Goal: Information Seeking & Learning: Check status

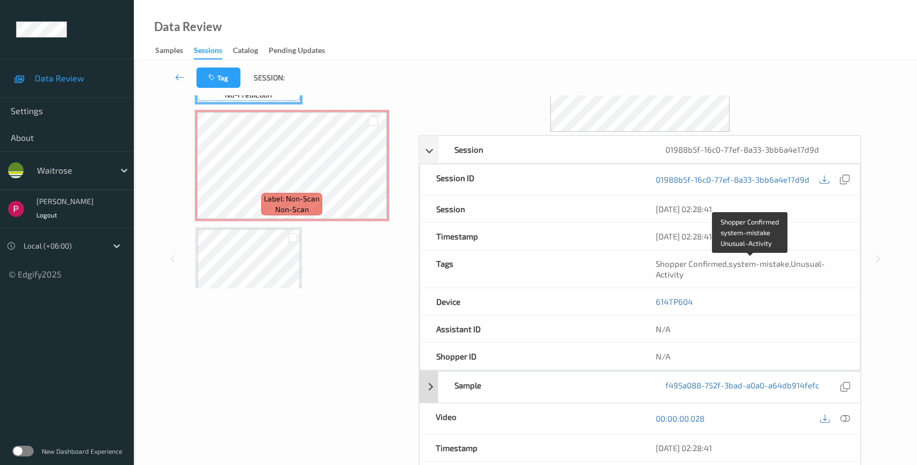
scroll to position [172, 0]
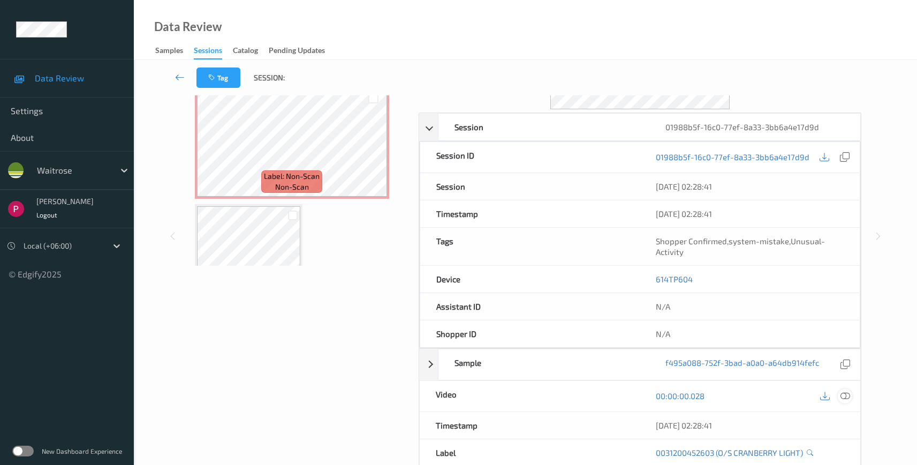
click at [846, 394] on icon at bounding box center [846, 396] width 10 height 10
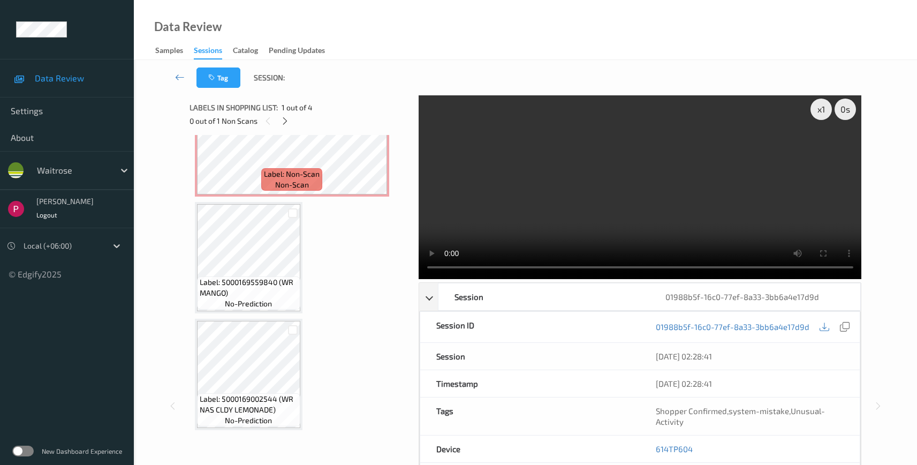
scroll to position [278, 0]
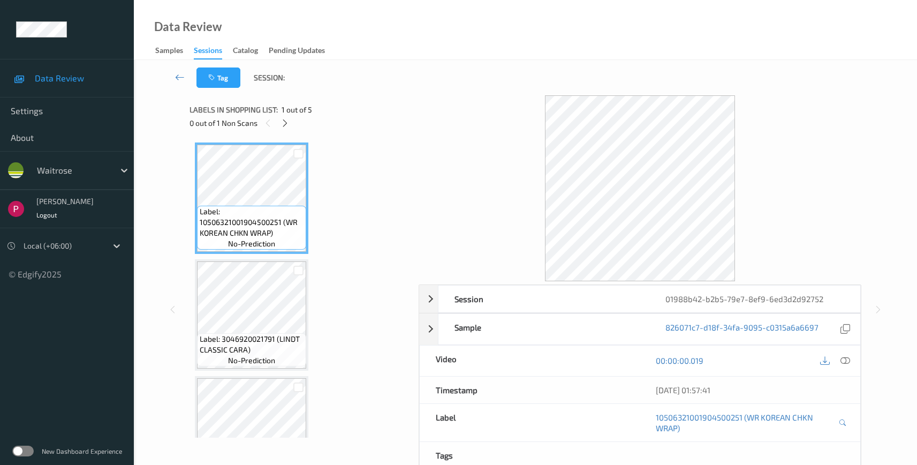
scroll to position [289, 0]
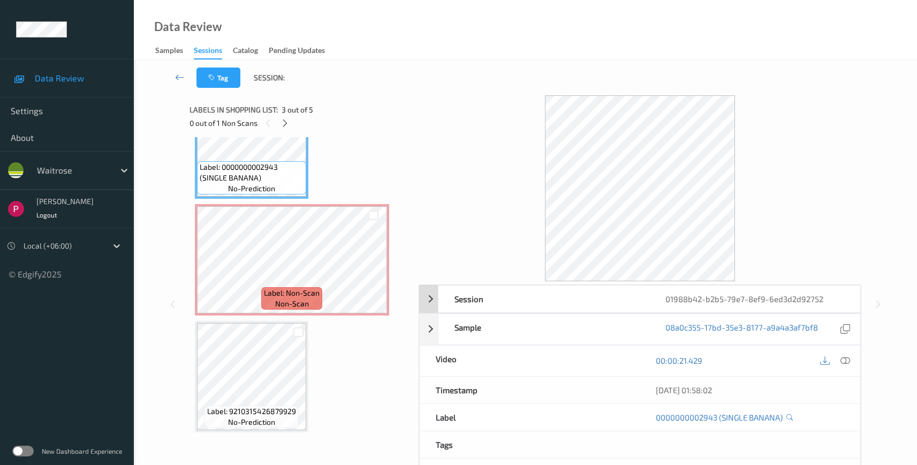
click at [837, 300] on div "01988b42-b2b5-79e7-8ef9-6ed3d2d92752" at bounding box center [754, 298] width 211 height 27
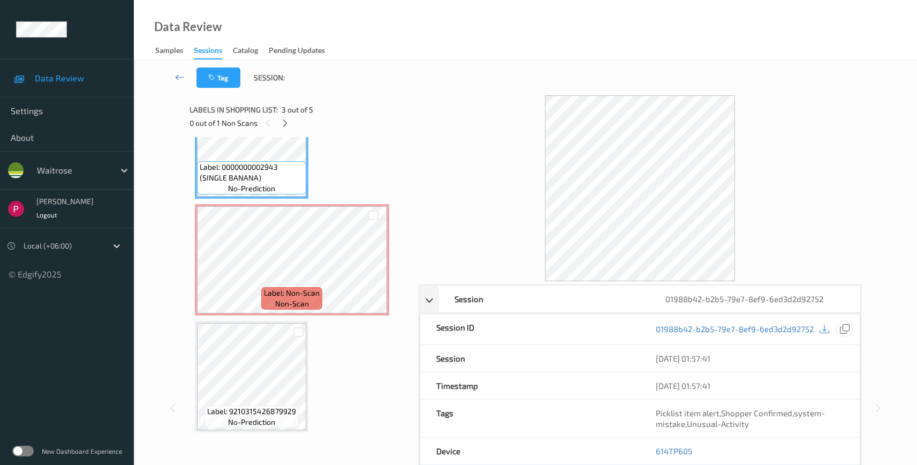
click at [849, 328] on icon at bounding box center [845, 329] width 10 height 10
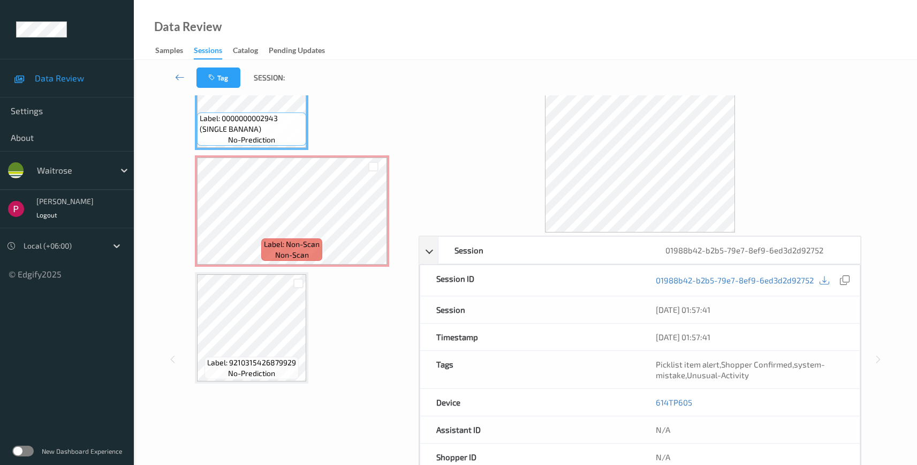
scroll to position [105, 0]
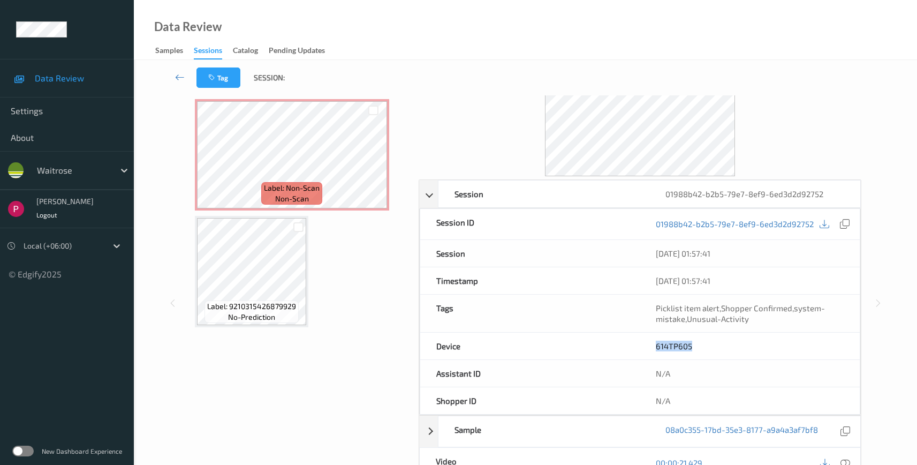
drag, startPoint x: 695, startPoint y: 345, endPoint x: 653, endPoint y: 347, distance: 42.3
click at [653, 347] on div "614TP605" at bounding box center [750, 345] width 220 height 27
copy link "614TP605"
click at [848, 460] on icon at bounding box center [846, 463] width 10 height 10
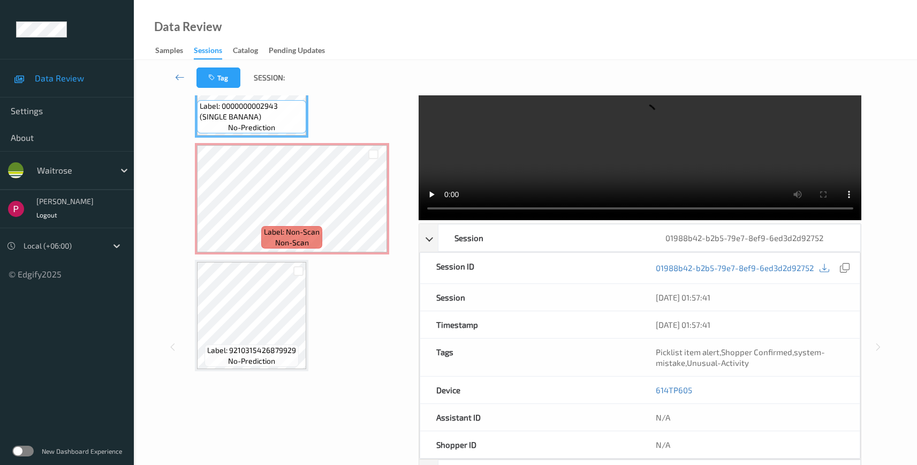
scroll to position [0, 0]
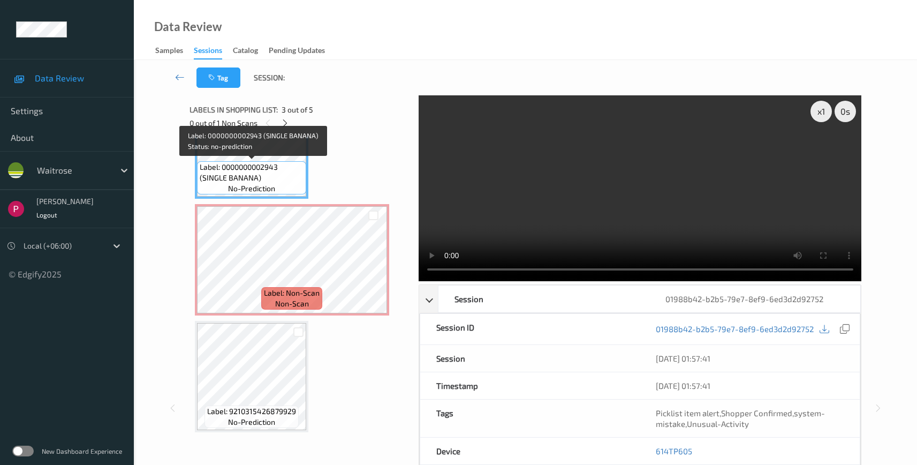
click at [243, 172] on span "Label: 0000000002943 (SINGLE BANANA)" at bounding box center [252, 172] width 104 height 21
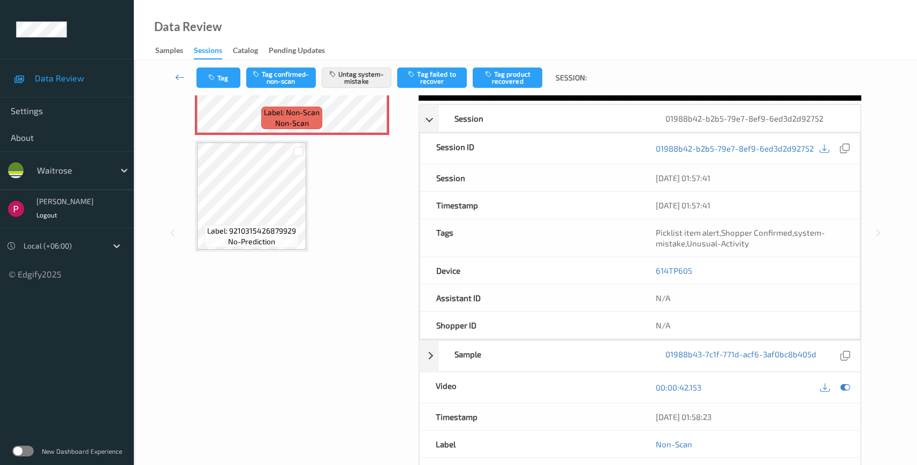
scroll to position [186, 0]
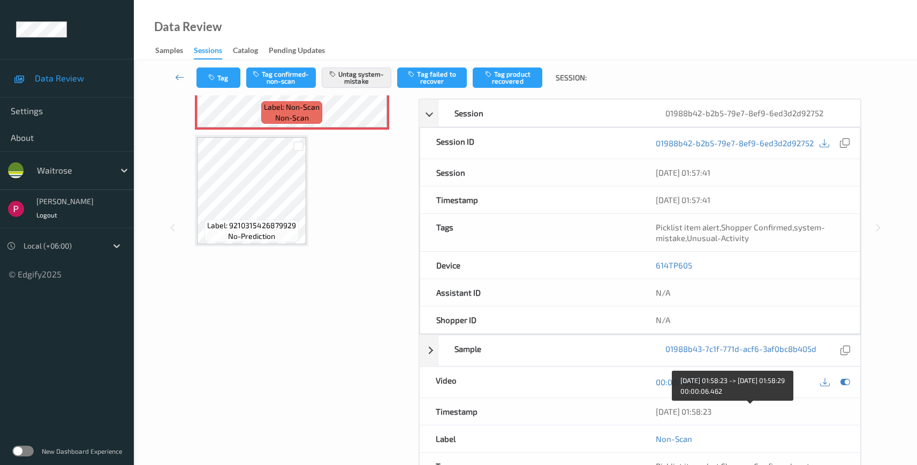
drag, startPoint x: 739, startPoint y: 409, endPoint x: 645, endPoint y: 408, distance: 93.7
click at [645, 408] on div "09/08/2025 01:58:23" at bounding box center [750, 411] width 221 height 27
copy div "09/08/2025 01:58:23"
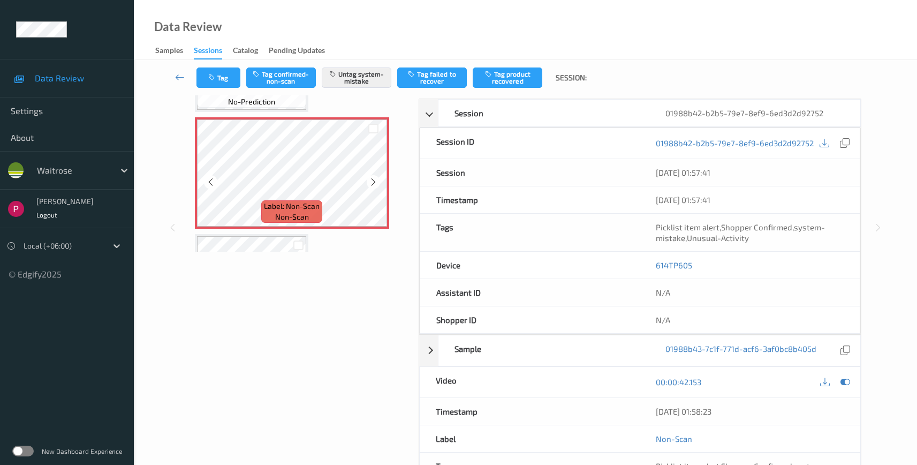
scroll to position [71, 0]
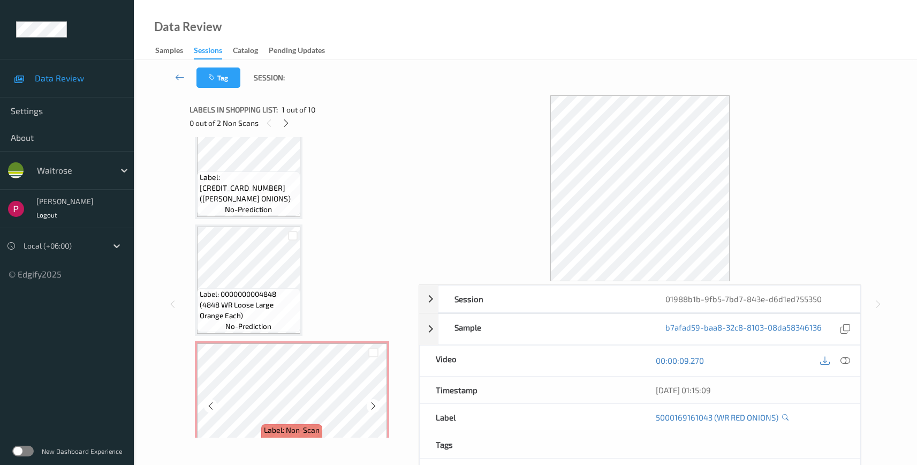
scroll to position [831, 0]
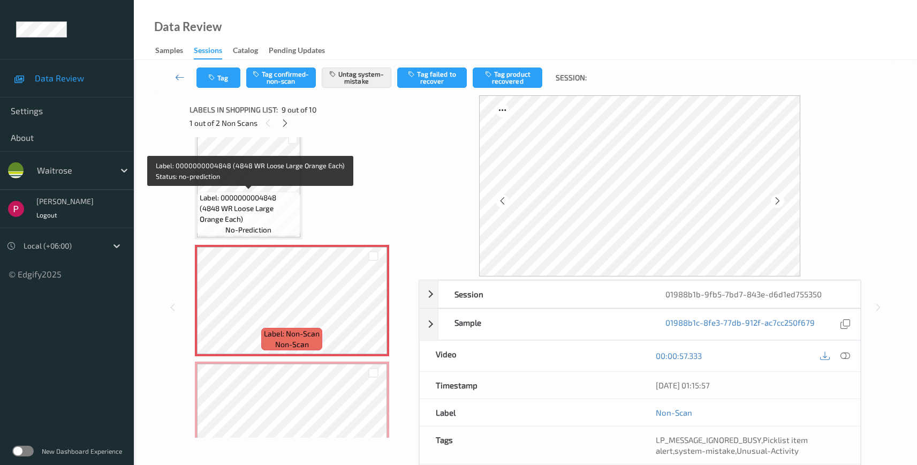
click at [270, 223] on div "Label: 0000000004848 (4848 WR Loose Large Orange Each) no-prediction" at bounding box center [248, 214] width 103 height 44
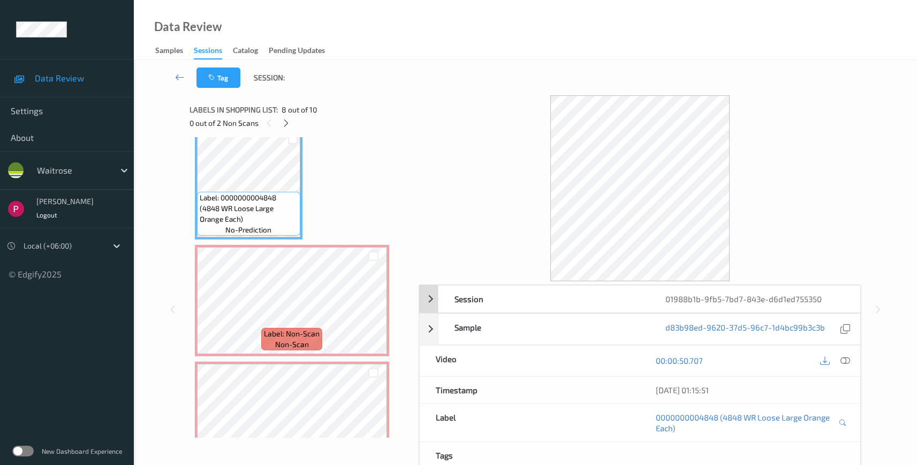
click at [539, 307] on div "Session" at bounding box center [543, 298] width 211 height 27
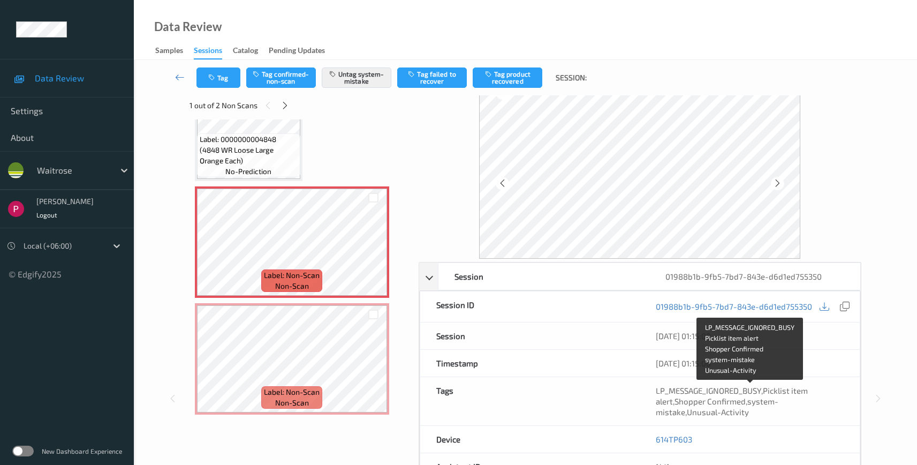
scroll to position [92, 0]
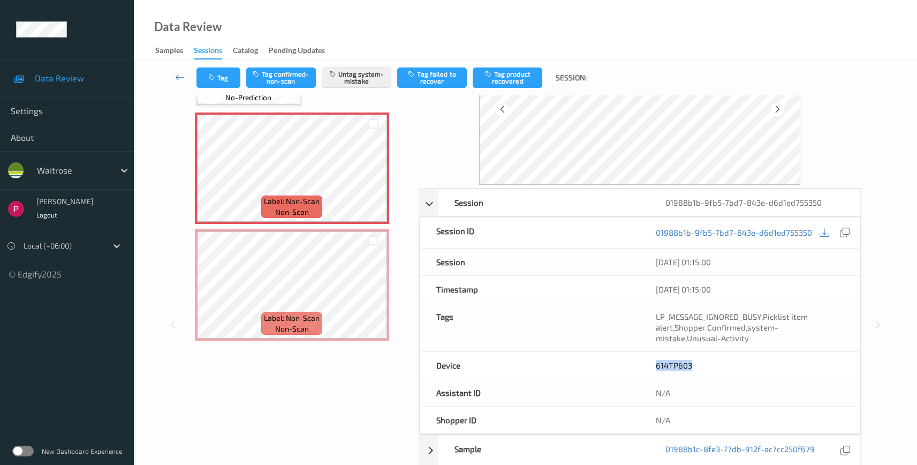
drag, startPoint x: 708, startPoint y: 368, endPoint x: 642, endPoint y: 363, distance: 66.6
click at [642, 363] on div "614TP603" at bounding box center [750, 365] width 220 height 27
copy link "614TP603"
click at [813, 205] on div "01988b1b-9fb5-7bd7-843e-d6d1ed755350" at bounding box center [754, 202] width 211 height 27
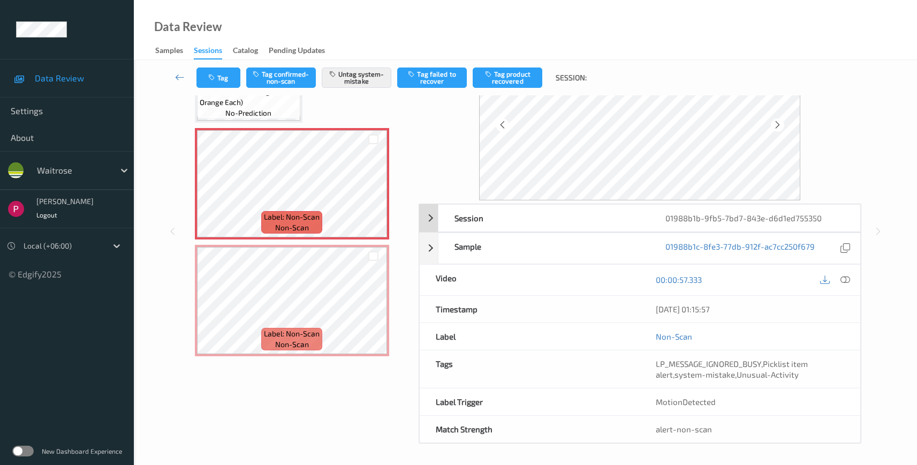
click at [828, 215] on div "01988b1b-9fb5-7bd7-843e-d6d1ed755350" at bounding box center [754, 218] width 211 height 27
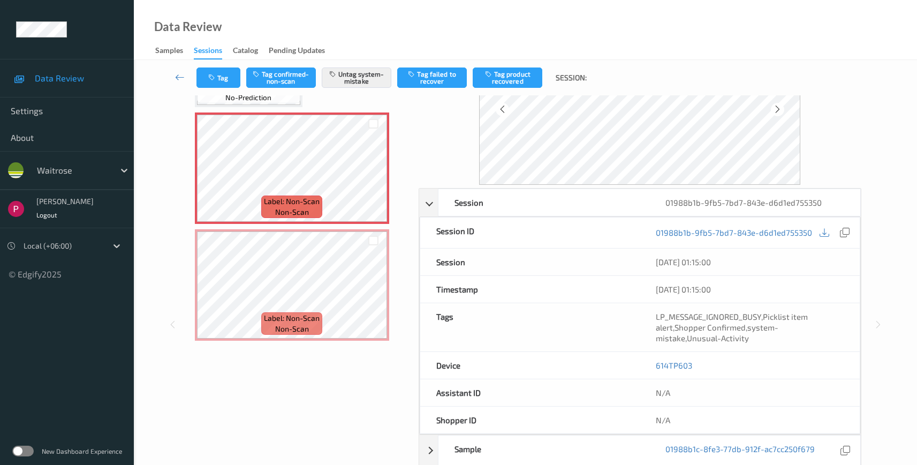
click at [851, 228] on button at bounding box center [844, 232] width 14 height 14
click at [850, 228] on div at bounding box center [844, 232] width 14 height 14
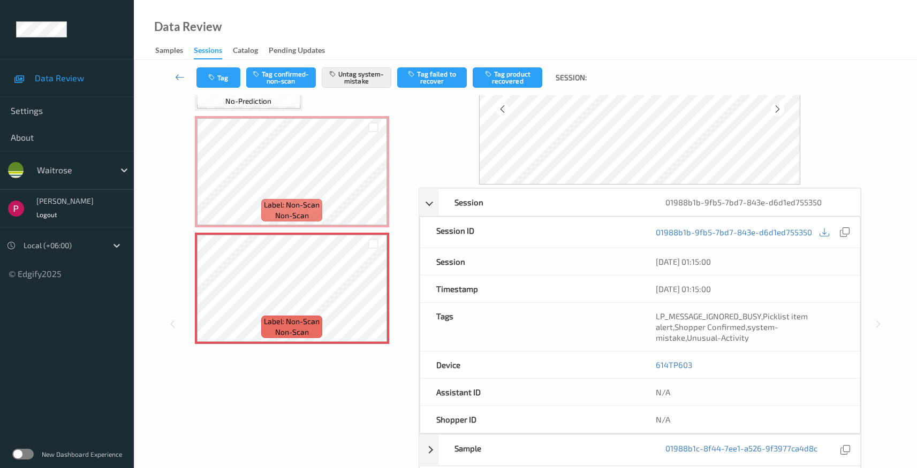
scroll to position [290, 0]
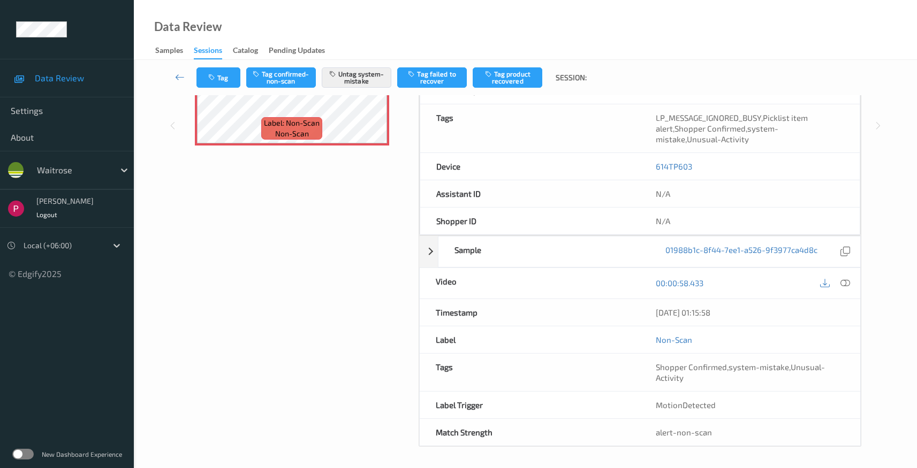
drag, startPoint x: 652, startPoint y: 315, endPoint x: 639, endPoint y: 315, distance: 12.3
click at [639, 315] on div "Timestamp 09/08/2025 01:15:58" at bounding box center [640, 312] width 442 height 27
copy div "09/08/2025 01:15:58"
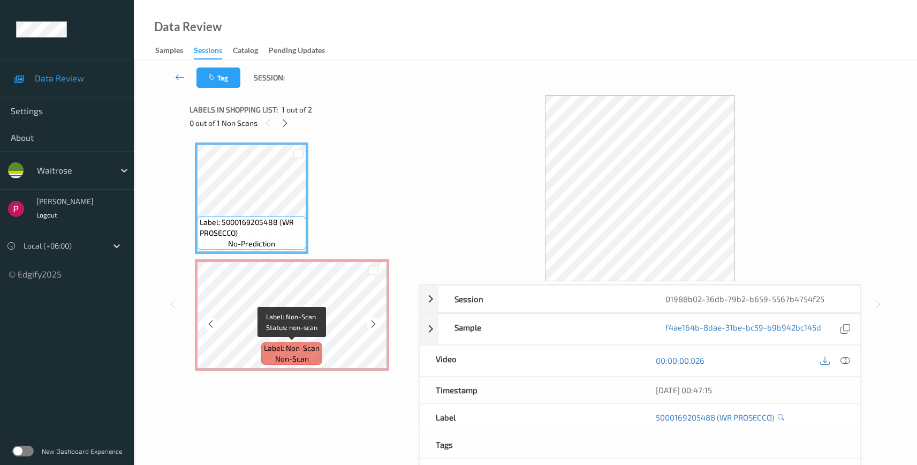
click at [299, 343] on span "Label: Non-Scan" at bounding box center [292, 348] width 56 height 11
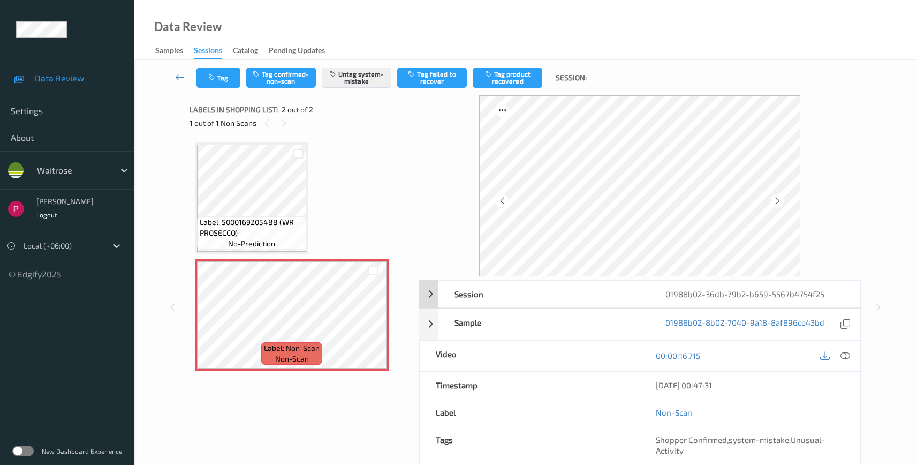
click at [835, 294] on div "01988b02-36db-79b2-b659-5567b4754f25" at bounding box center [754, 294] width 211 height 27
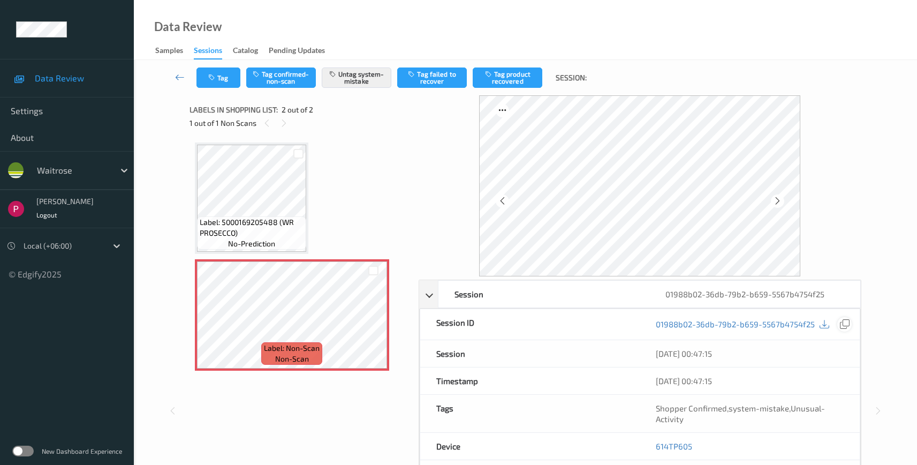
click at [844, 323] on icon at bounding box center [845, 324] width 10 height 10
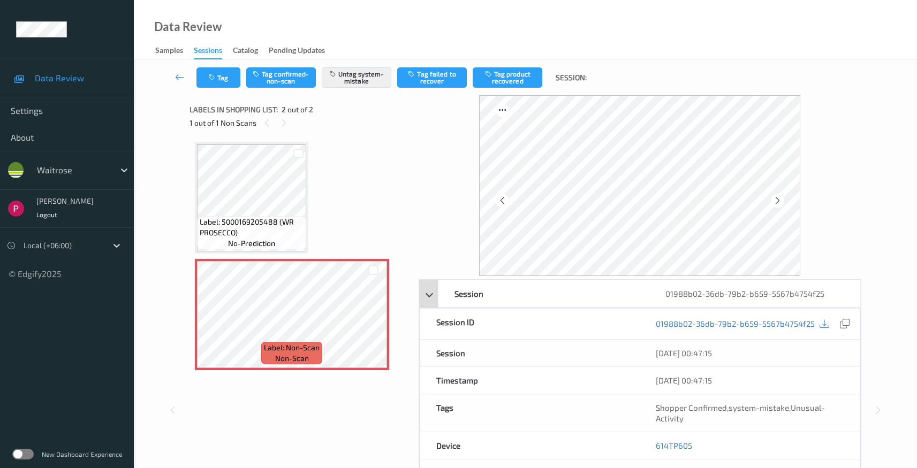
click at [821, 291] on div "01988b02-36db-79b2-b659-5567b4754f25" at bounding box center [754, 294] width 211 height 27
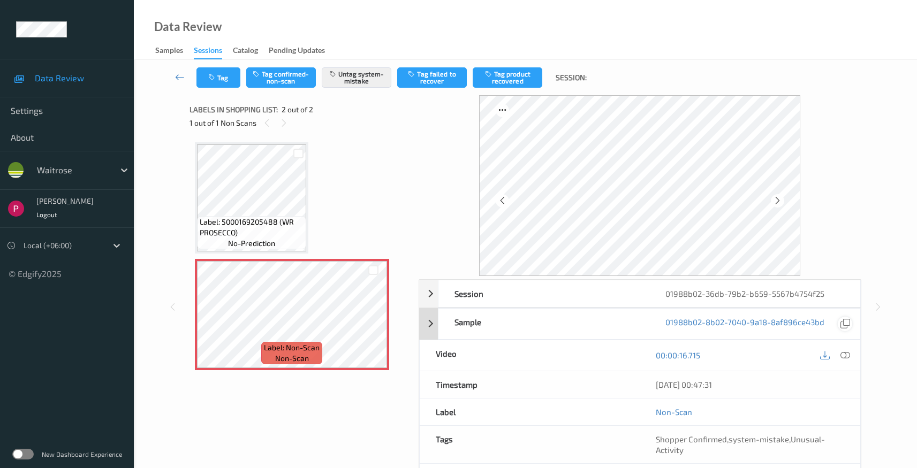
click at [850, 321] on icon at bounding box center [846, 324] width 10 height 10
click at [848, 354] on icon at bounding box center [846, 356] width 10 height 10
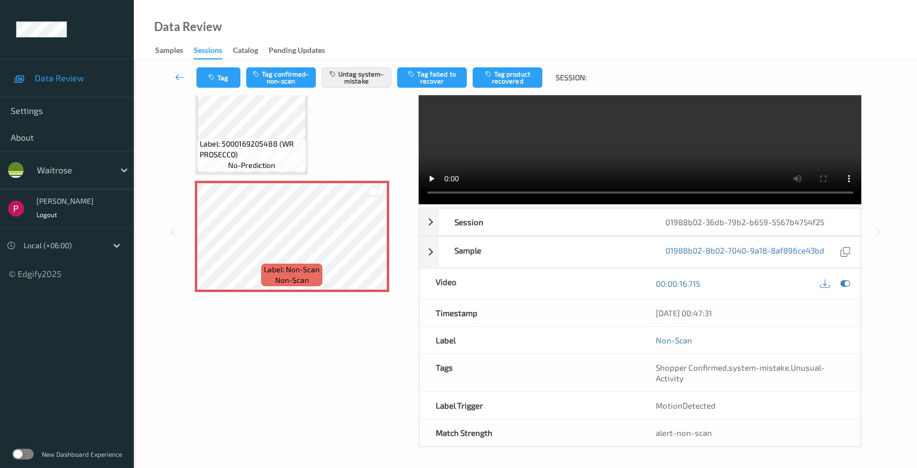
scroll to position [79, 0]
drag, startPoint x: 753, startPoint y: 311, endPoint x: 639, endPoint y: 311, distance: 113.5
click at [640, 311] on div "09/08/2025 00:47:31" at bounding box center [750, 312] width 221 height 27
copy div "09/08/2025 00:47:31"
click at [725, 224] on div "01988b02-36db-79b2-b659-5567b4754f25" at bounding box center [754, 221] width 211 height 27
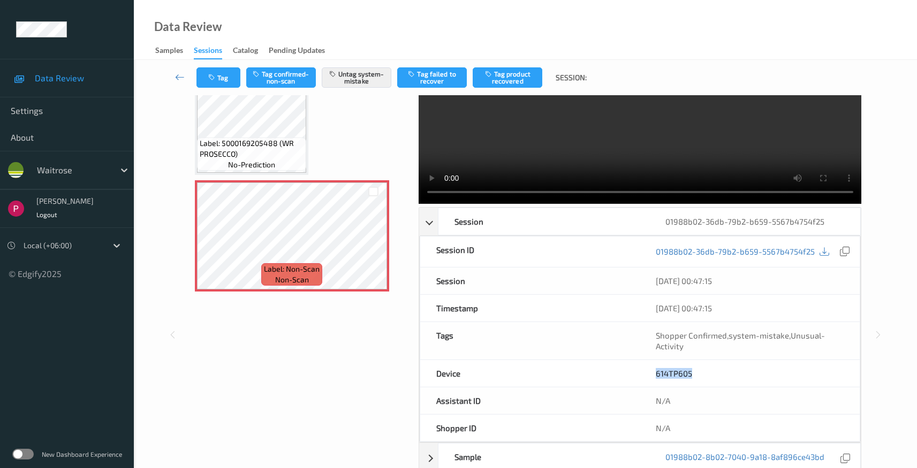
drag, startPoint x: 686, startPoint y: 370, endPoint x: 655, endPoint y: 370, distance: 30.5
click at [655, 370] on div "614TP605" at bounding box center [750, 373] width 220 height 27
copy link "614TP605"
click at [848, 253] on icon at bounding box center [845, 252] width 10 height 10
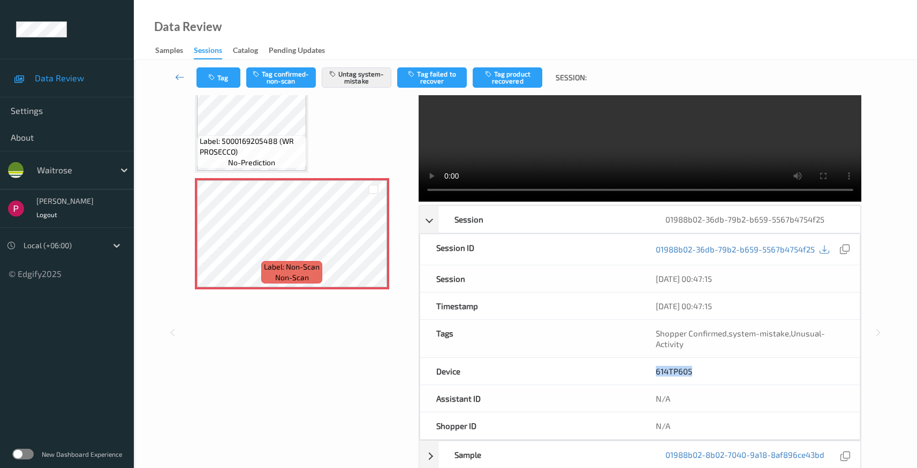
scroll to position [0, 0]
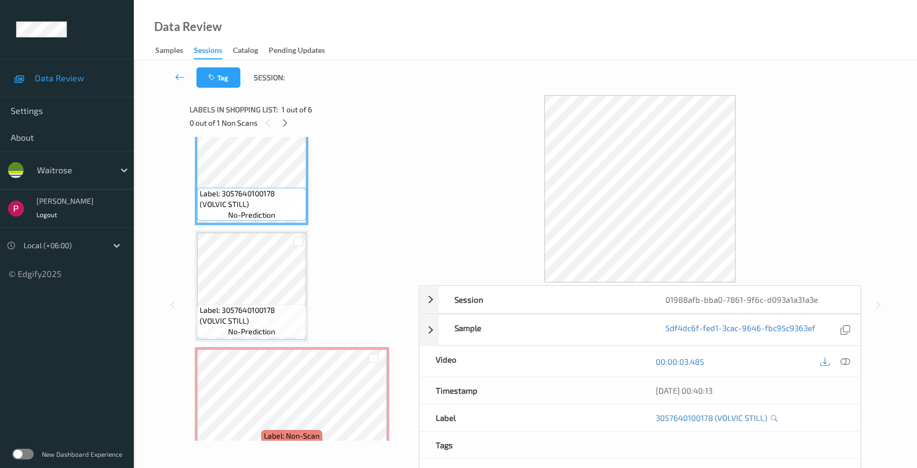
scroll to position [95, 0]
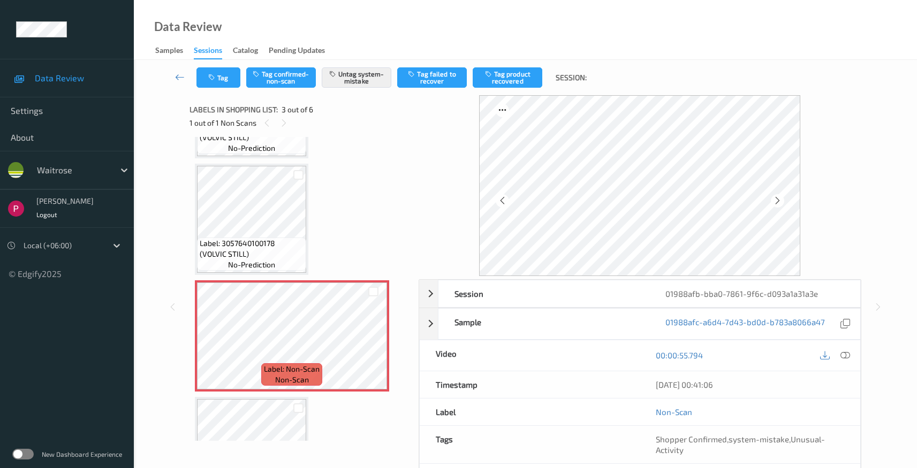
click at [353, 197] on div "Label: 3057640100178 (VOLVIC STILL) no-prediction Label: 3057640100178 (VOLVIC …" at bounding box center [300, 394] width 211 height 695
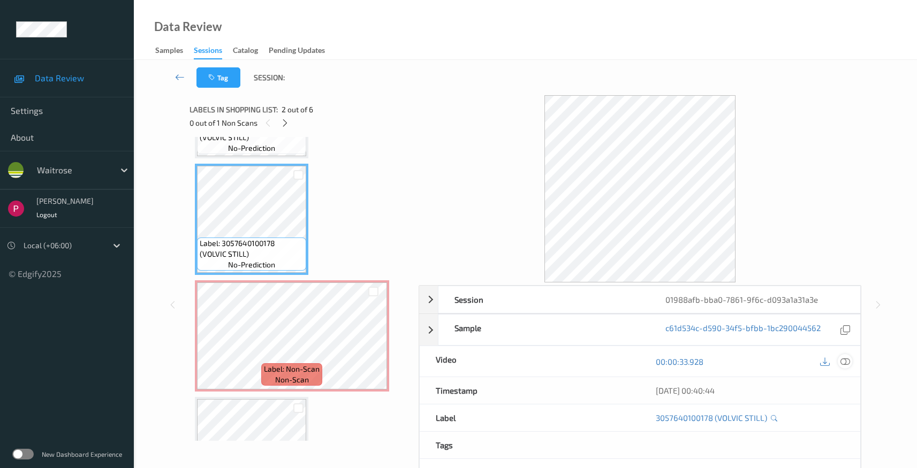
click at [844, 360] on icon at bounding box center [846, 362] width 10 height 10
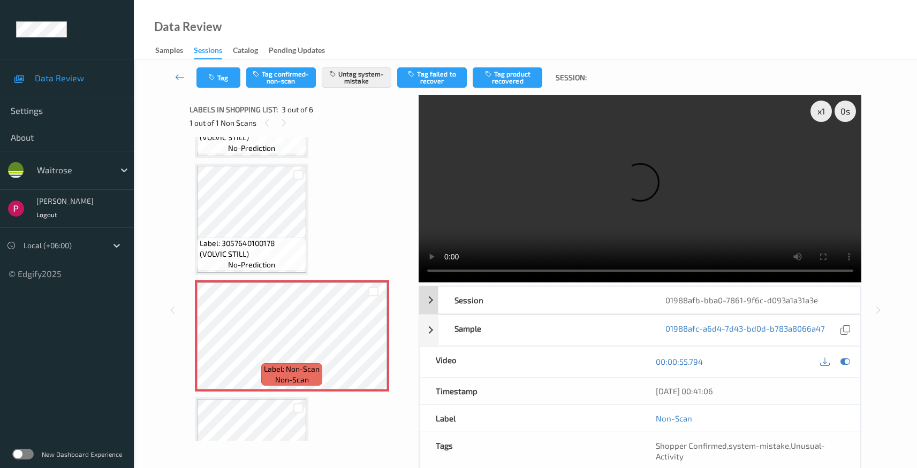
click at [818, 300] on div "01988afb-bba0-7861-9f6c-d093a1a31a3e" at bounding box center [754, 300] width 211 height 27
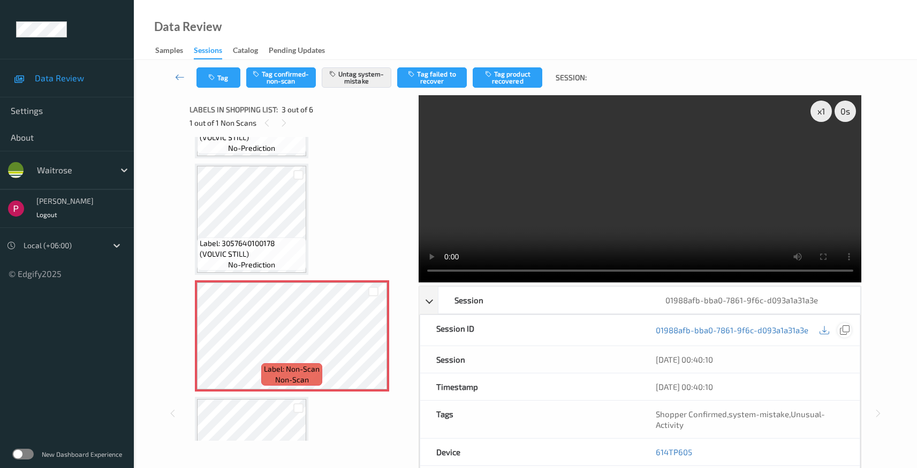
click at [845, 331] on icon at bounding box center [845, 331] width 10 height 10
drag, startPoint x: 685, startPoint y: 452, endPoint x: 652, endPoint y: 457, distance: 33.0
click at [648, 453] on div "614TP605" at bounding box center [750, 452] width 220 height 27
copy link "614TP605"
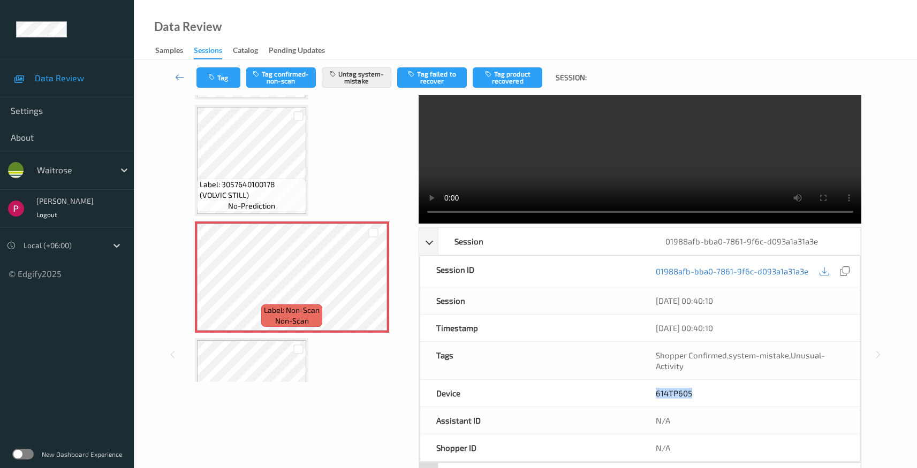
scroll to position [127, 0]
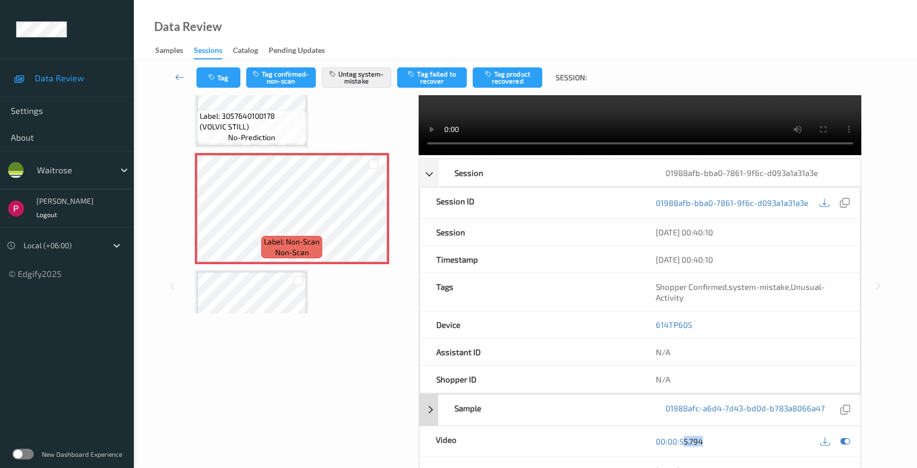
drag, startPoint x: 723, startPoint y: 440, endPoint x: 706, endPoint y: 422, distance: 24.2
click at [690, 439] on div "00:00:55.794" at bounding box center [750, 442] width 188 height 14
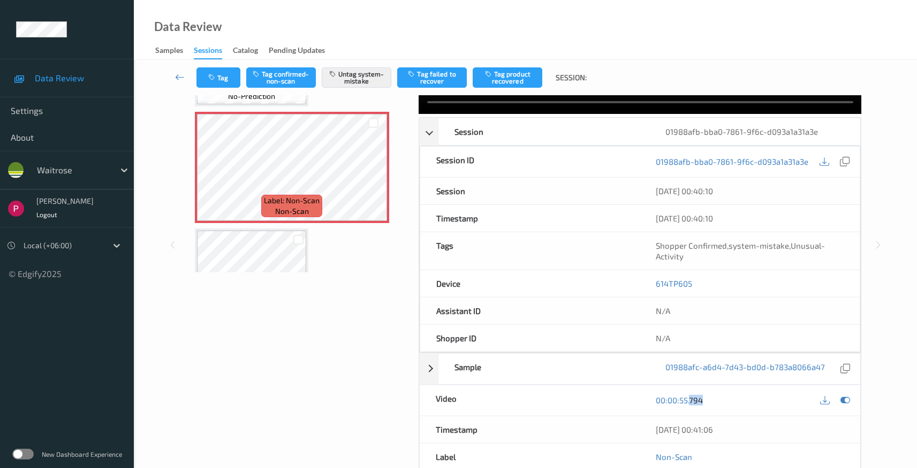
scroll to position [223, 0]
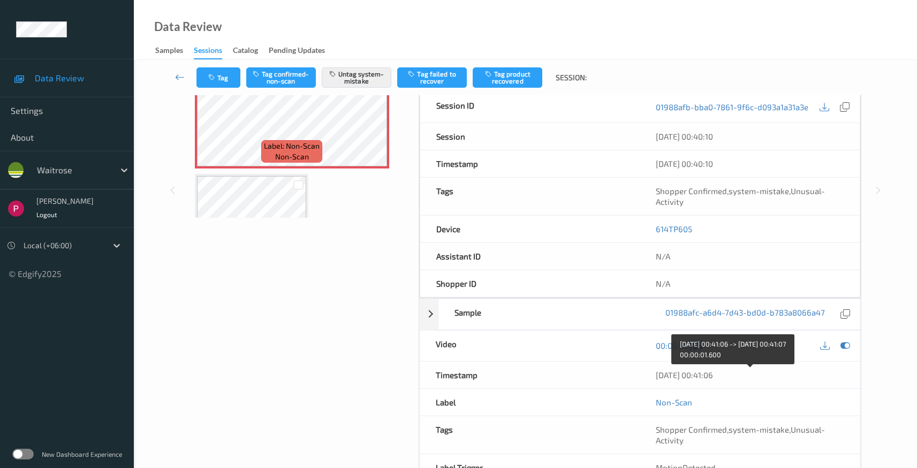
drag, startPoint x: 700, startPoint y: 376, endPoint x: 641, endPoint y: 373, distance: 59.0
click at [641, 374] on div "[DATE] 00:41:06" at bounding box center [750, 375] width 221 height 27
copy div "[DATE] 00:41:06"
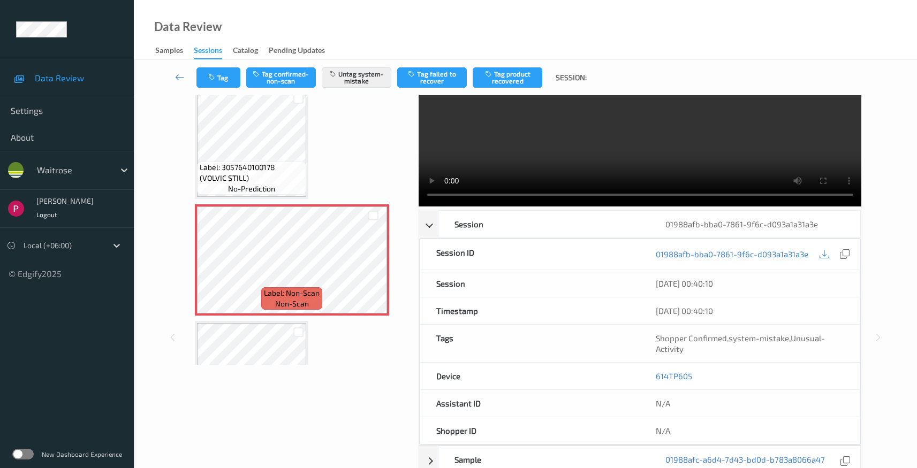
scroll to position [0, 0]
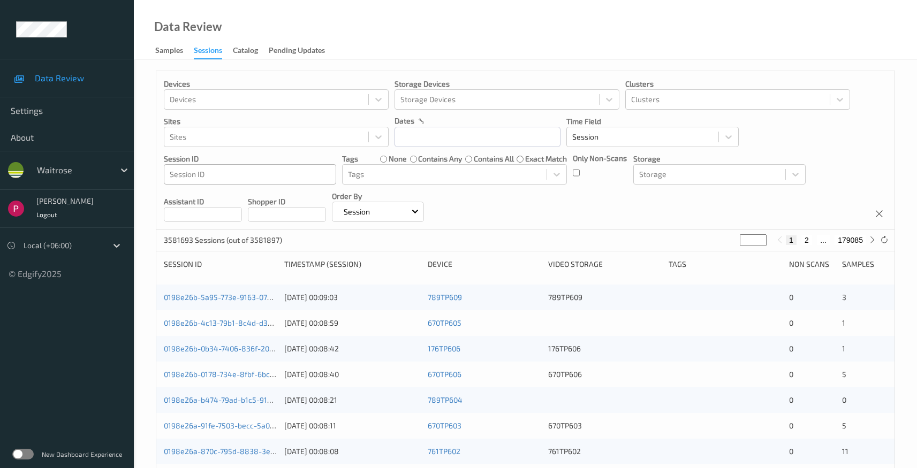
click at [251, 172] on div at bounding box center [250, 174] width 161 height 13
click at [229, 135] on div at bounding box center [266, 137] width 193 height 13
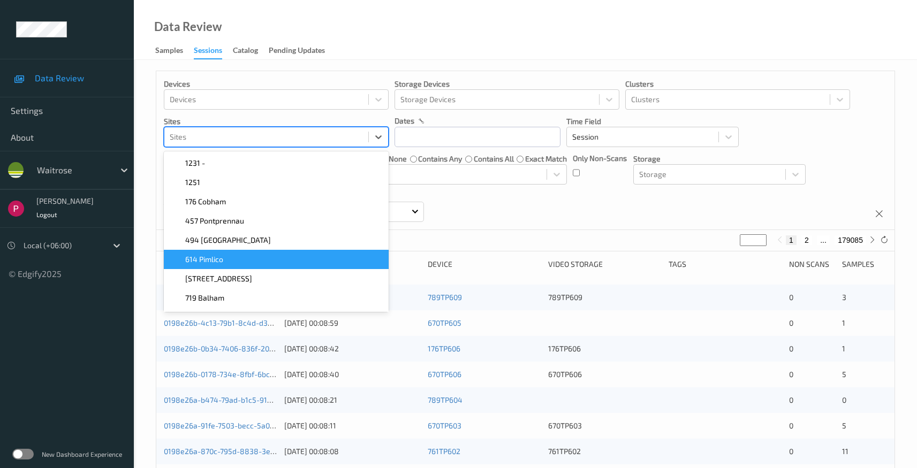
click at [215, 261] on span "614 Pimlico" at bounding box center [204, 259] width 38 height 11
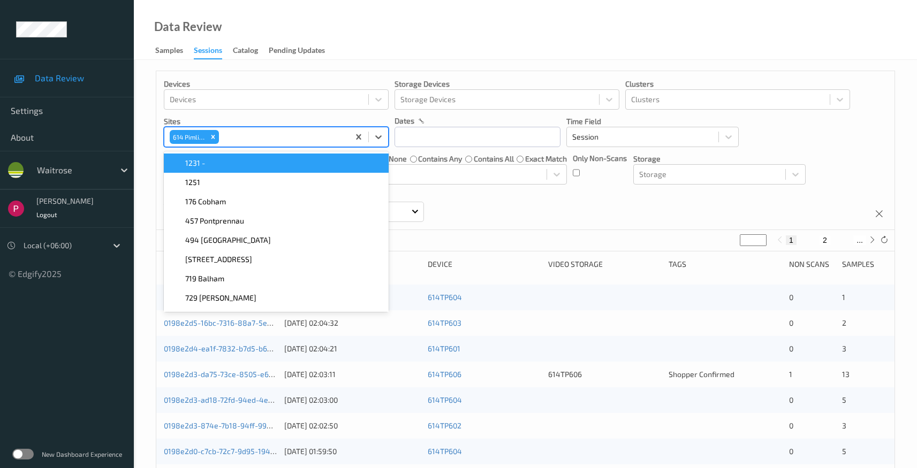
click at [335, 117] on p "Sites" at bounding box center [276, 121] width 225 height 11
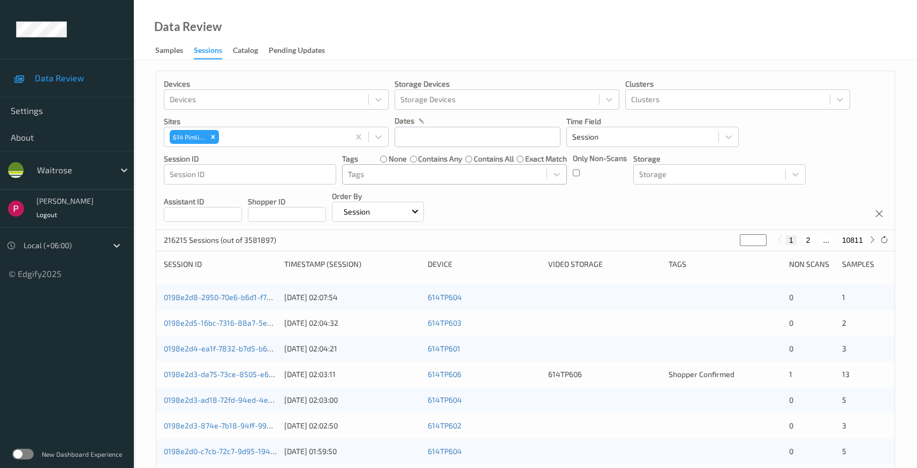
click at [505, 178] on div at bounding box center [444, 174] width 193 height 13
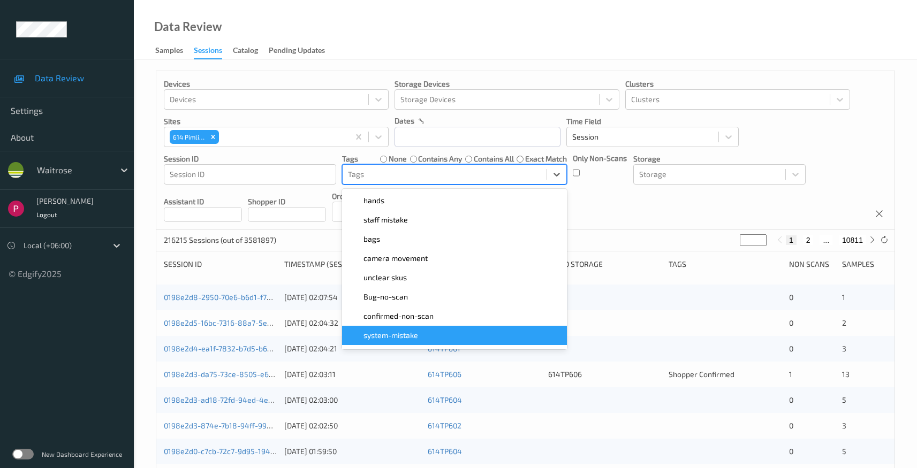
click at [413, 332] on span "system-mistake" at bounding box center [391, 335] width 55 height 11
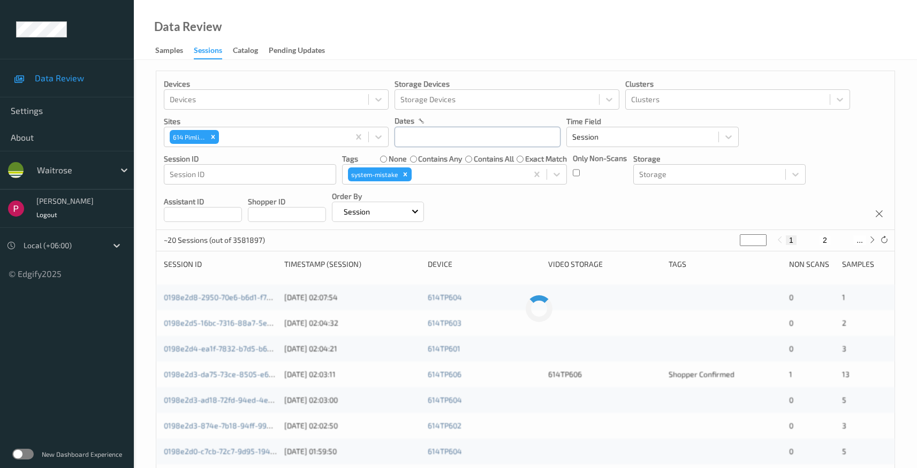
click at [462, 140] on input "text" at bounding box center [478, 137] width 166 height 20
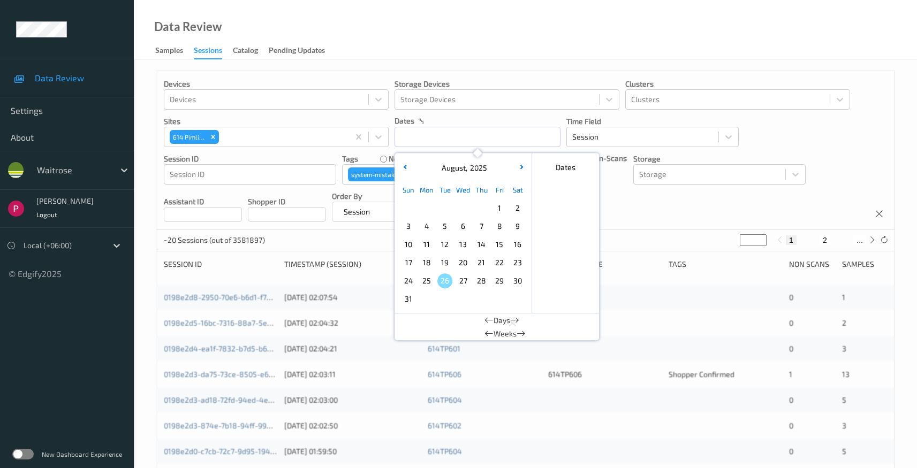
click at [501, 227] on span "8" at bounding box center [499, 226] width 15 height 15
type input "08/08/2025 00:00 -> 08/08/2025 23:59"
click at [731, 213] on div "Devices Devices Storage Devices Storage Devices Clusters Clusters Sites 614 Pim…" at bounding box center [525, 150] width 738 height 159
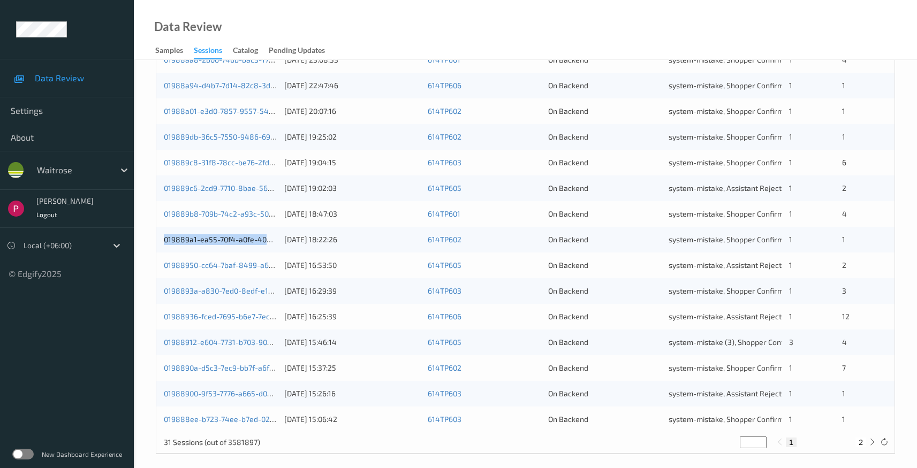
scroll to position [367, 0]
click at [860, 442] on button "2" at bounding box center [861, 442] width 11 height 10
type input "*"
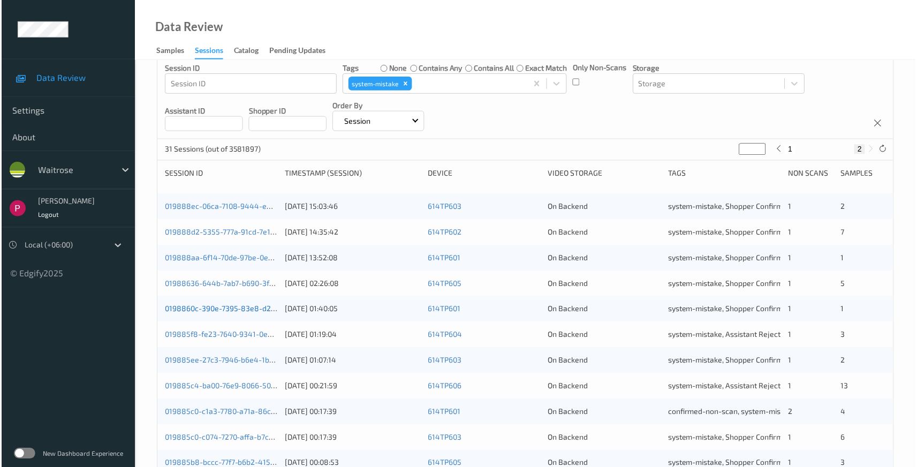
scroll to position [142, 0]
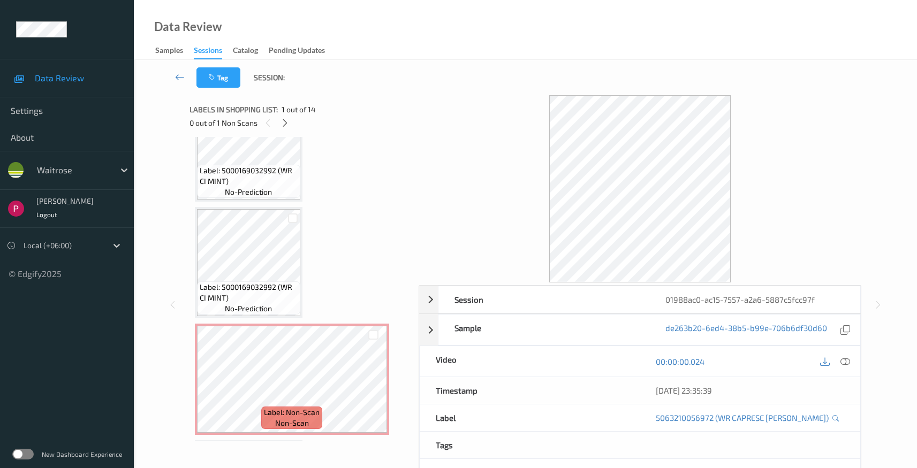
scroll to position [519, 0]
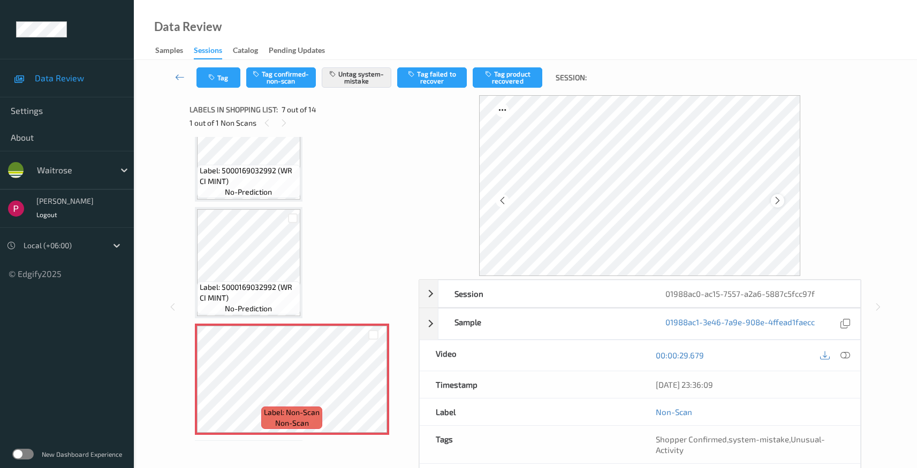
click at [781, 199] on icon at bounding box center [777, 201] width 9 height 10
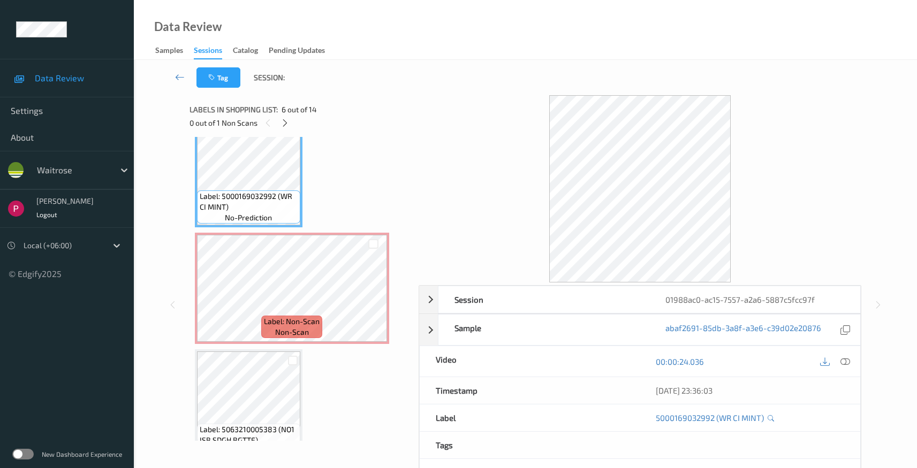
scroll to position [611, 0]
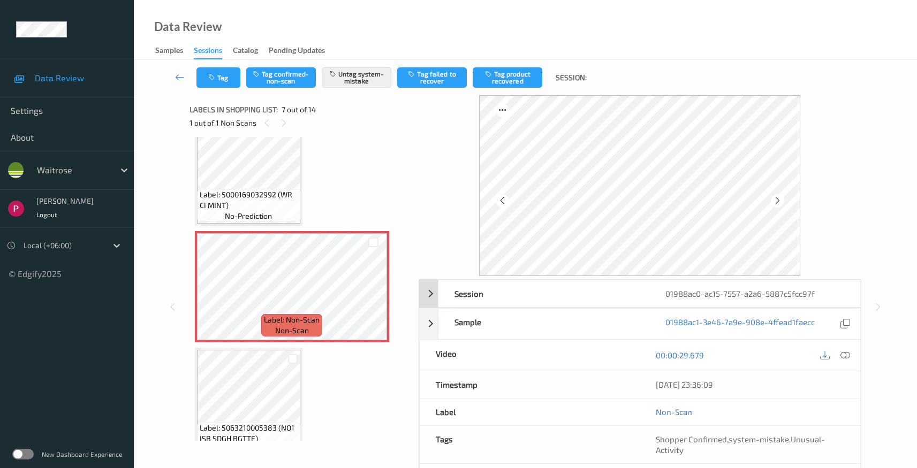
click at [763, 283] on div "01988ac0-ac15-7557-a2a6-5887c5fcc97f" at bounding box center [754, 294] width 211 height 27
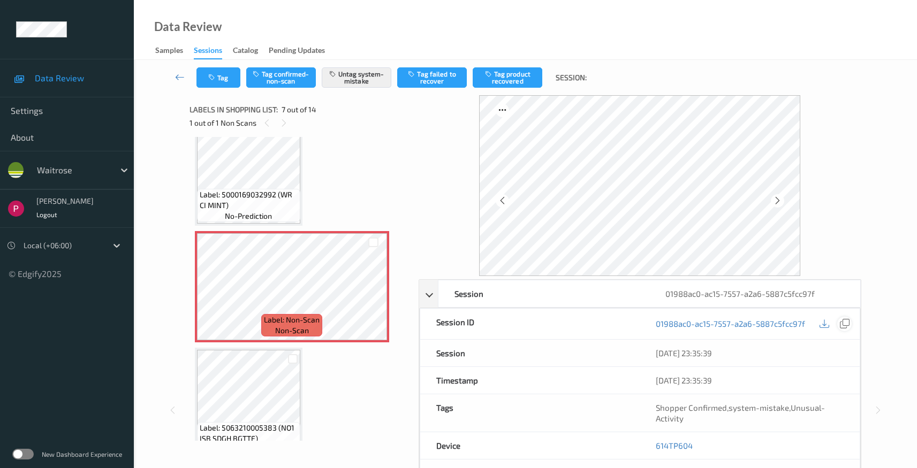
click at [849, 328] on icon at bounding box center [845, 324] width 10 height 10
drag, startPoint x: 700, startPoint y: 445, endPoint x: 644, endPoint y: 442, distance: 56.8
click at [644, 442] on div "614TP604" at bounding box center [750, 446] width 220 height 27
copy link "614TP604"
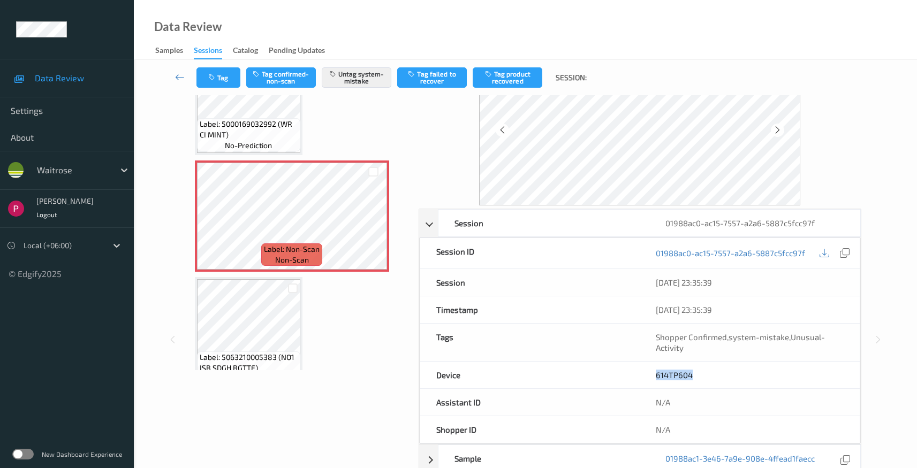
scroll to position [210, 0]
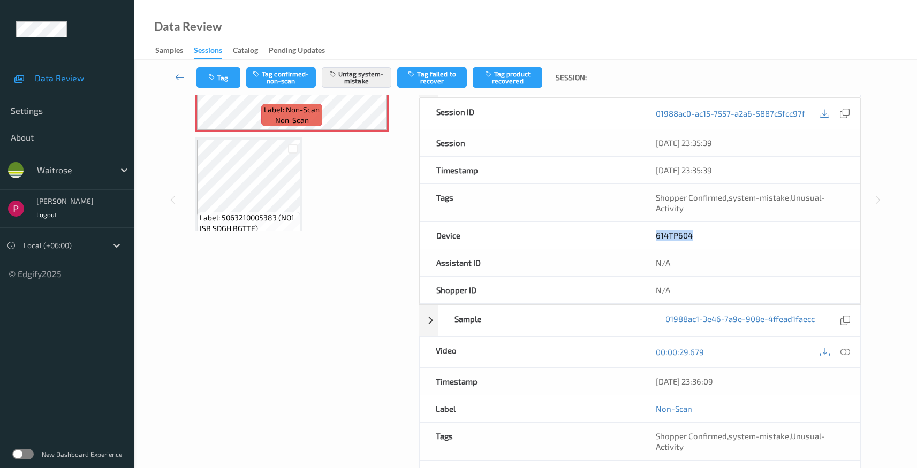
drag, startPoint x: 743, startPoint y: 381, endPoint x: 647, endPoint y: 368, distance: 96.2
click at [634, 377] on div "Timestamp 08/08/2025 23:36:09" at bounding box center [640, 381] width 442 height 27
copy div "08/08/2025 23:36:09"
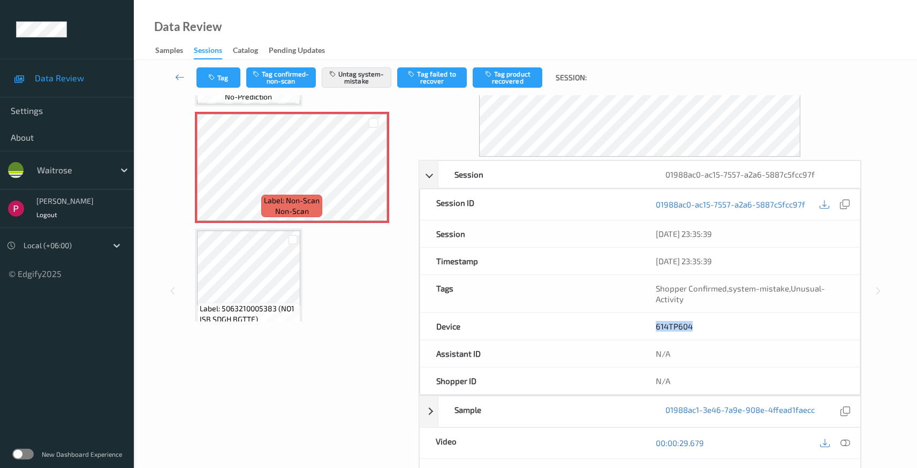
scroll to position [5, 0]
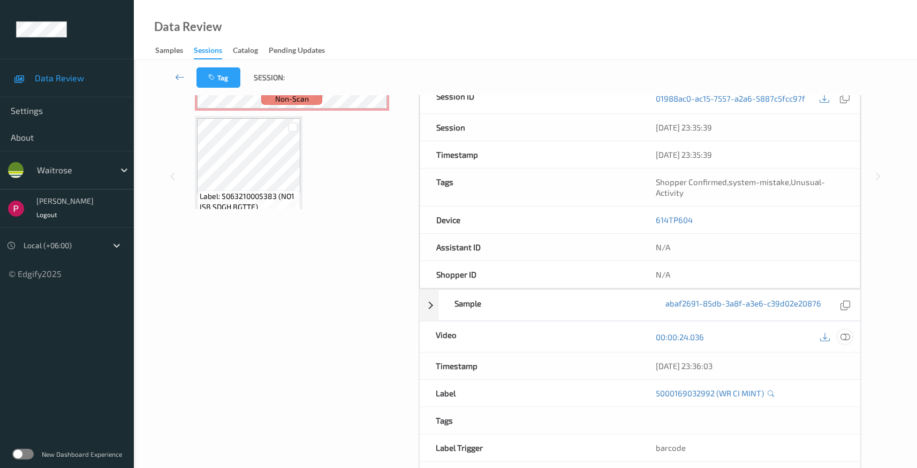
click at [842, 335] on icon at bounding box center [846, 337] width 10 height 10
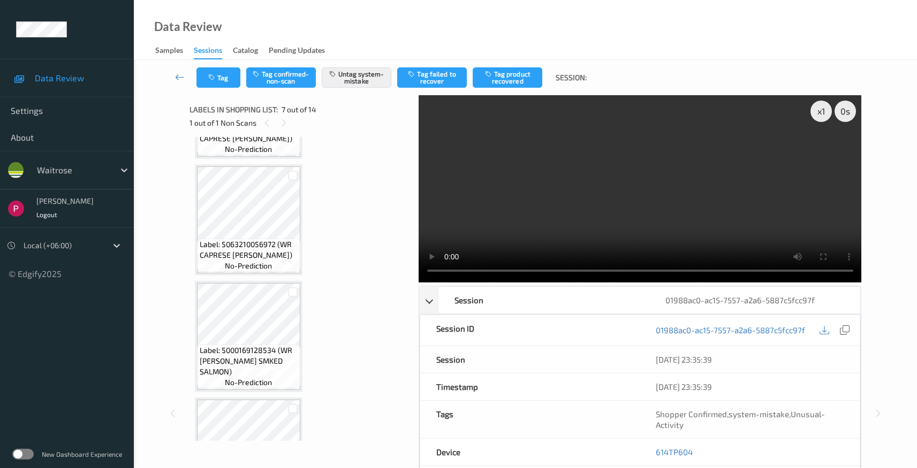
scroll to position [91, 0]
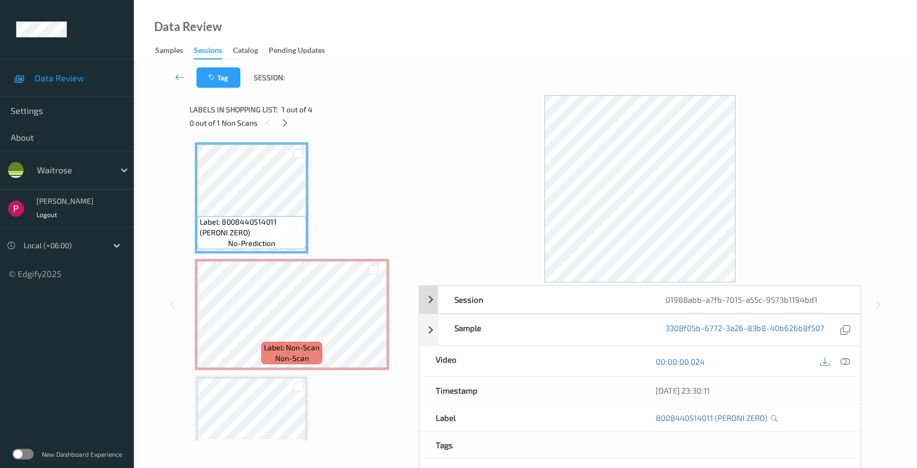
click at [791, 300] on div "01988abb-a7fb-7015-a55c-9573b1194bd1" at bounding box center [754, 299] width 211 height 27
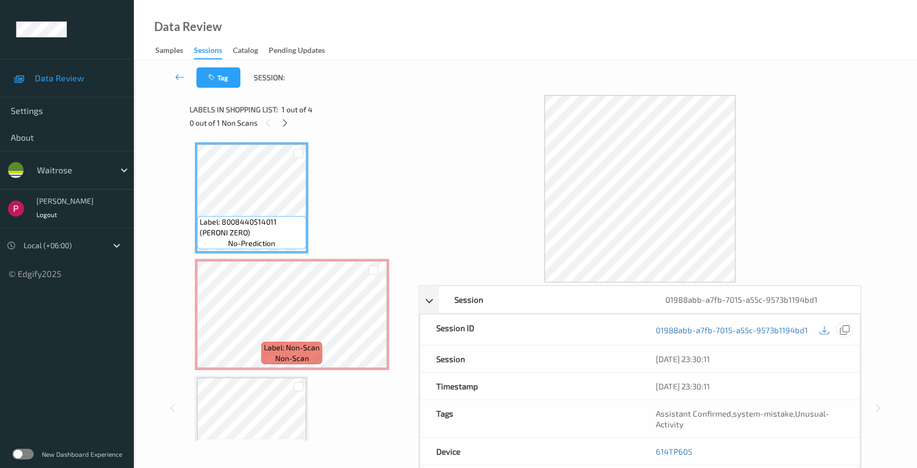
drag, startPoint x: 845, startPoint y: 328, endPoint x: 839, endPoint y: 313, distance: 15.9
click at [845, 327] on icon at bounding box center [845, 331] width 10 height 10
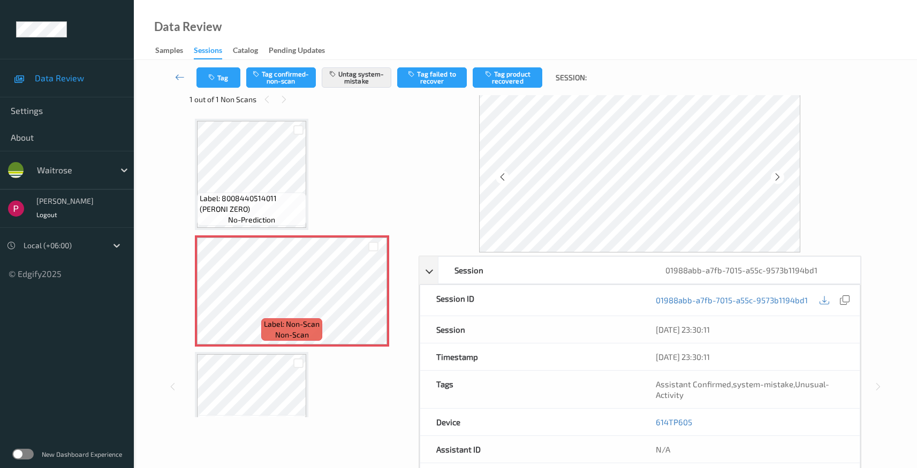
scroll to position [96, 0]
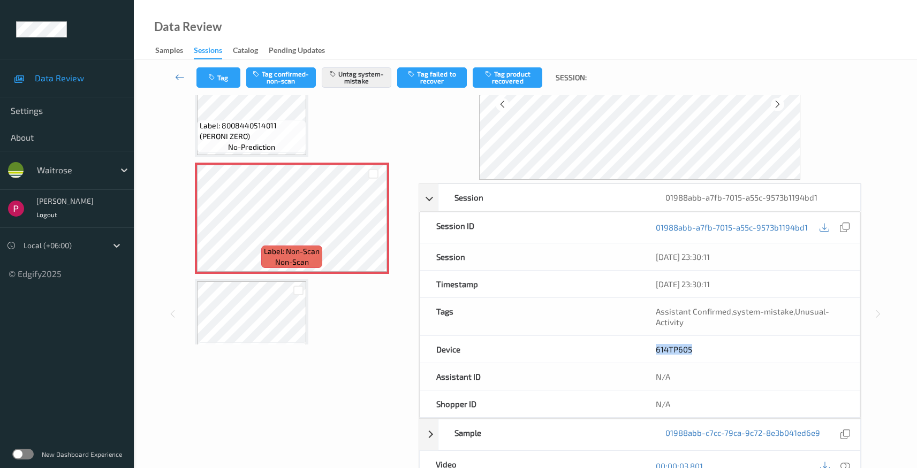
drag, startPoint x: 667, startPoint y: 346, endPoint x: 702, endPoint y: 347, distance: 35.9
click at [639, 346] on div "Device 614TP605" at bounding box center [640, 349] width 441 height 27
copy div "614TP605"
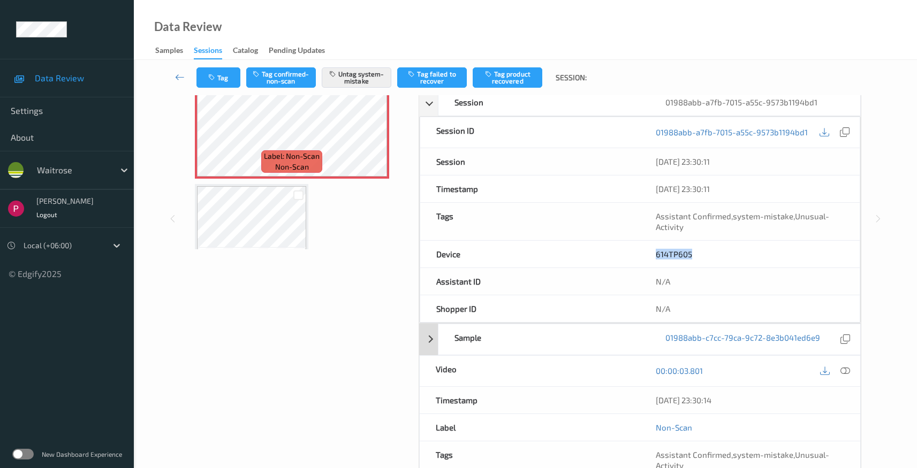
scroll to position [192, 0]
drag, startPoint x: 738, startPoint y: 397, endPoint x: 649, endPoint y: 397, distance: 88.3
click at [649, 397] on div "08/08/2025 23:30:14" at bounding box center [750, 400] width 221 height 27
copy div "08/08/2025 23:30:14"
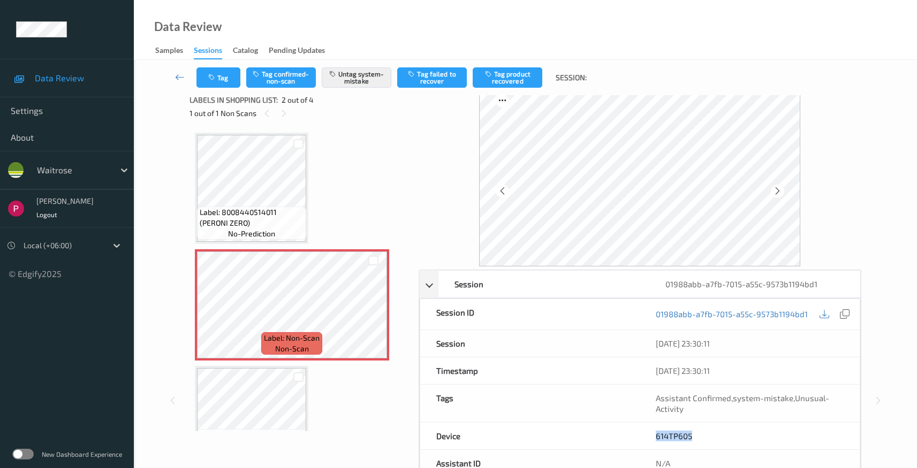
scroll to position [4, 0]
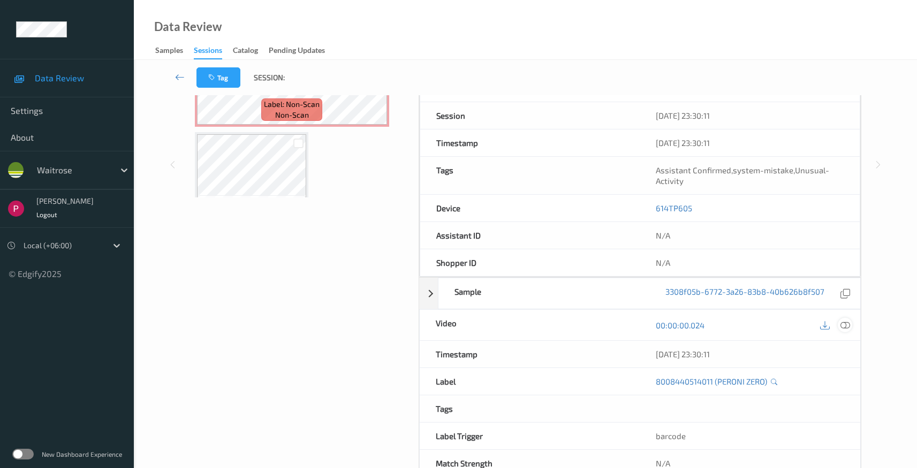
click at [845, 324] on icon at bounding box center [846, 326] width 10 height 10
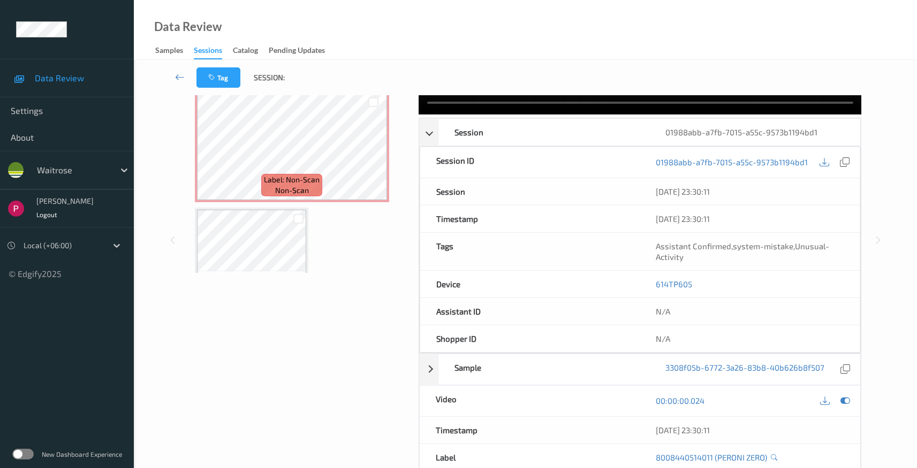
scroll to position [0, 0]
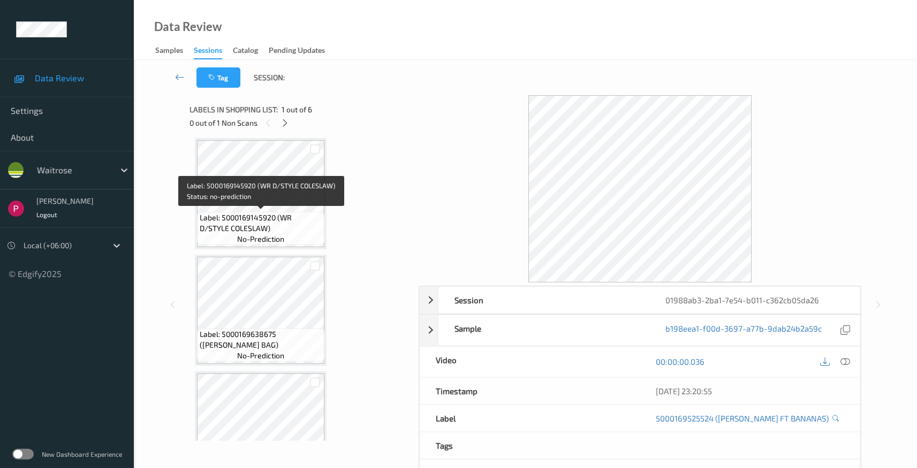
scroll to position [135, 0]
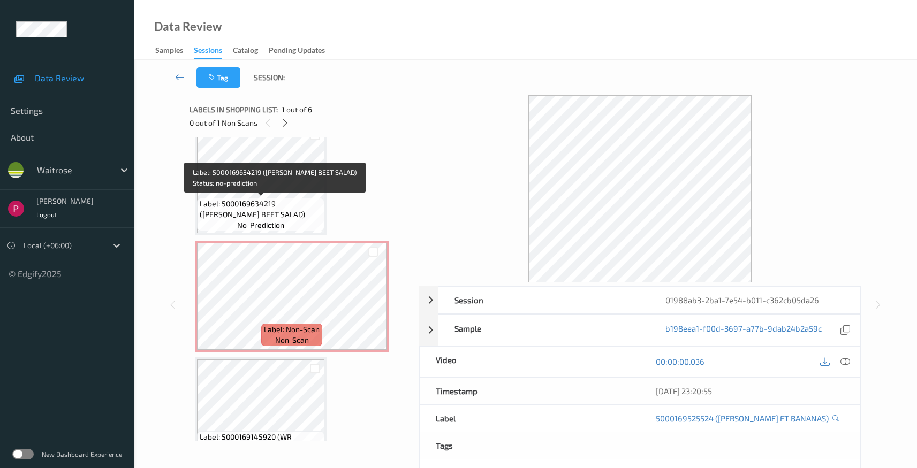
click at [285, 211] on span "Label: 5000169634219 ([PERSON_NAME] BEET SALAD)" at bounding box center [261, 209] width 122 height 21
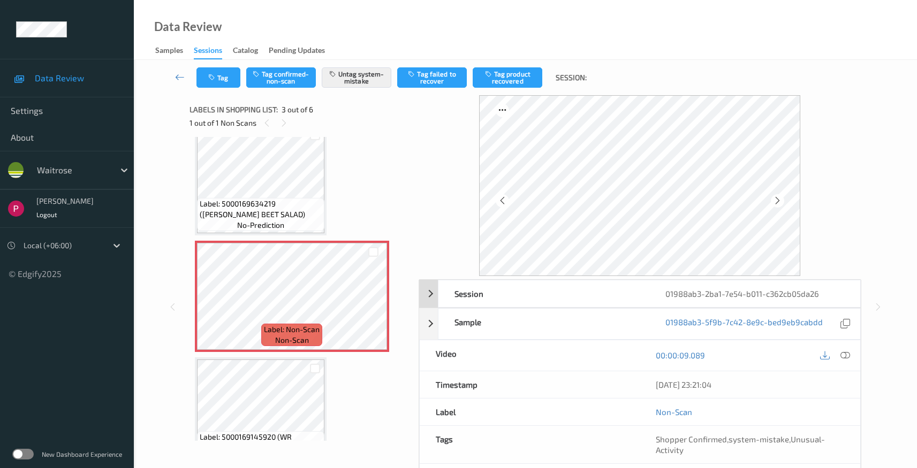
click at [770, 294] on div "01988ab3-2ba1-7e54-b011-c362cb05da26" at bounding box center [754, 294] width 211 height 27
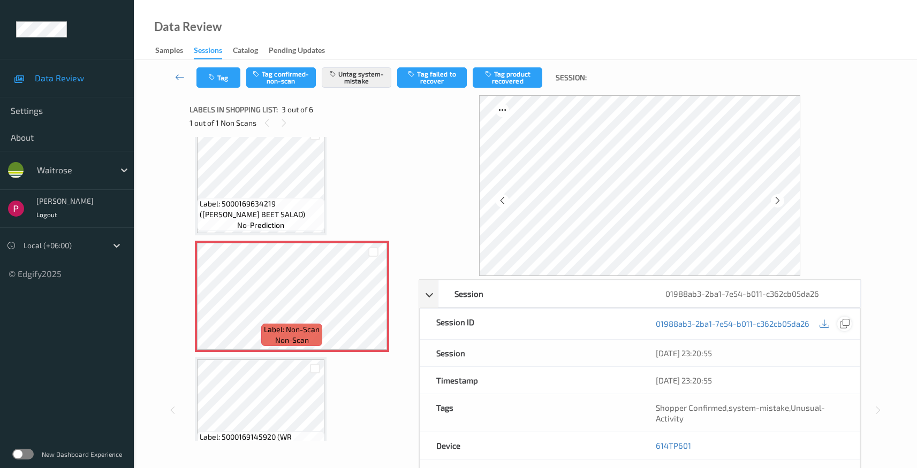
click at [845, 323] on icon at bounding box center [845, 324] width 10 height 10
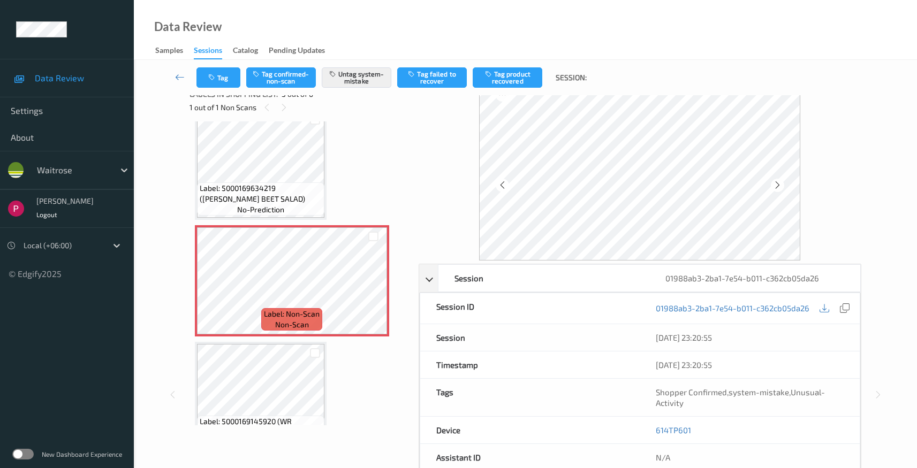
scroll to position [82, 0]
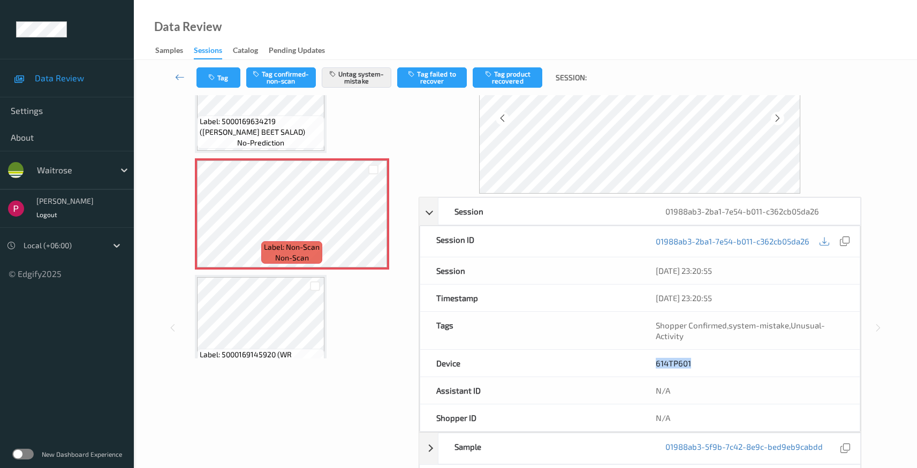
drag, startPoint x: 702, startPoint y: 362, endPoint x: 687, endPoint y: 337, distance: 29.3
click at [640, 360] on div "614TP601" at bounding box center [750, 363] width 220 height 27
copy link "614TP601"
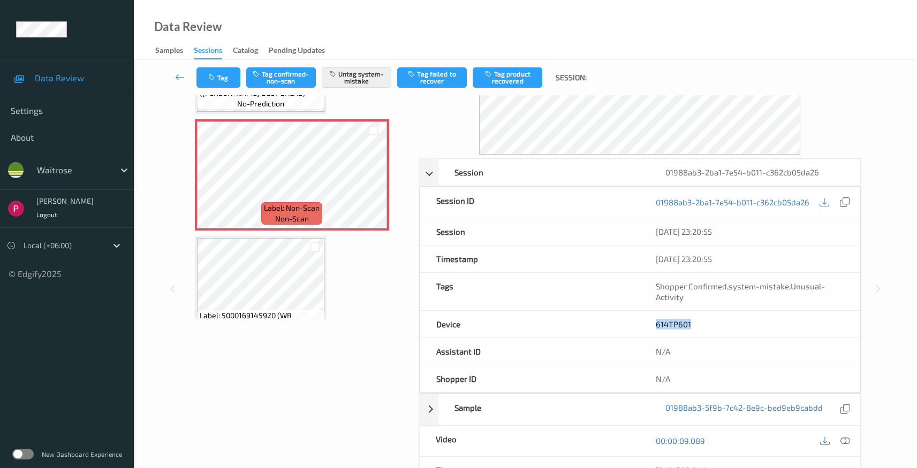
scroll to position [177, 0]
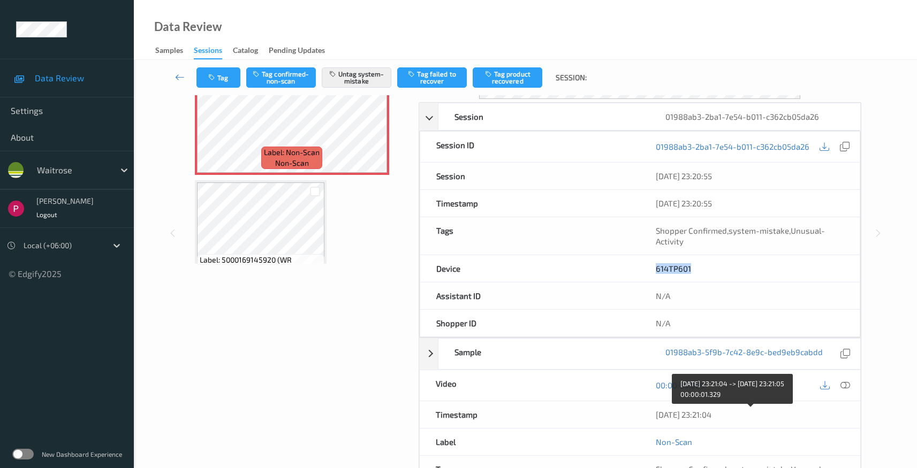
drag, startPoint x: 739, startPoint y: 418, endPoint x: 650, endPoint y: 413, distance: 89.0
click at [650, 413] on div "[DATE] 23:21:04" at bounding box center [750, 415] width 221 height 27
copy div "[DATE] 23:21:04"
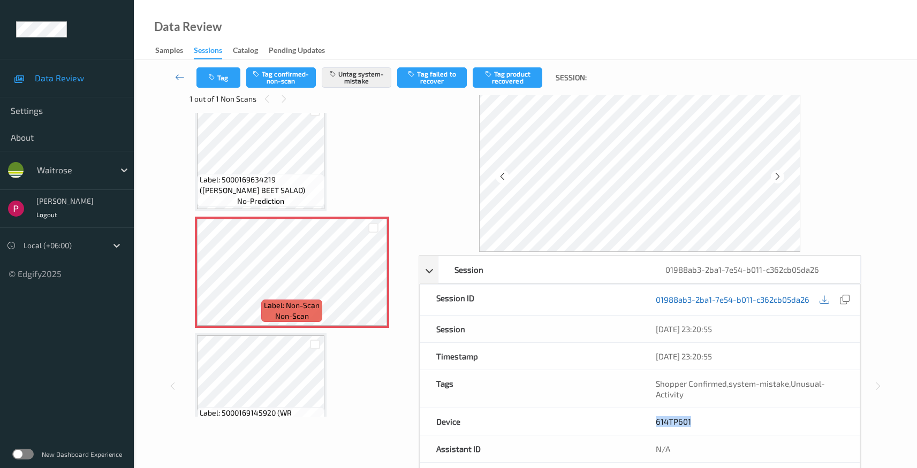
scroll to position [1, 0]
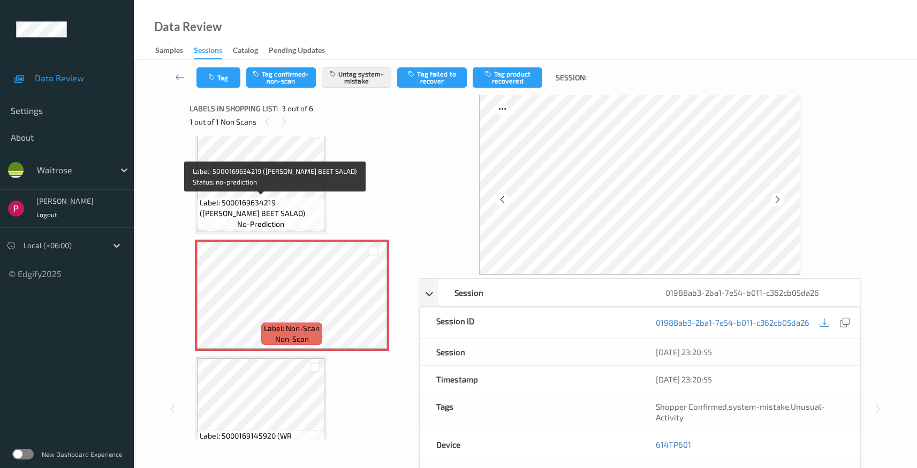
click at [282, 205] on span "Label: 5000169634219 (WR ESS BEET SALAD)" at bounding box center [261, 208] width 122 height 21
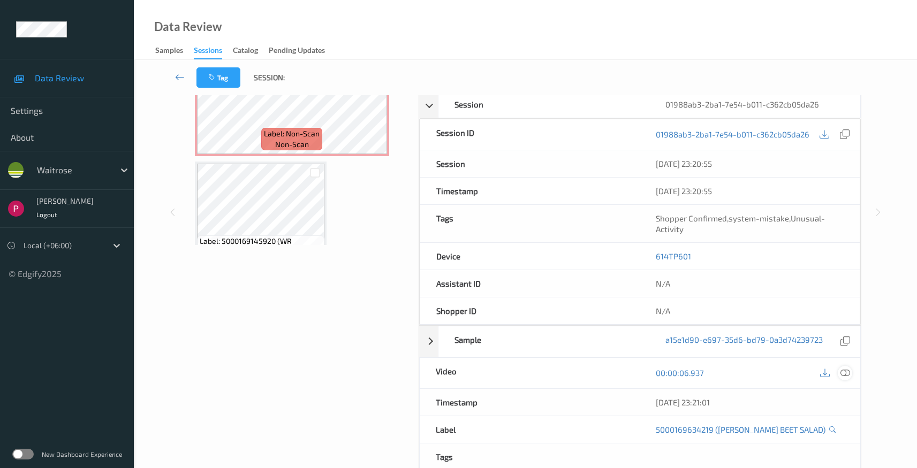
click at [849, 373] on icon at bounding box center [846, 373] width 10 height 10
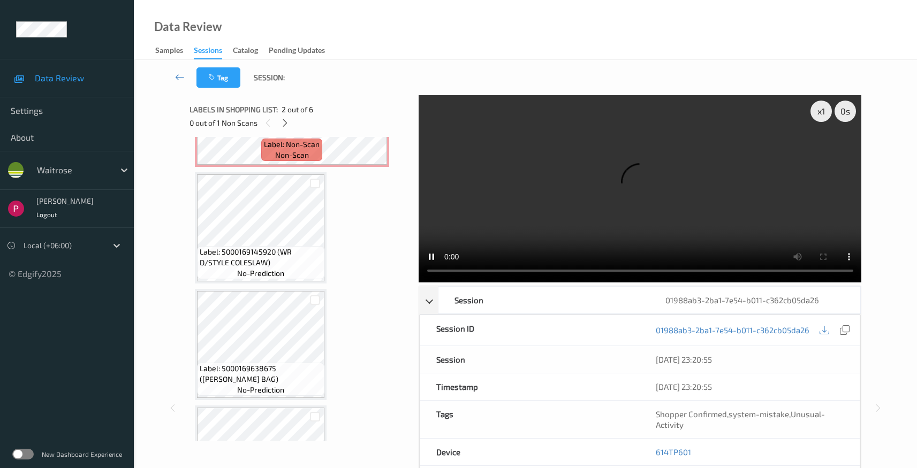
scroll to position [178, 0]
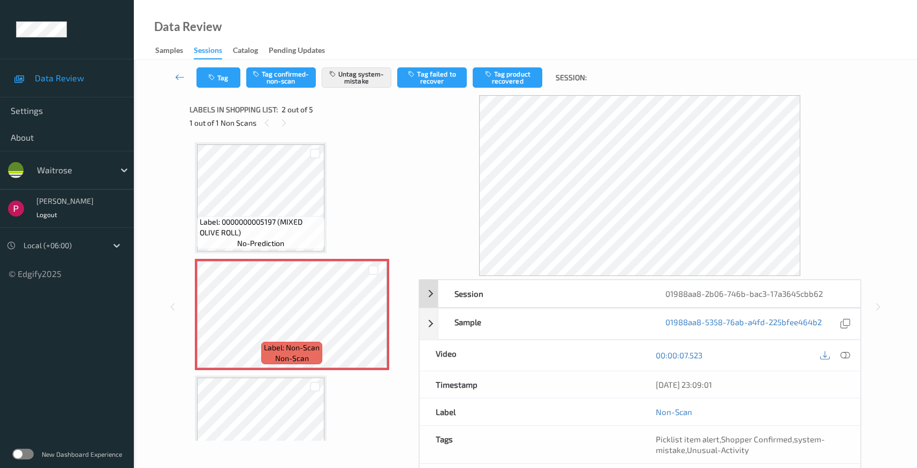
click at [797, 296] on div "01988aa8-2b06-746b-bac3-17a3645cbb62" at bounding box center [754, 294] width 211 height 27
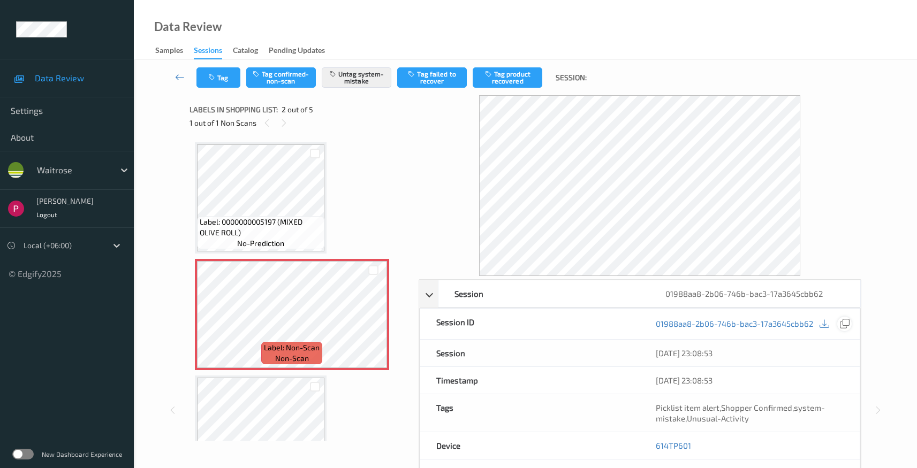
click at [846, 326] on icon at bounding box center [845, 324] width 10 height 10
drag, startPoint x: 690, startPoint y: 445, endPoint x: 673, endPoint y: 440, distance: 17.3
click at [652, 440] on div "614TP601" at bounding box center [750, 446] width 220 height 27
copy link "614TP601"
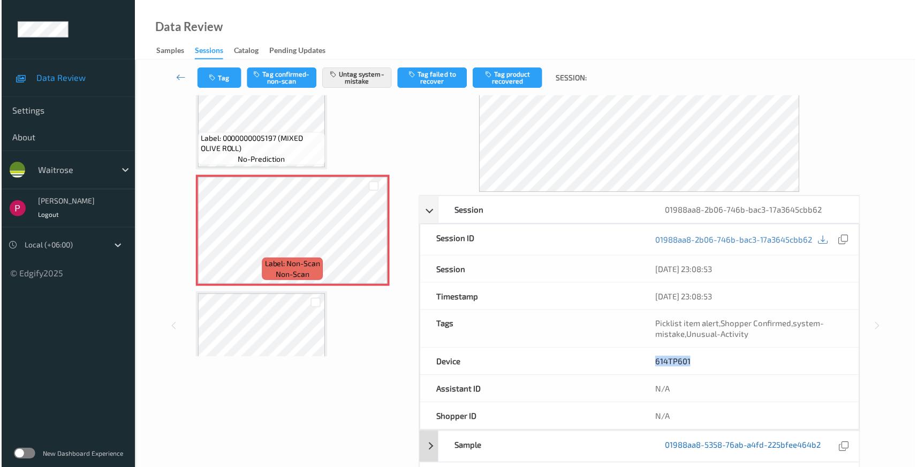
scroll to position [218, 0]
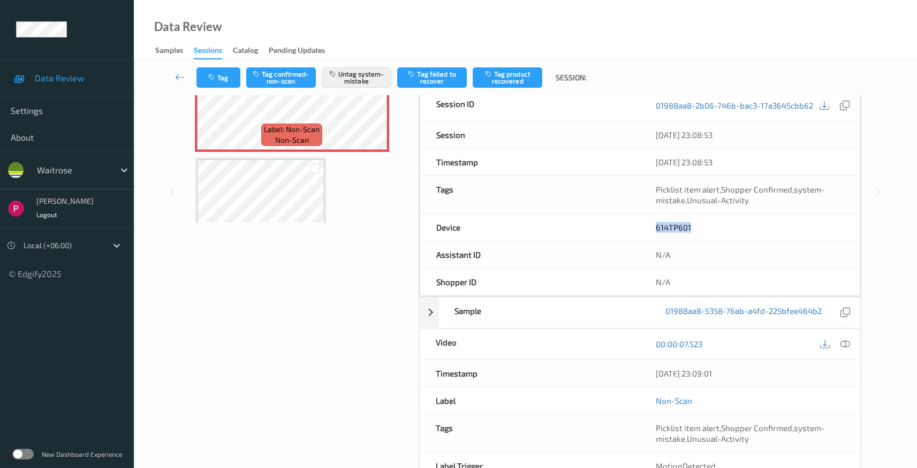
drag, startPoint x: 742, startPoint y: 375, endPoint x: 647, endPoint y: 366, distance: 95.3
click at [647, 366] on div "08/08/2025 23:09:01" at bounding box center [750, 373] width 221 height 27
copy div "08/08/2025 23:09:01"
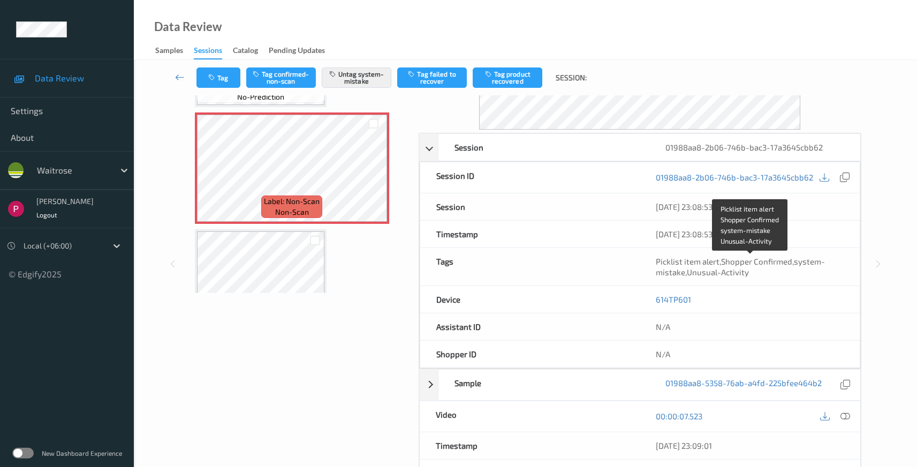
scroll to position [281, 0]
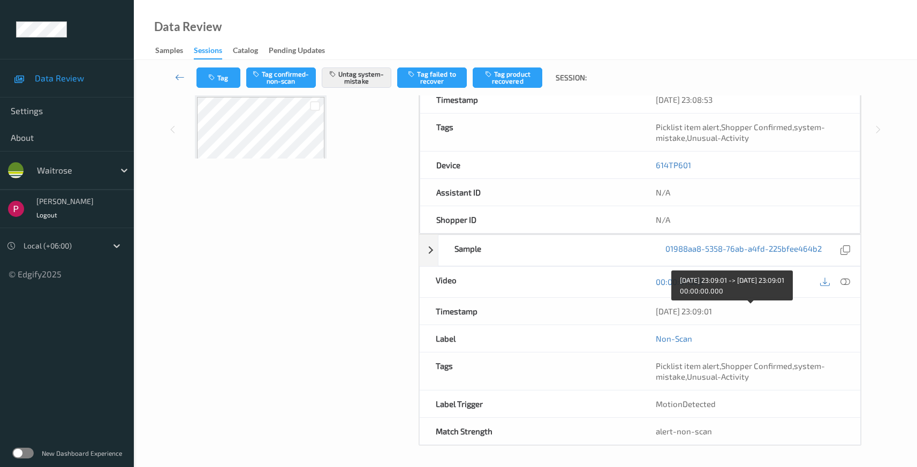
drag, startPoint x: 739, startPoint y: 316, endPoint x: 614, endPoint y: 311, distance: 125.9
click at [614, 311] on div "Timestamp 08/08/2025 23:09:01" at bounding box center [640, 311] width 442 height 27
copy div "08/08/2025 23:09:01"
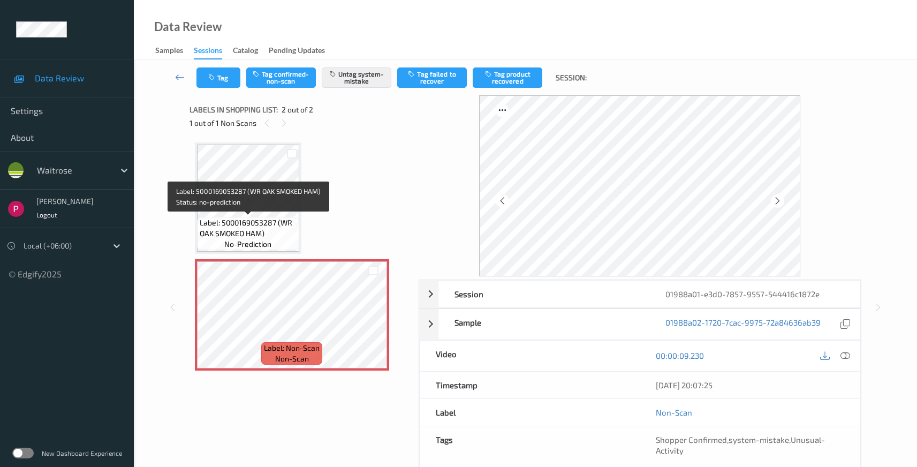
click at [269, 225] on span "Label: 5000169053287 (WR OAK SMOKED HAM)" at bounding box center [248, 227] width 97 height 21
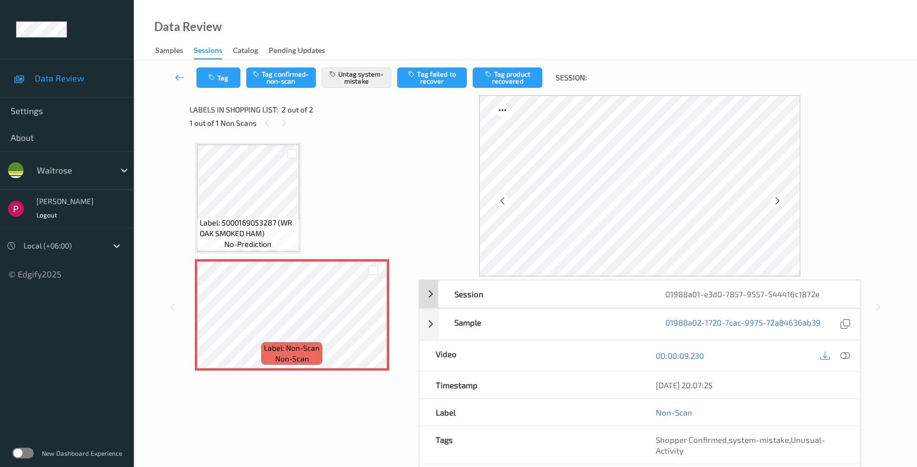
click at [826, 298] on div "01988a01-e3d0-7857-9557-544416c1872e" at bounding box center [754, 294] width 211 height 27
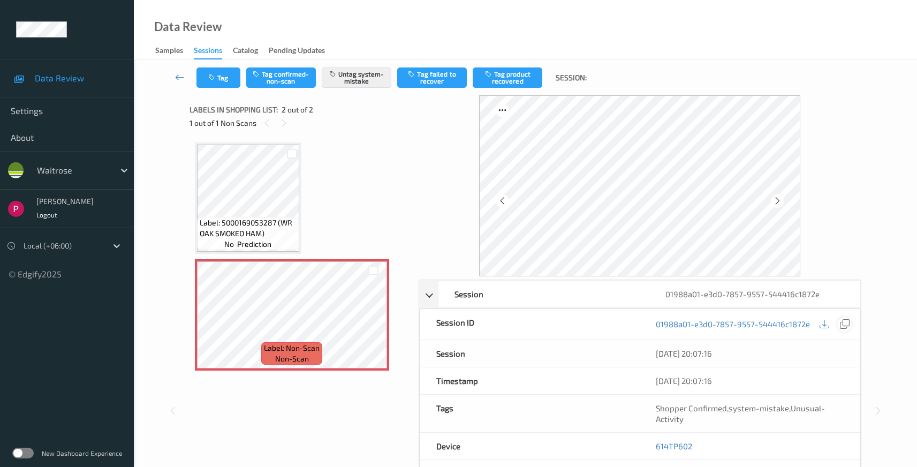
click at [843, 324] on icon at bounding box center [845, 324] width 10 height 10
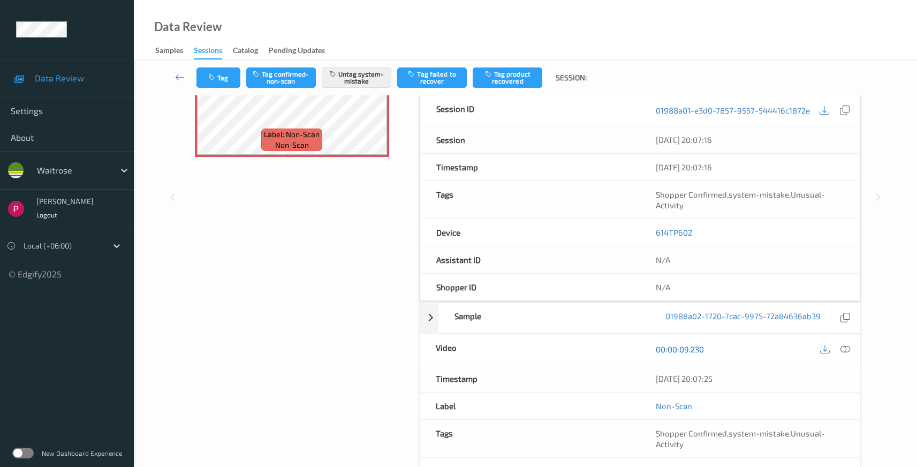
scroll to position [216, 0]
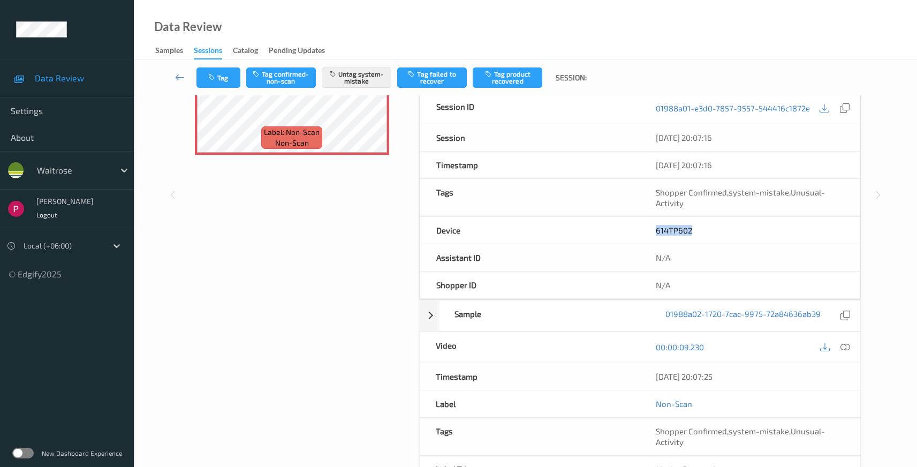
drag, startPoint x: 699, startPoint y: 232, endPoint x: 629, endPoint y: 226, distance: 70.9
click at [630, 227] on div "Device 614TP602" at bounding box center [640, 230] width 441 height 27
copy div "614TP602"
drag, startPoint x: 702, startPoint y: 378, endPoint x: 594, endPoint y: 381, distance: 108.2
click at [589, 379] on div "Timestamp 08/08/2025 20:07:25" at bounding box center [640, 376] width 442 height 27
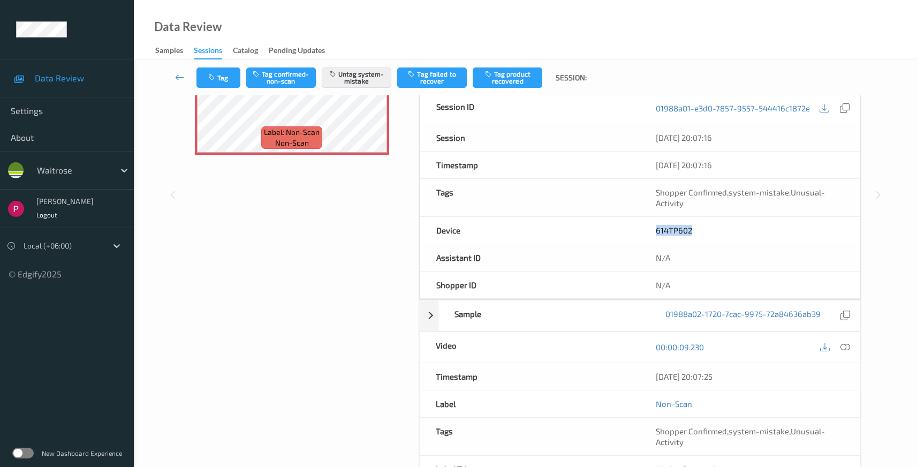
copy div "08/08/2025 20:07:25"
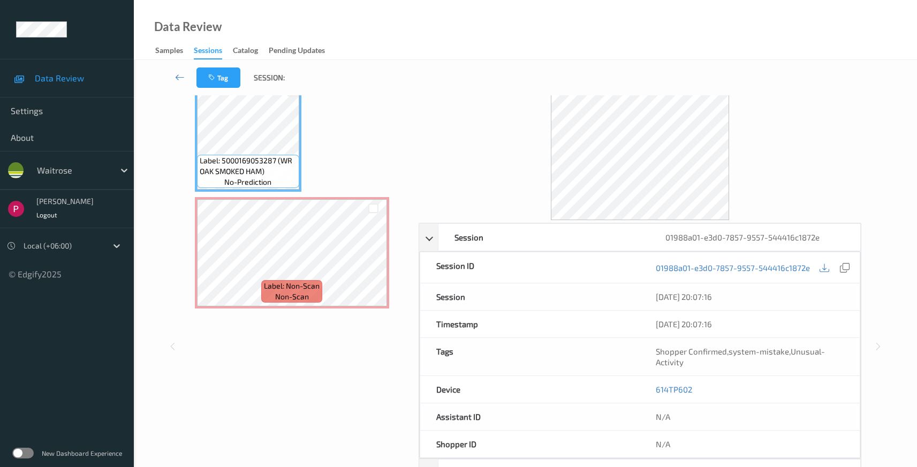
scroll to position [105, 0]
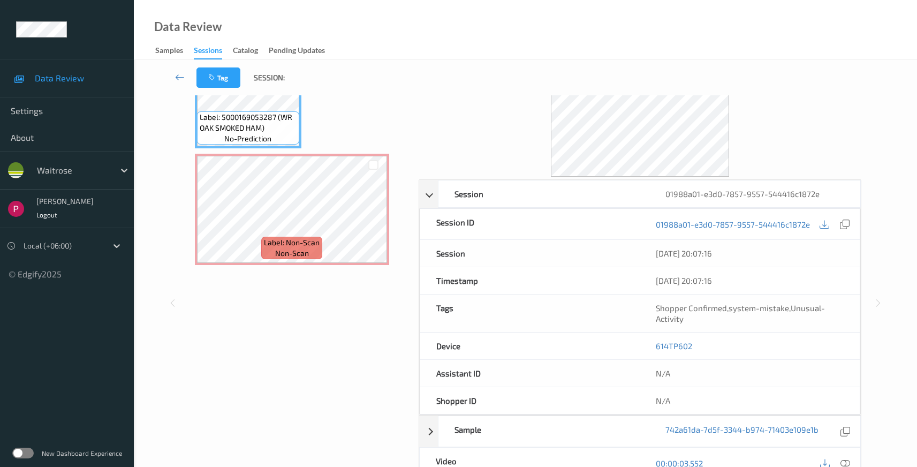
click at [848, 464] on icon at bounding box center [846, 463] width 10 height 10
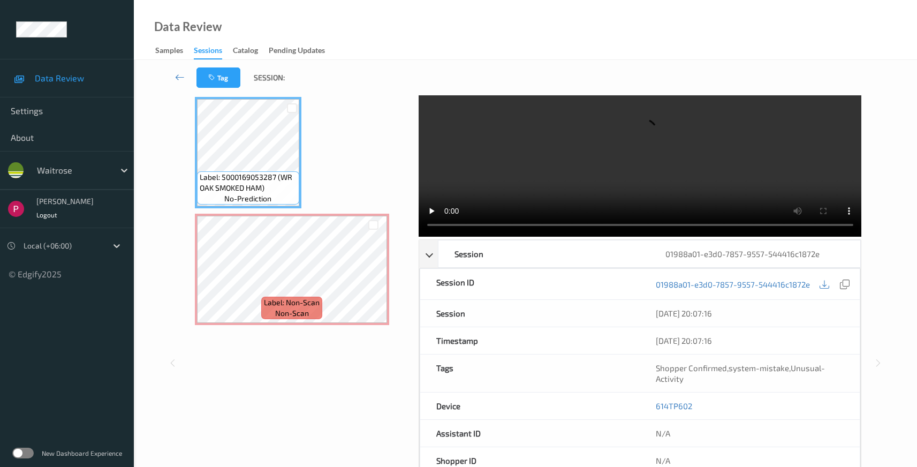
scroll to position [0, 0]
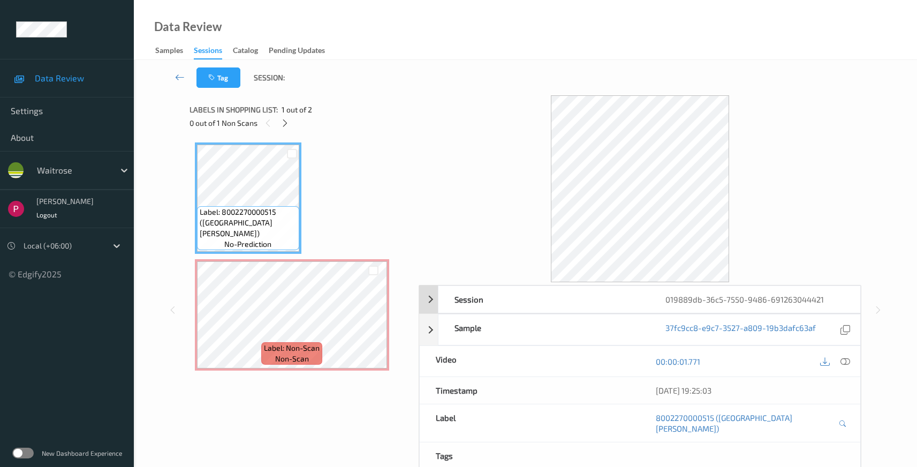
drag, startPoint x: 528, startPoint y: 300, endPoint x: 537, endPoint y: 303, distance: 9.0
click at [529, 300] on div "Session" at bounding box center [543, 299] width 211 height 27
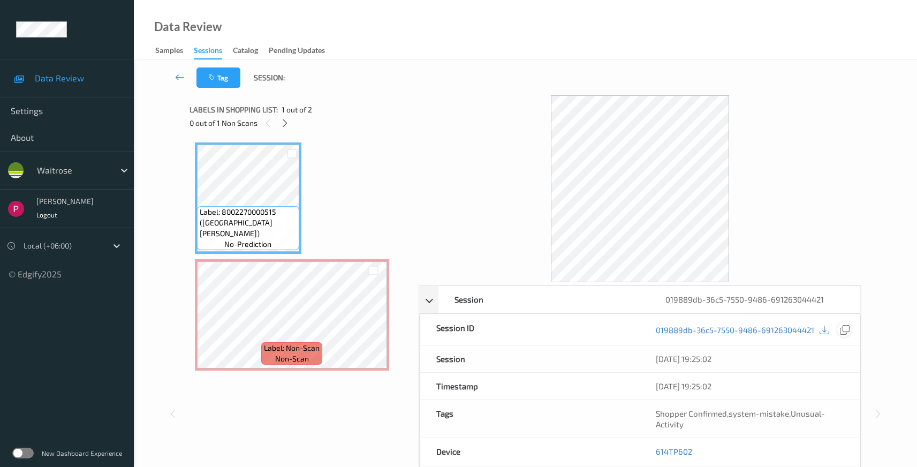
click at [842, 327] on icon at bounding box center [845, 330] width 10 height 10
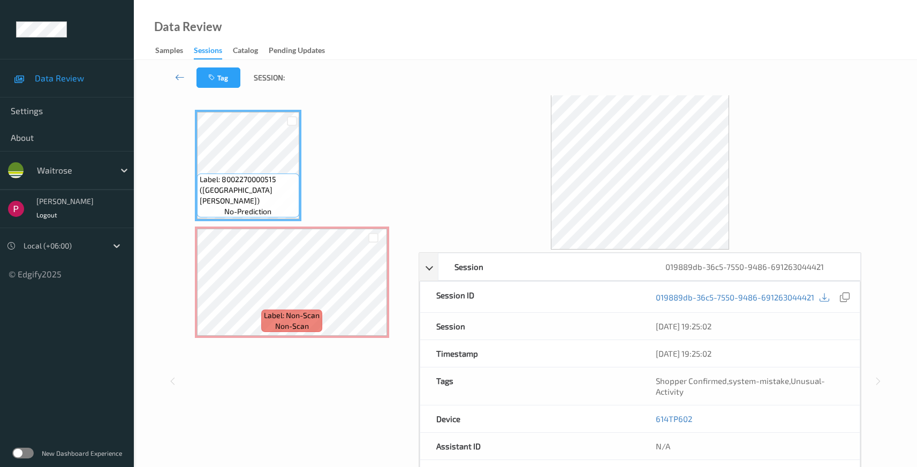
scroll to position [94, 0]
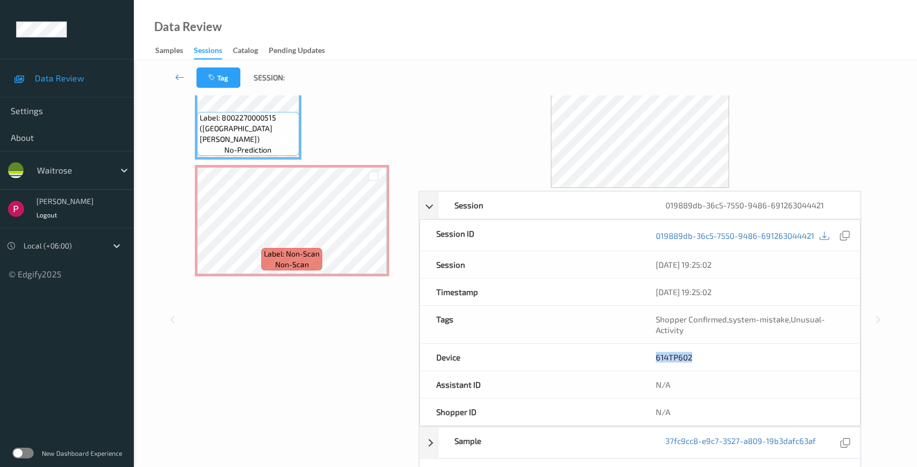
drag, startPoint x: 685, startPoint y: 355, endPoint x: 646, endPoint y: 352, distance: 39.2
click at [642, 352] on div "614TP602" at bounding box center [750, 357] width 220 height 27
copy link "614TP602"
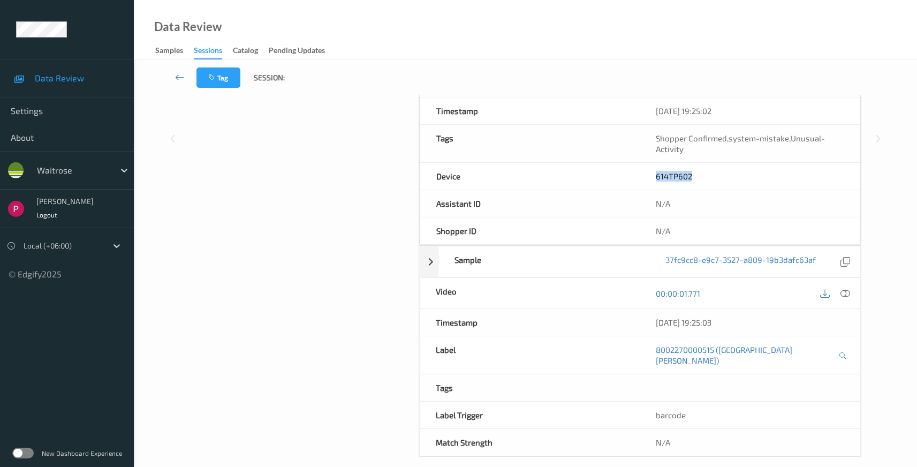
scroll to position [276, 0]
drag, startPoint x: 747, startPoint y: 324, endPoint x: 647, endPoint y: 322, distance: 100.7
click at [646, 322] on div "08/08/2025 19:25:03" at bounding box center [750, 321] width 221 height 27
copy div "08/08/2025 19:25:03"
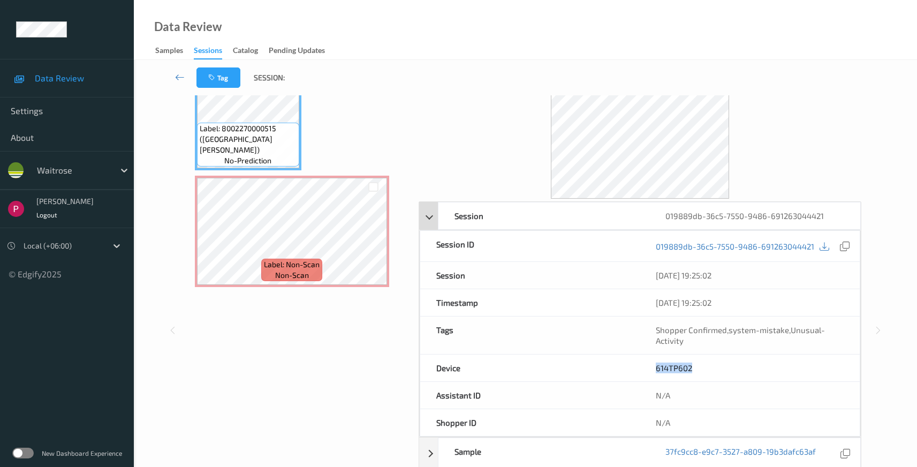
scroll to position [82, 0]
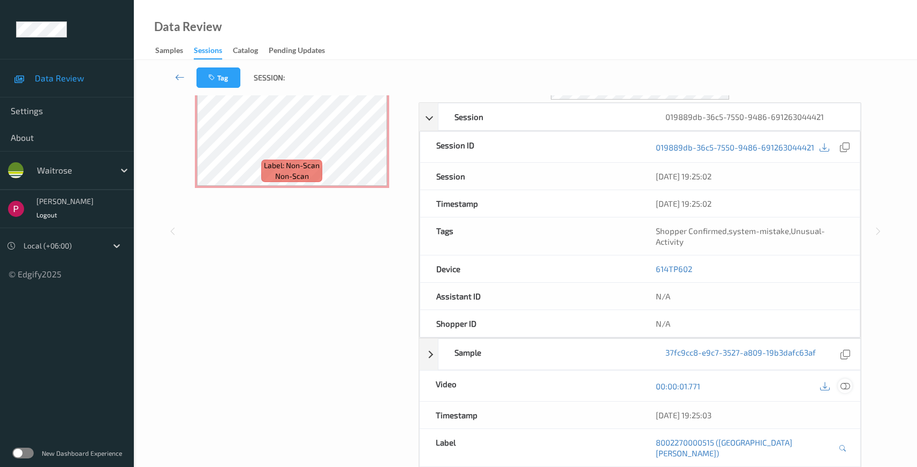
click at [839, 387] on div at bounding box center [845, 386] width 14 height 14
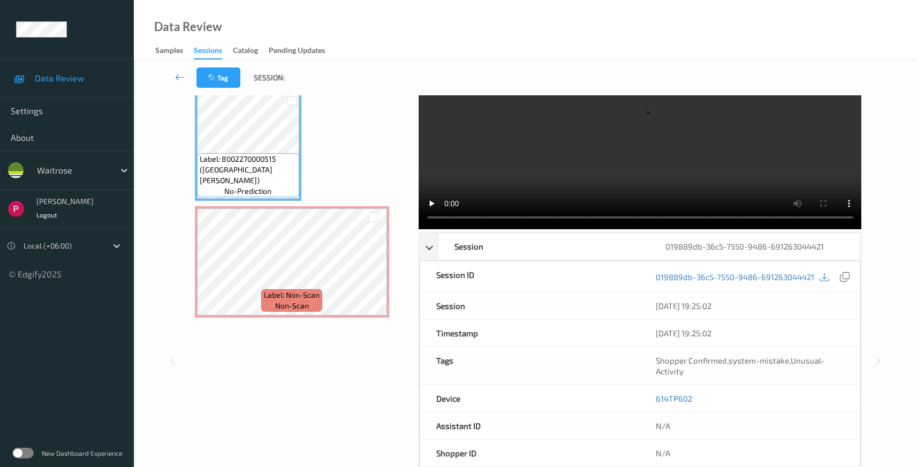
scroll to position [0, 0]
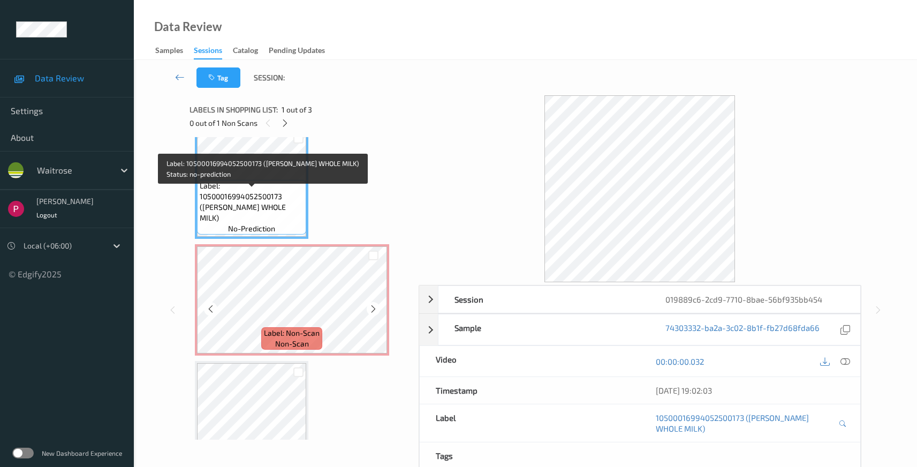
scroll to position [17, 0]
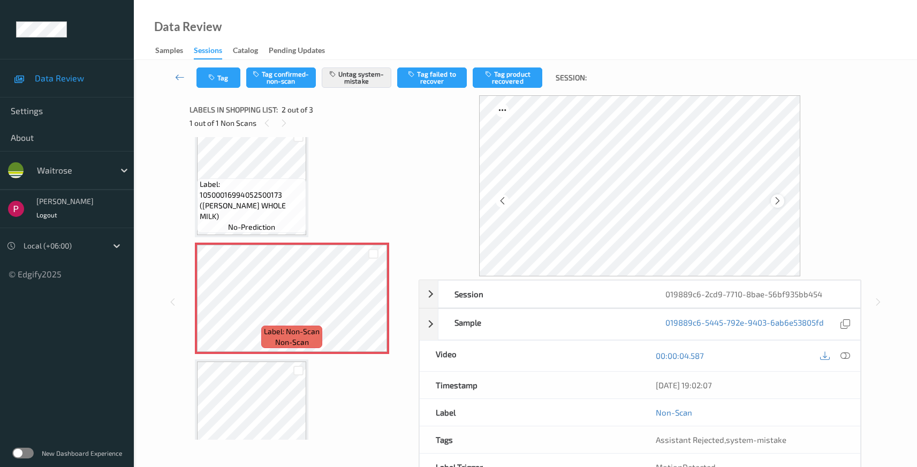
click at [776, 198] on icon at bounding box center [777, 201] width 9 height 10
click at [777, 199] on icon at bounding box center [777, 201] width 9 height 10
click at [680, 298] on div "019889c6-2cd9-7710-8bae-56bf935bb454" at bounding box center [754, 294] width 211 height 27
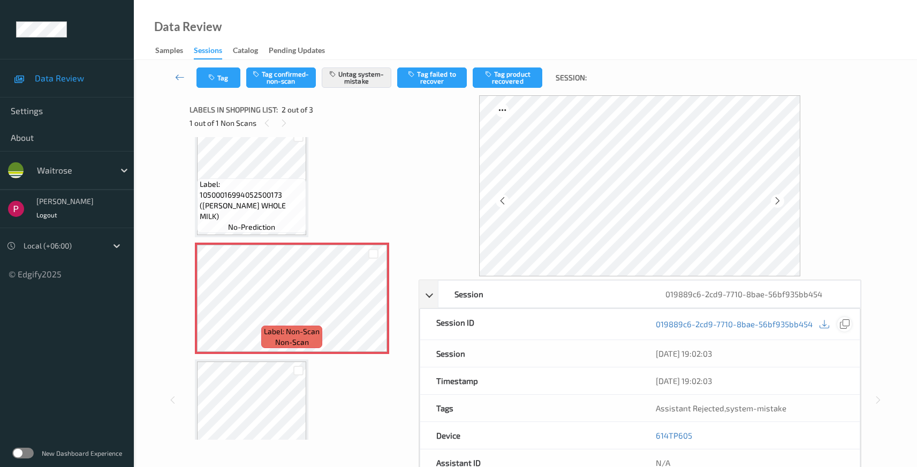
click at [845, 326] on icon at bounding box center [845, 324] width 10 height 10
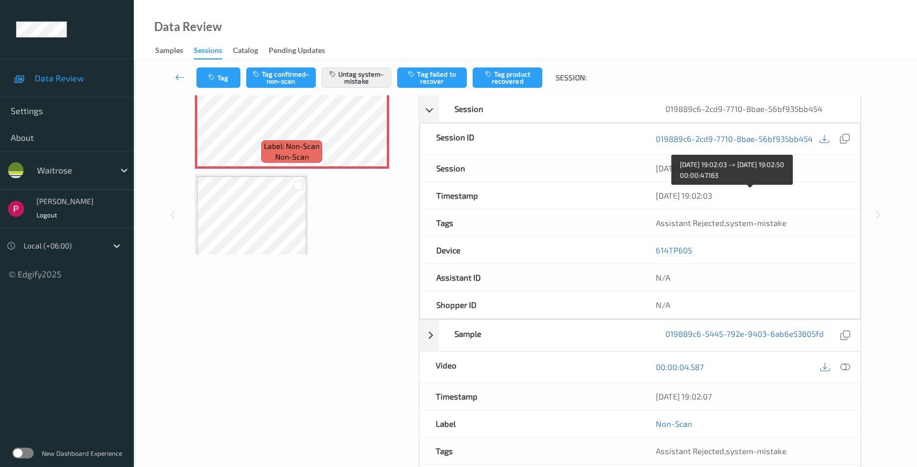
scroll to position [186, 0]
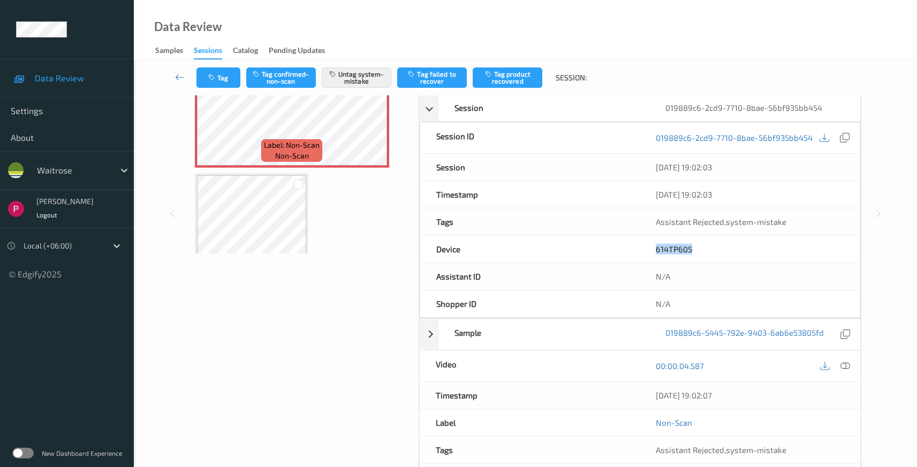
drag, startPoint x: 703, startPoint y: 248, endPoint x: 622, endPoint y: 248, distance: 80.8
click at [622, 248] on div "Device 614TP605" at bounding box center [640, 249] width 441 height 27
copy div "614TP605"
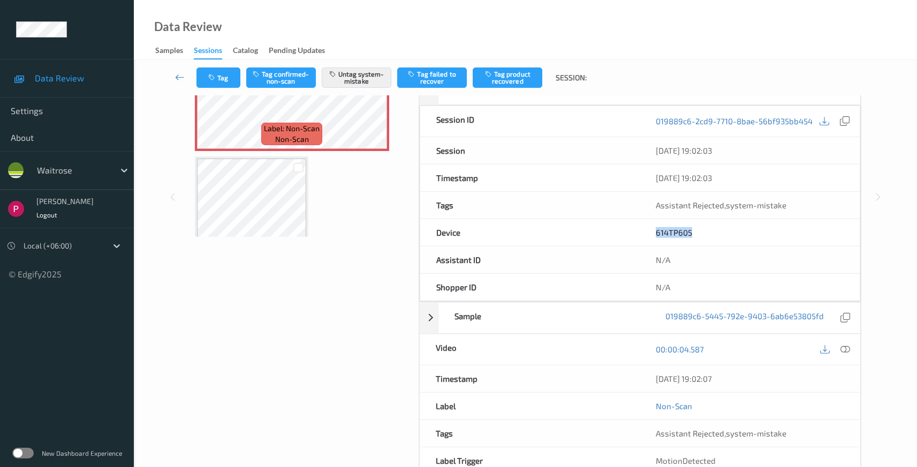
scroll to position [260, 0]
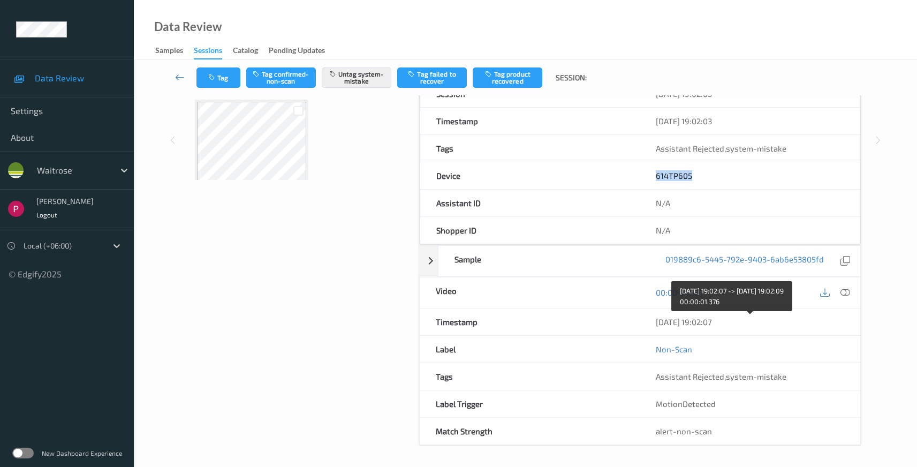
drag, startPoint x: 738, startPoint y: 323, endPoint x: 655, endPoint y: 324, distance: 83.5
click at [655, 324] on div "[DATE] 19:02:07" at bounding box center [750, 321] width 221 height 27
copy div "[DATE] 19:02:07"
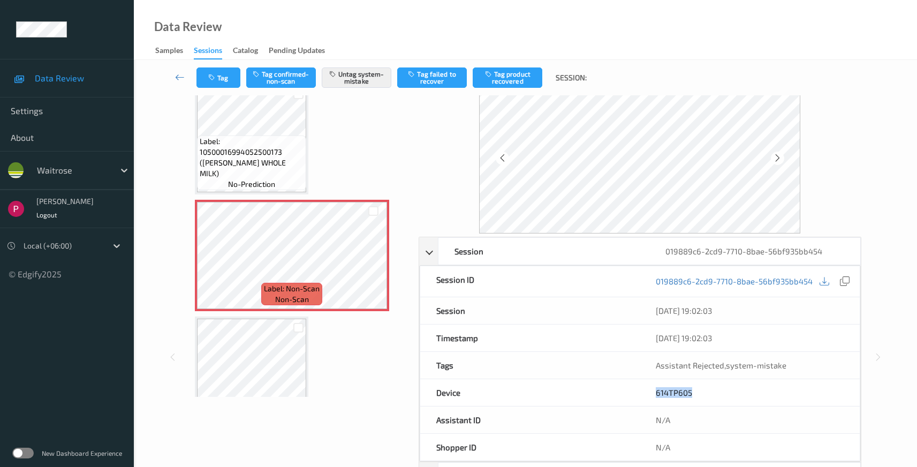
scroll to position [33, 0]
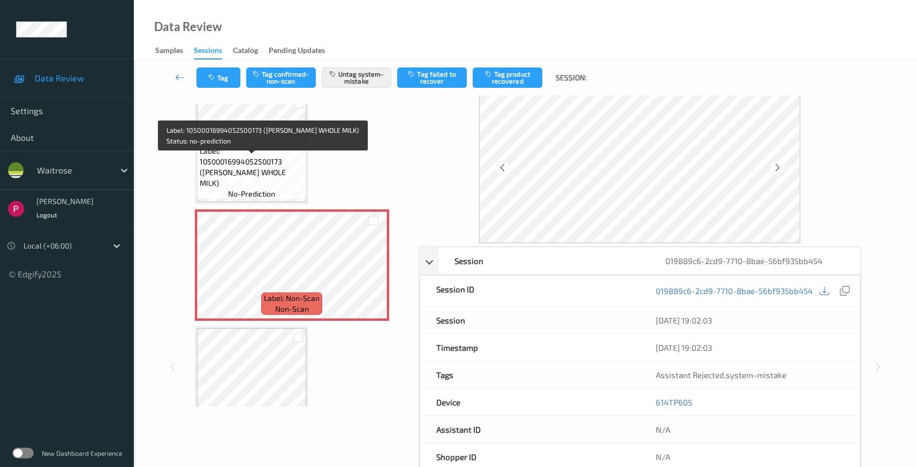
click at [263, 162] on span "Label: 10500016994052500173 (WR DORG WHOLE MILK)" at bounding box center [252, 167] width 104 height 43
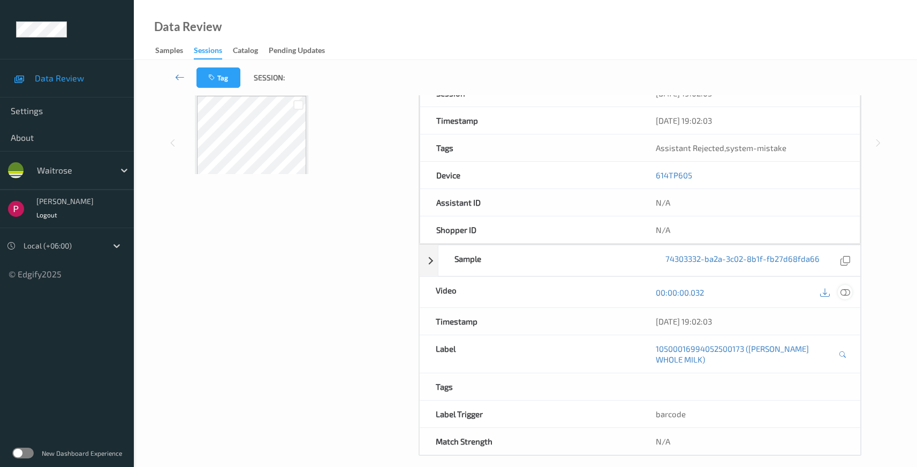
click at [842, 290] on icon at bounding box center [846, 293] width 10 height 10
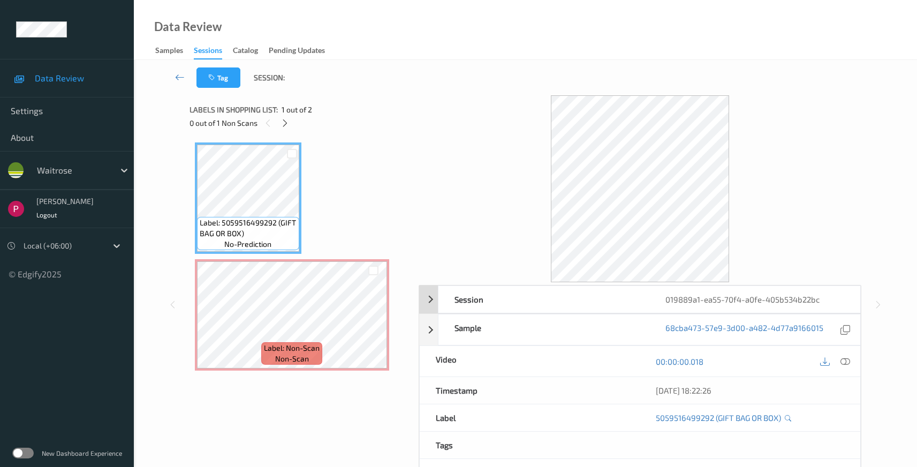
click at [812, 304] on div "019889a1-ea55-70f4-a0fe-405b534b22bc" at bounding box center [754, 299] width 211 height 27
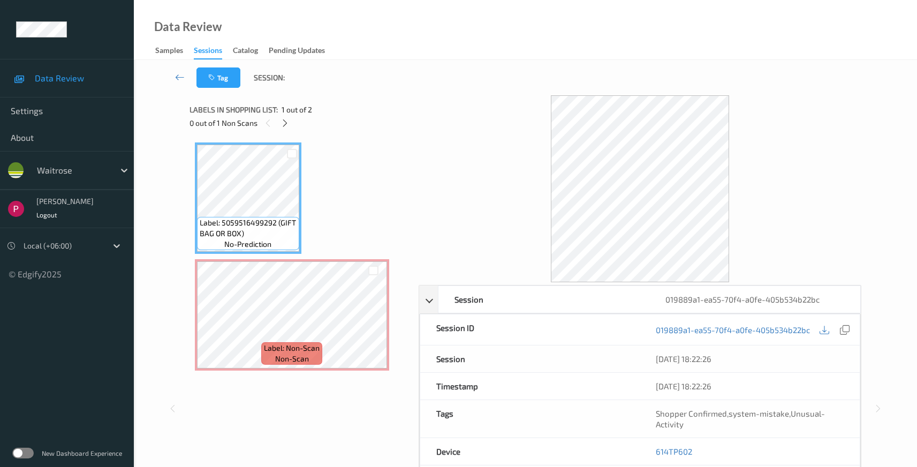
click at [851, 326] on button at bounding box center [844, 329] width 14 height 14
click at [850, 331] on div at bounding box center [844, 329] width 14 height 14
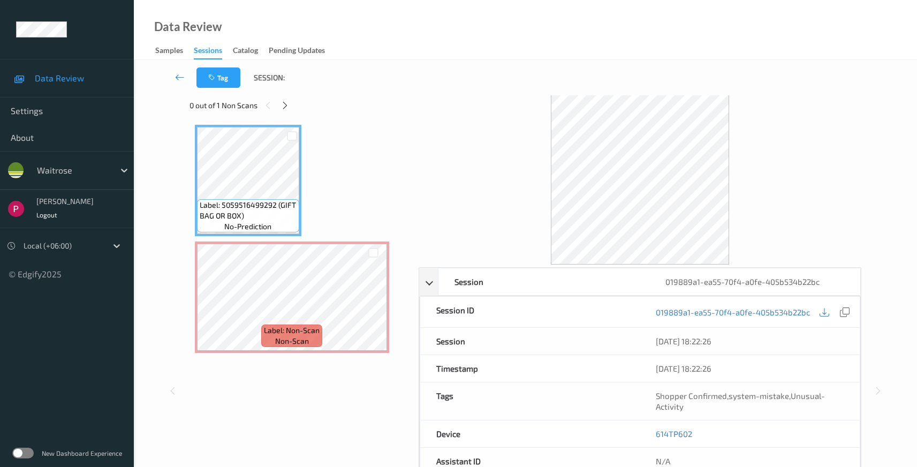
scroll to position [82, 0]
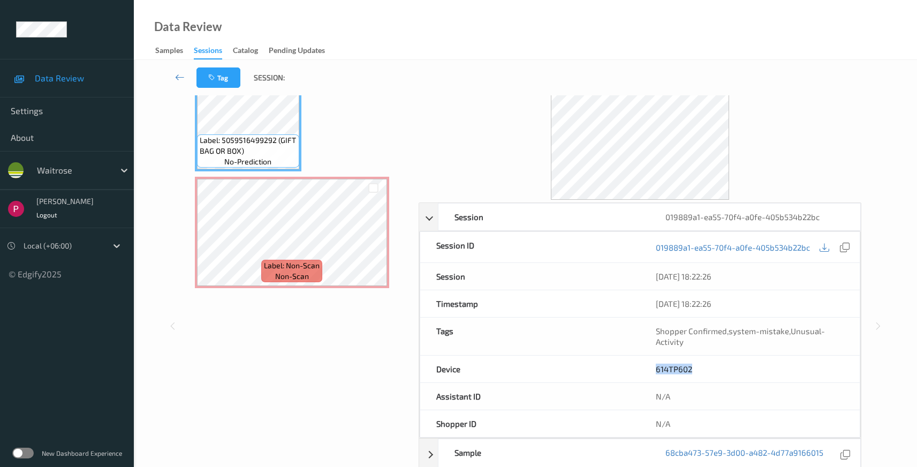
drag, startPoint x: 703, startPoint y: 370, endPoint x: 659, endPoint y: 371, distance: 43.9
click at [634, 368] on div "Device 614TP602" at bounding box center [640, 368] width 441 height 27
copy div "614TP602"
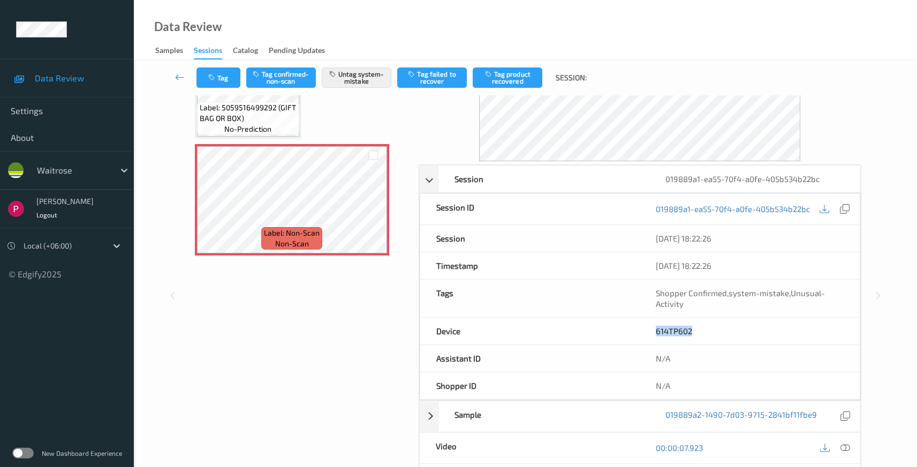
scroll to position [281, 0]
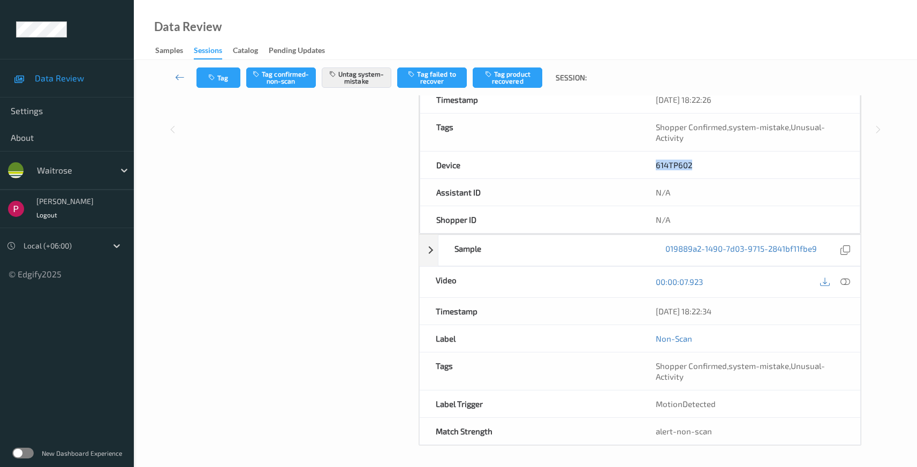
drag, startPoint x: 739, startPoint y: 314, endPoint x: 631, endPoint y: 316, distance: 108.2
click at [623, 304] on div "Timestamp 08/08/2025 18:22:34" at bounding box center [640, 311] width 442 height 27
click at [753, 308] on div "08/08/2025 18:22:34" at bounding box center [750, 311] width 188 height 11
drag, startPoint x: 724, startPoint y: 311, endPoint x: 657, endPoint y: 309, distance: 66.4
click at [657, 309] on div "08/08/2025 18:22:34" at bounding box center [750, 311] width 188 height 11
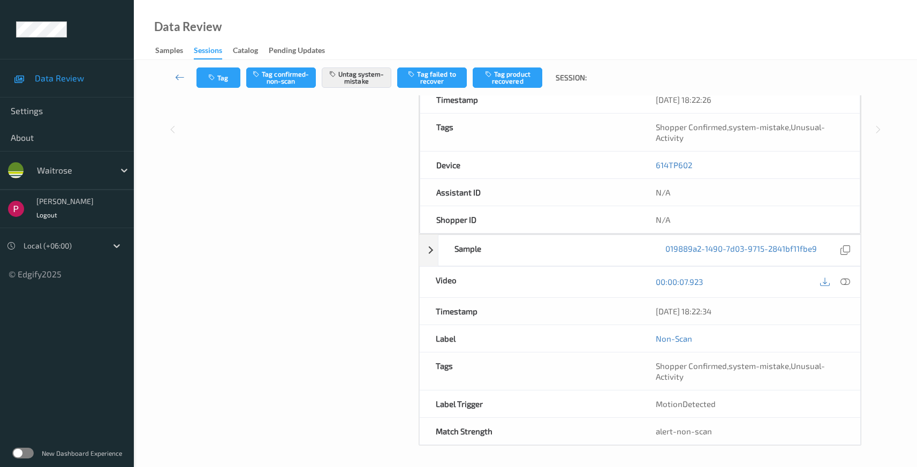
copy div "08/08/2025 18:22:34"
drag, startPoint x: 845, startPoint y: 283, endPoint x: 870, endPoint y: 307, distance: 34.8
click at [846, 283] on icon at bounding box center [846, 282] width 10 height 10
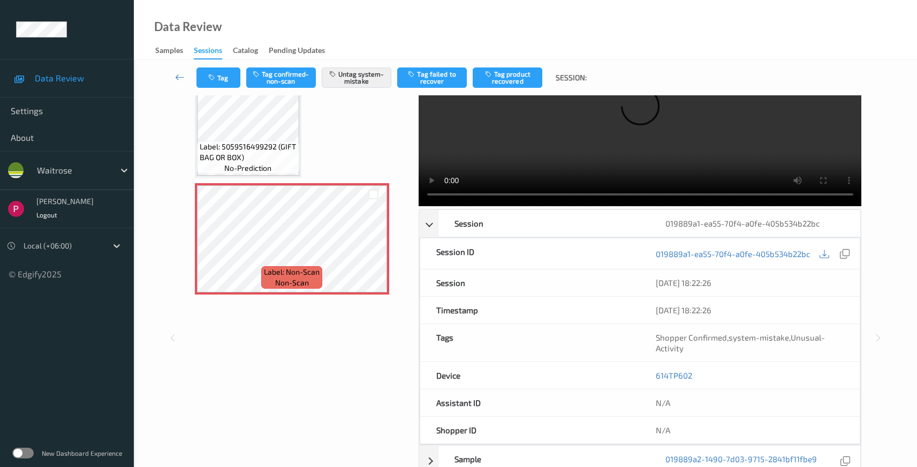
scroll to position [0, 0]
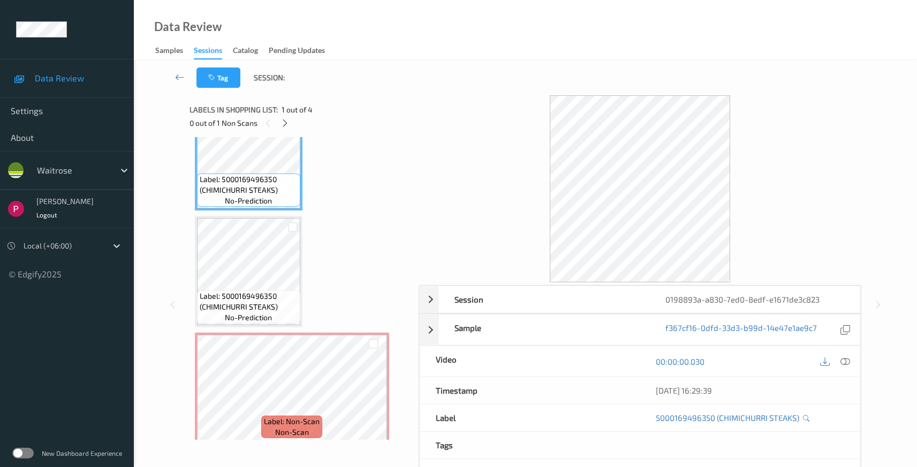
scroll to position [170, 0]
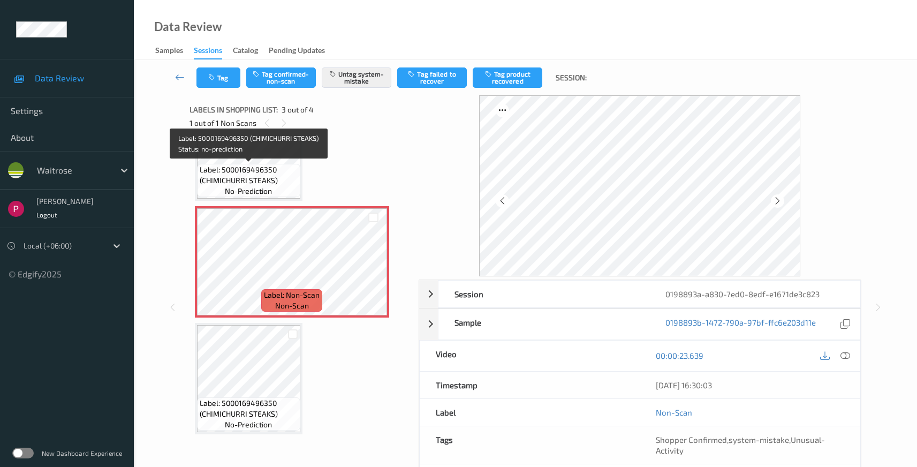
click at [259, 164] on span "Label: 5000169496350 (CHIMICHURRI STEAKS)" at bounding box center [249, 174] width 98 height 21
click at [263, 175] on span "Label: 5000169496350 (CHIMICHURRI STEAKS)" at bounding box center [249, 174] width 98 height 21
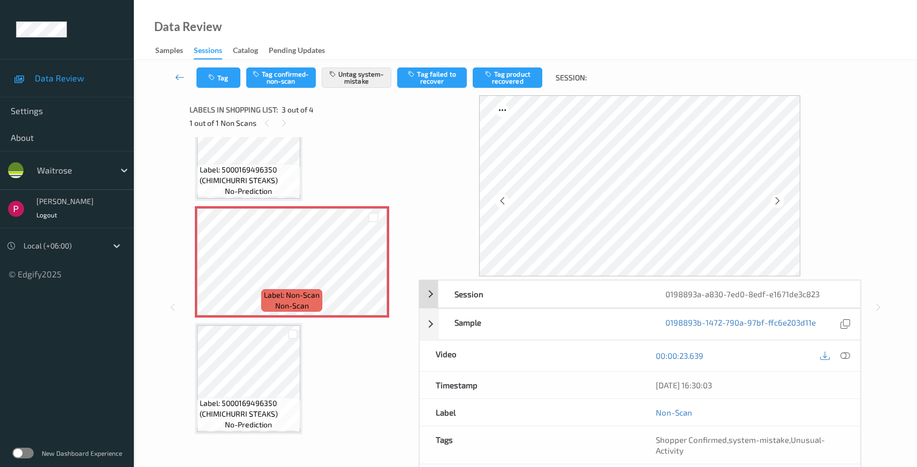
click at [781, 297] on div "0198893a-a830-7ed0-8edf-e1671de3c823" at bounding box center [754, 294] width 211 height 27
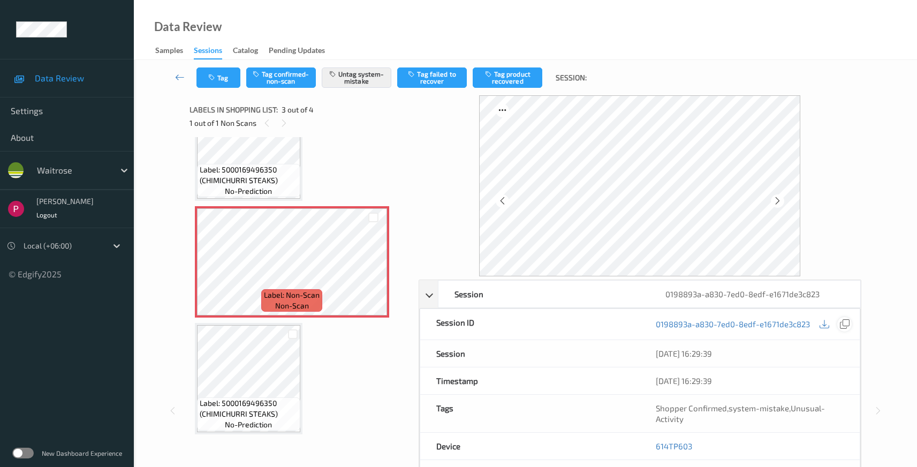
click at [845, 325] on icon at bounding box center [845, 324] width 10 height 10
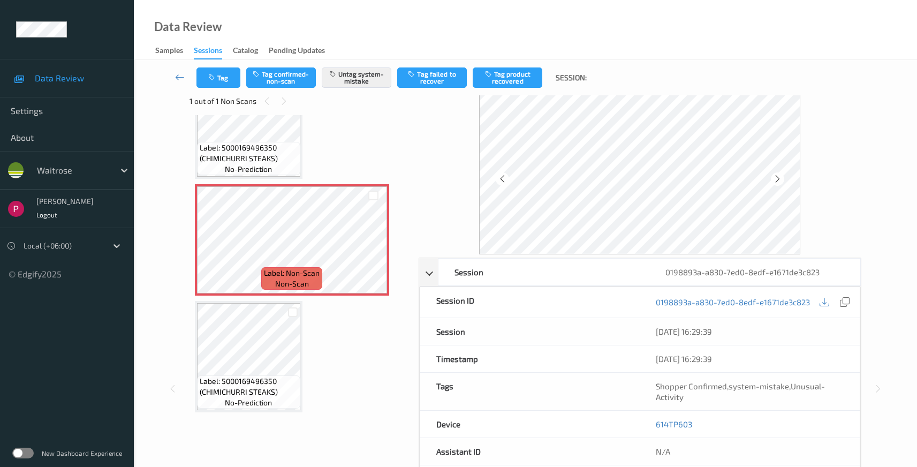
scroll to position [85, 0]
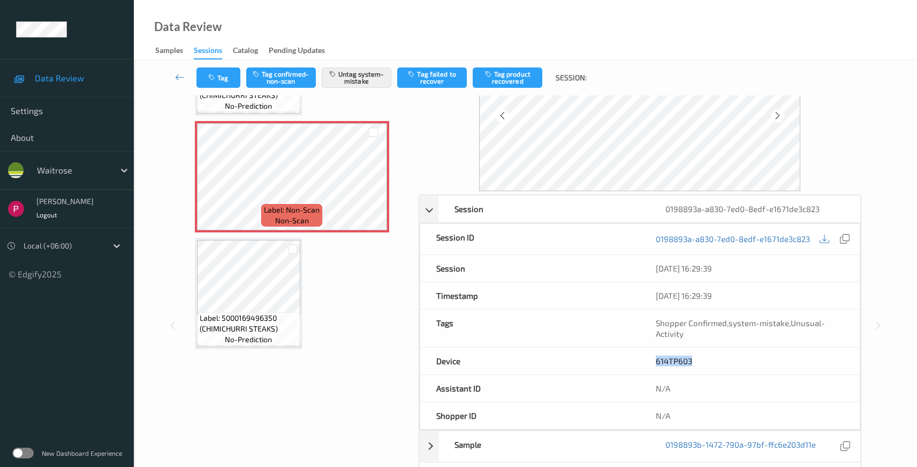
drag, startPoint x: 701, startPoint y: 359, endPoint x: 642, endPoint y: 362, distance: 59.0
click at [642, 362] on div "614TP603" at bounding box center [750, 360] width 220 height 27
copy link "614TP603"
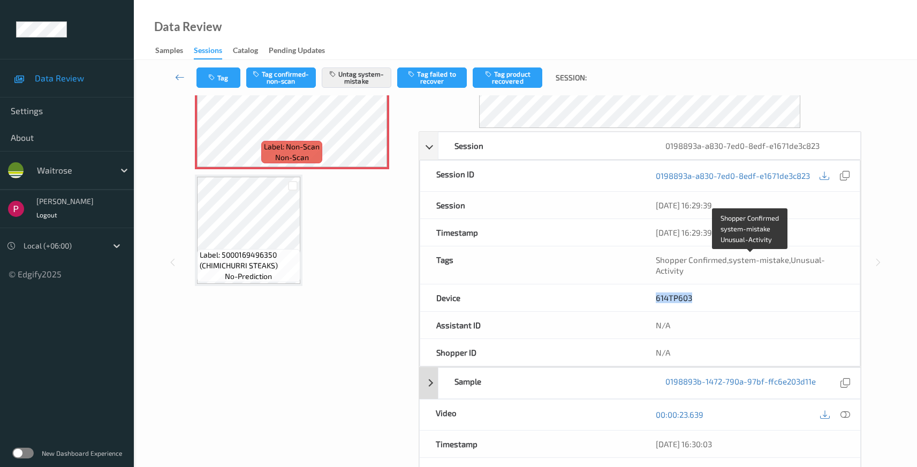
scroll to position [187, 0]
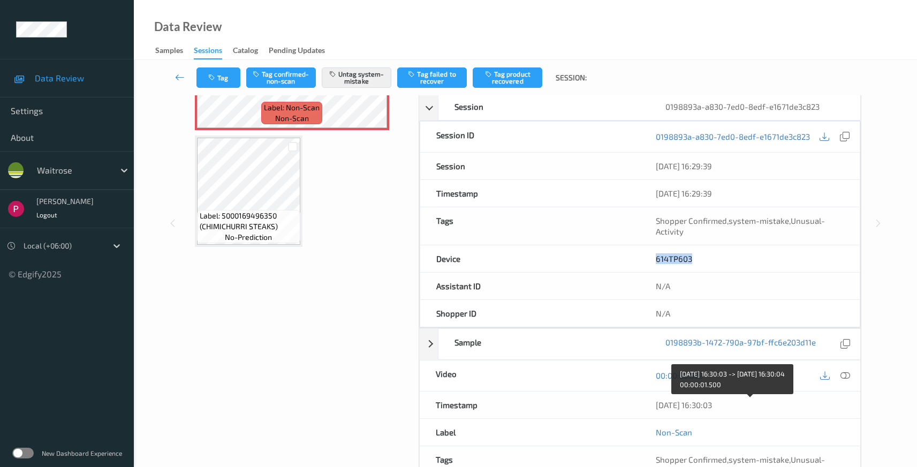
drag, startPoint x: 689, startPoint y: 403, endPoint x: 652, endPoint y: 403, distance: 36.9
click at [652, 403] on div "08/08/2025 16:30:03" at bounding box center [750, 404] width 221 height 27
copy div "08/08/2025 16:30:03"
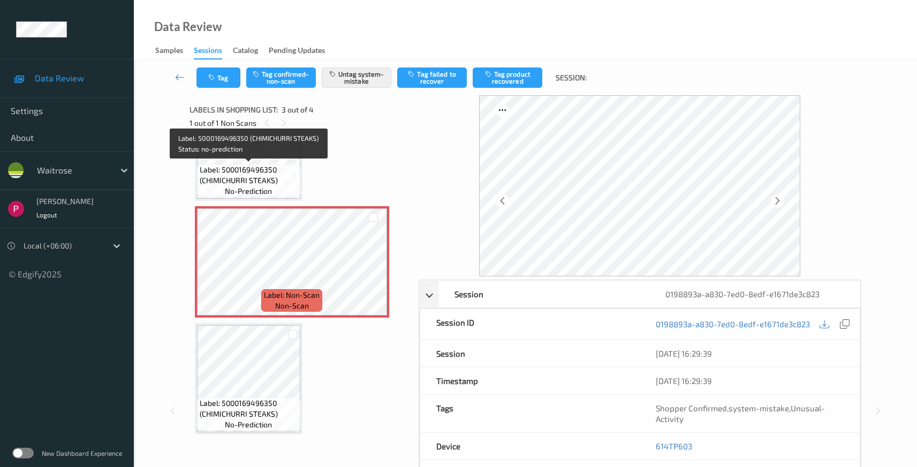
click at [271, 164] on div "Label: 5000169496350 (CHIMICHURRI STEAKS) no-prediction" at bounding box center [248, 180] width 103 height 33
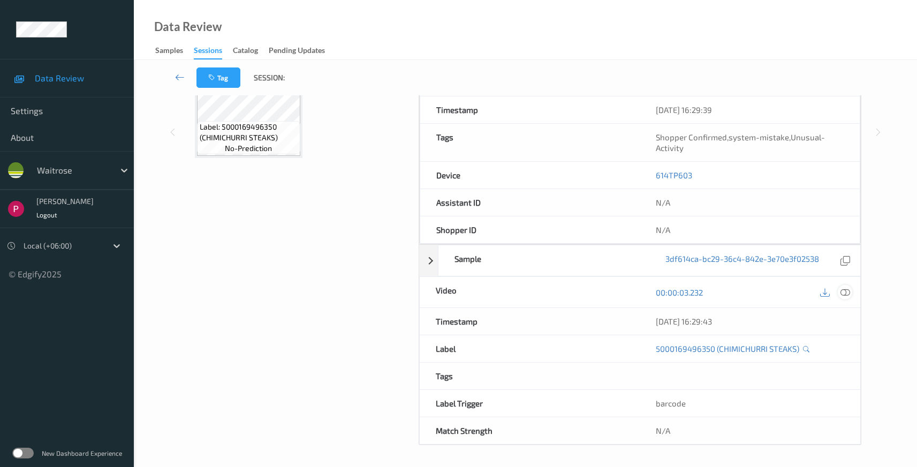
click at [847, 289] on icon at bounding box center [846, 293] width 10 height 10
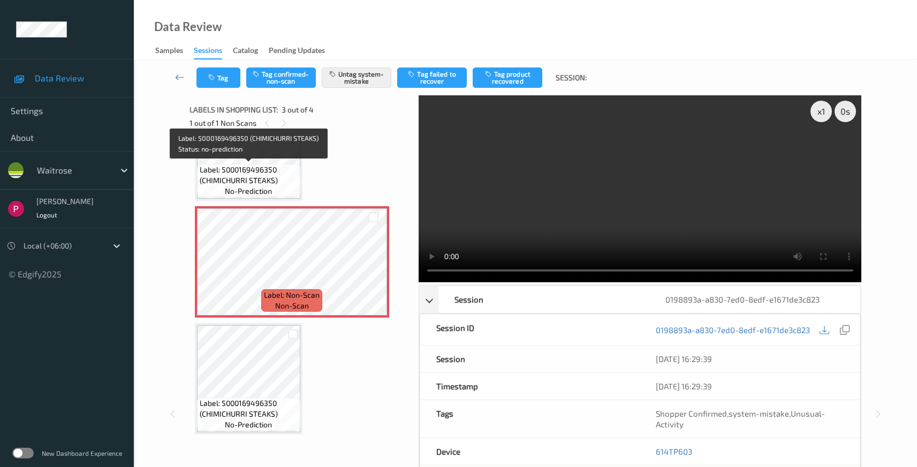
click at [268, 185] on span "Label: 5000169496350 (CHIMICHURRI STEAKS)" at bounding box center [249, 174] width 98 height 21
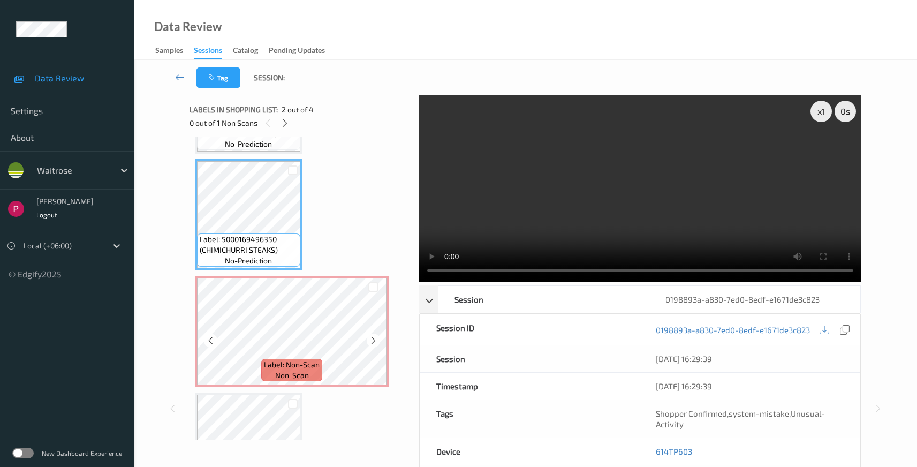
scroll to position [170, 0]
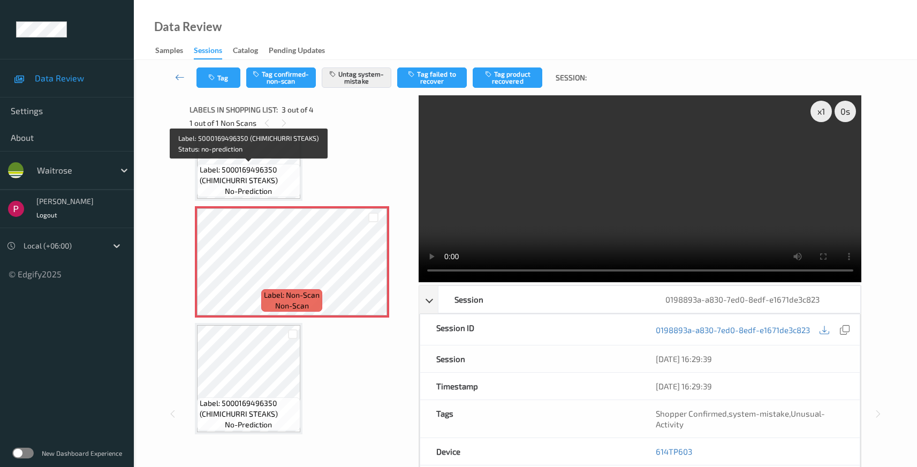
click at [266, 171] on span "Label: 5000169496350 (CHIMICHURRI STEAKS)" at bounding box center [249, 174] width 98 height 21
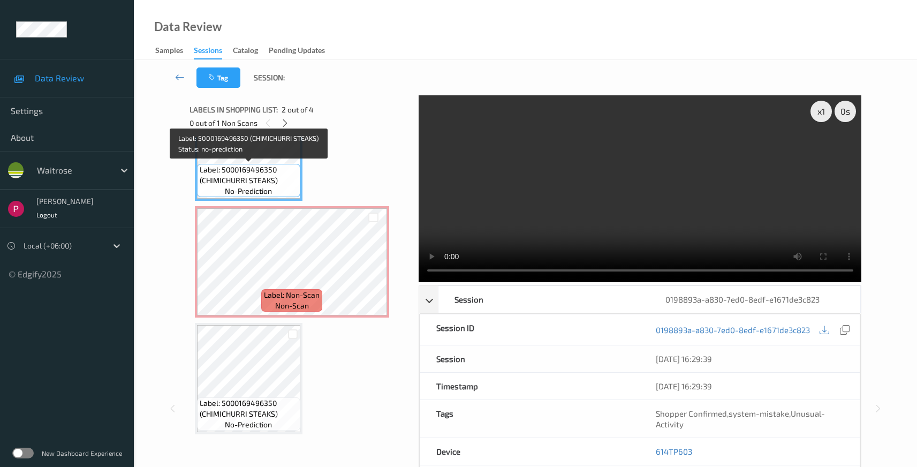
click at [266, 175] on span "Label: 5000169496350 (CHIMICHURRI STEAKS)" at bounding box center [249, 174] width 98 height 21
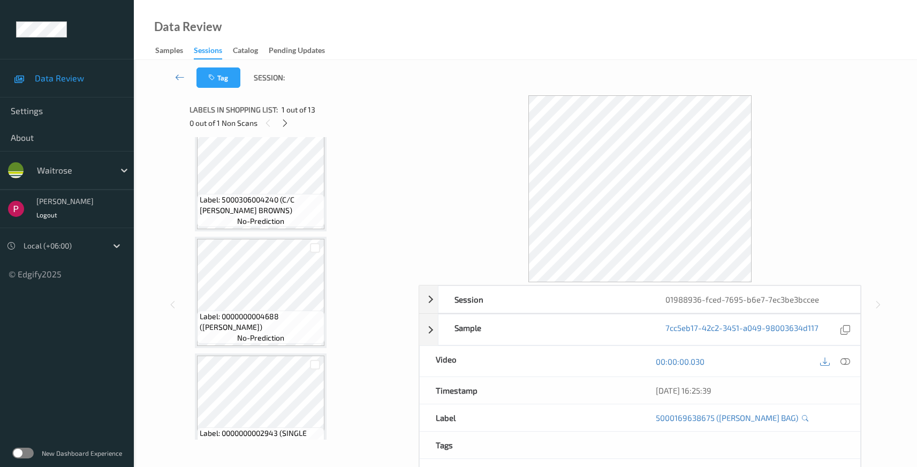
scroll to position [1072, 0]
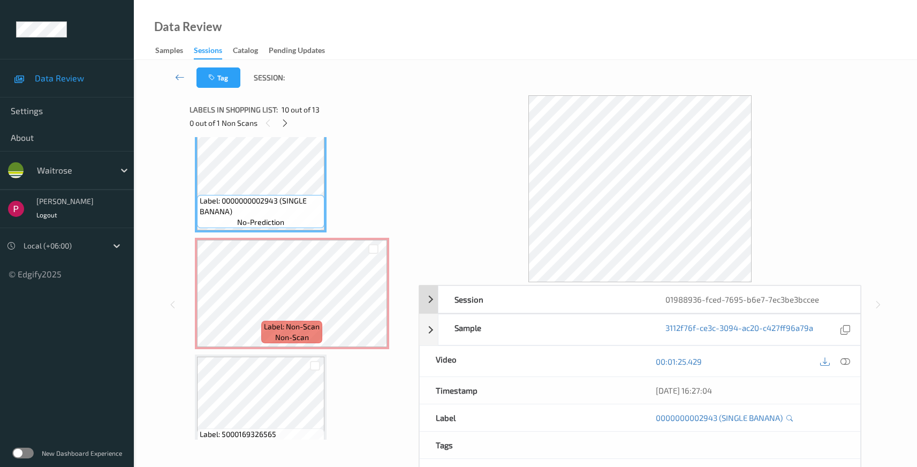
click at [809, 300] on div "01988936-fced-7695-b6e7-7ec3be3bccee" at bounding box center [754, 299] width 211 height 27
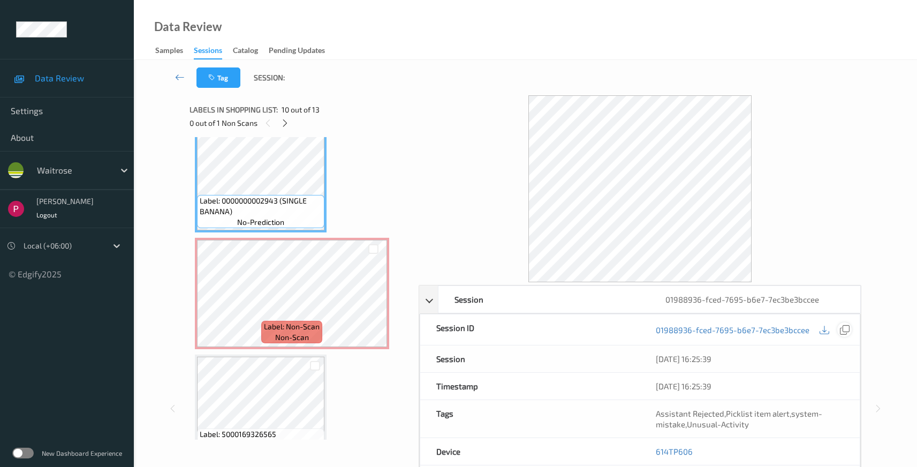
click at [844, 329] on icon at bounding box center [845, 330] width 10 height 10
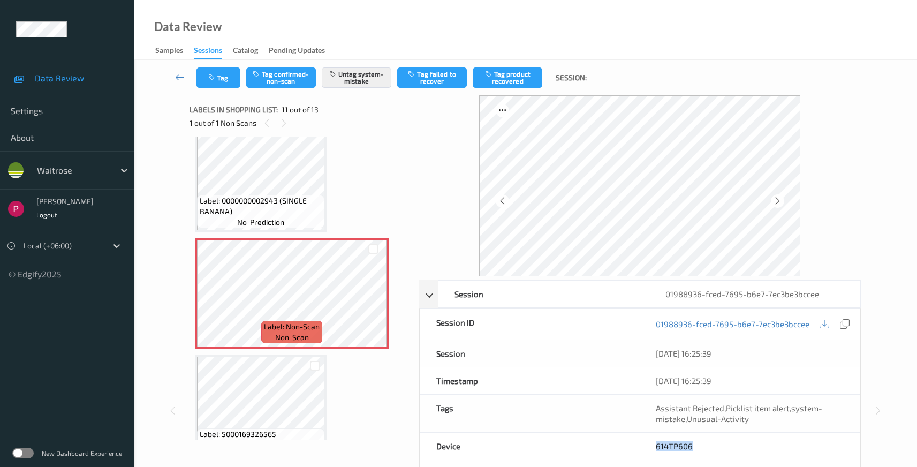
drag, startPoint x: 703, startPoint y: 442, endPoint x: 712, endPoint y: 436, distance: 10.0
click at [705, 446] on div "614TP606" at bounding box center [750, 446] width 220 height 27
copy link "614TP606"
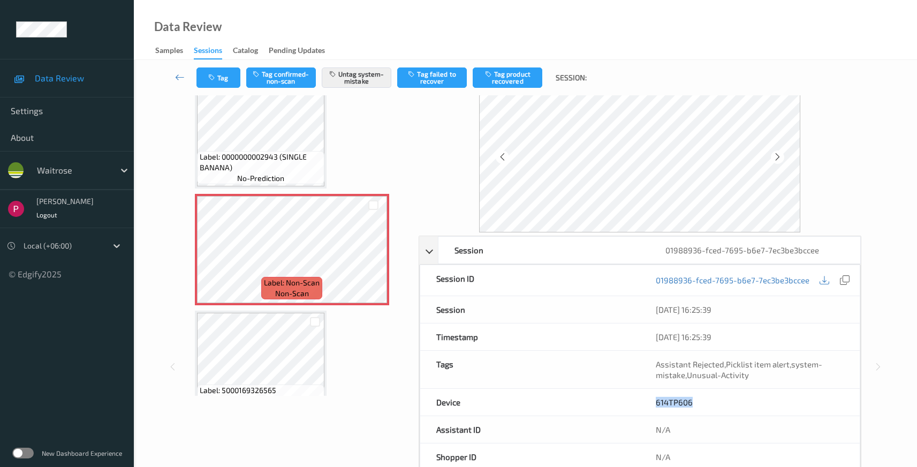
scroll to position [210, 0]
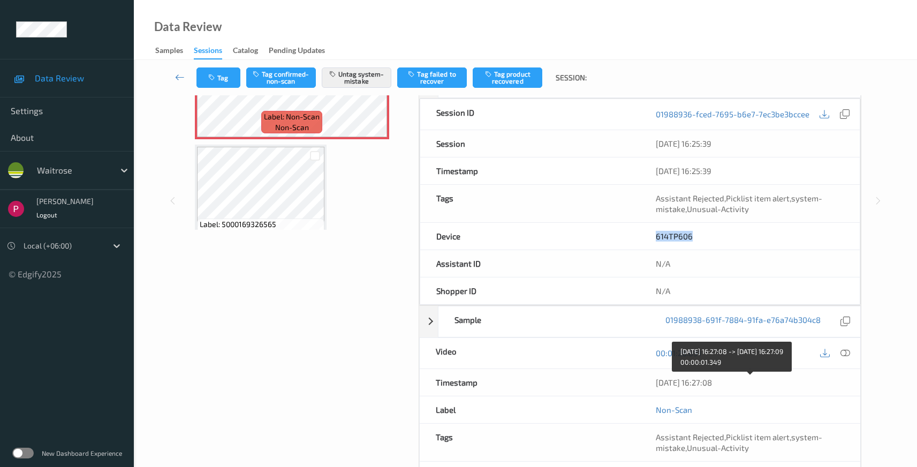
drag, startPoint x: 745, startPoint y: 383, endPoint x: 654, endPoint y: 376, distance: 91.2
click at [654, 376] on div "08/08/2025 16:27:08" at bounding box center [750, 382] width 221 height 27
copy div "08/08/2025 16:27:08"
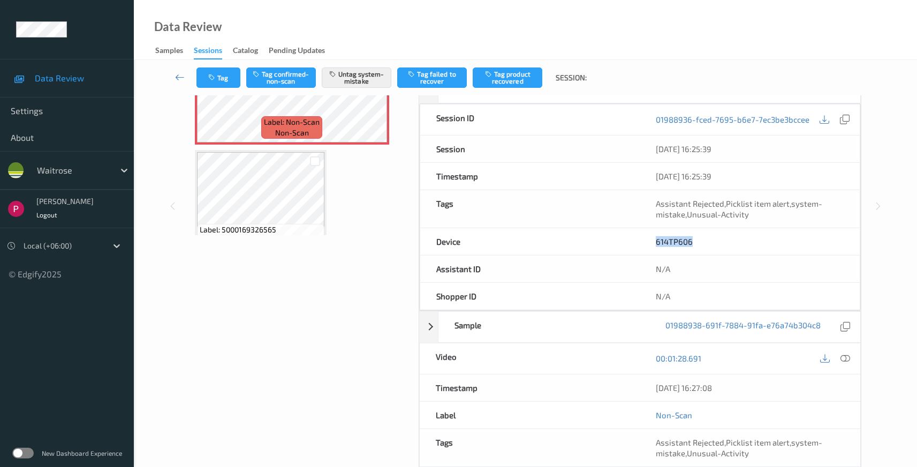
scroll to position [0, 0]
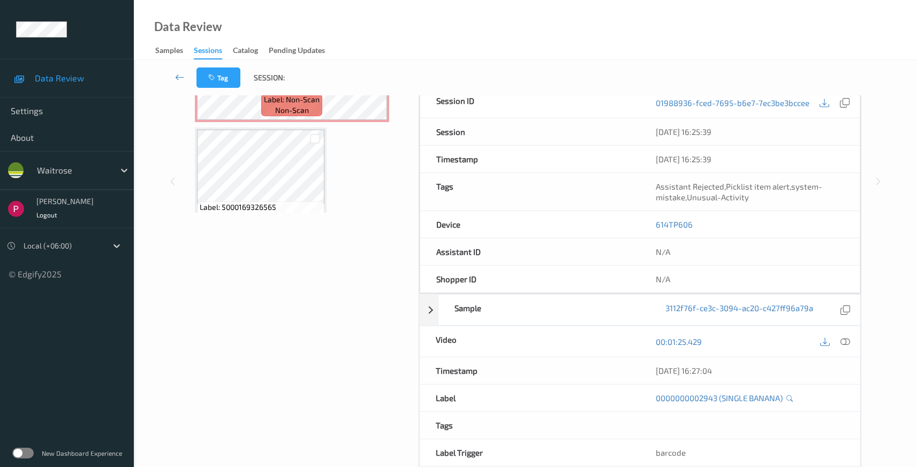
drag, startPoint x: 848, startPoint y: 345, endPoint x: 869, endPoint y: 349, distance: 21.7
click at [848, 345] on icon at bounding box center [846, 342] width 10 height 10
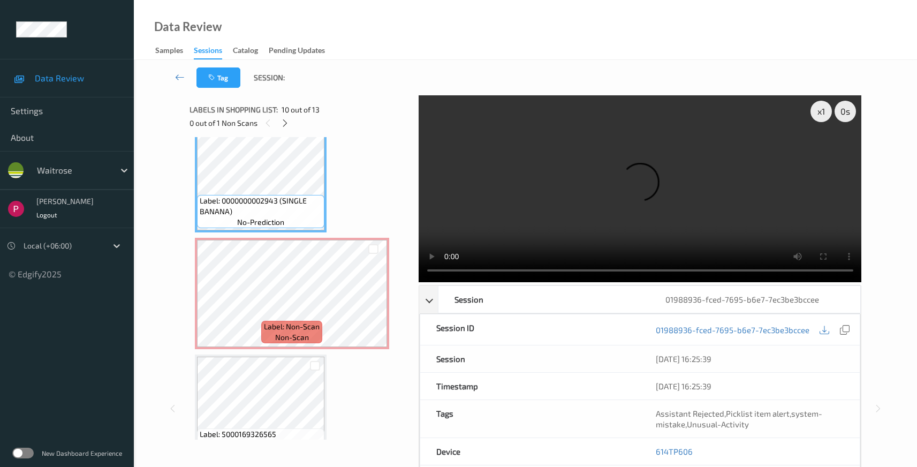
scroll to position [276, 0]
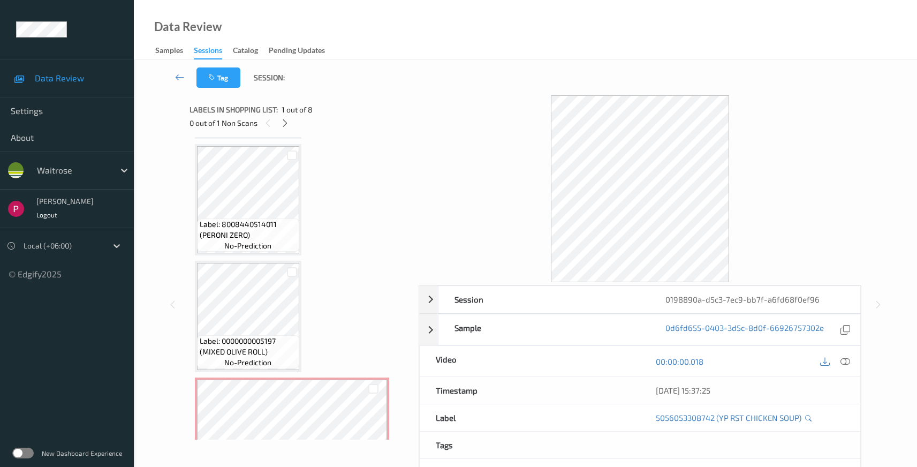
scroll to position [637, 0]
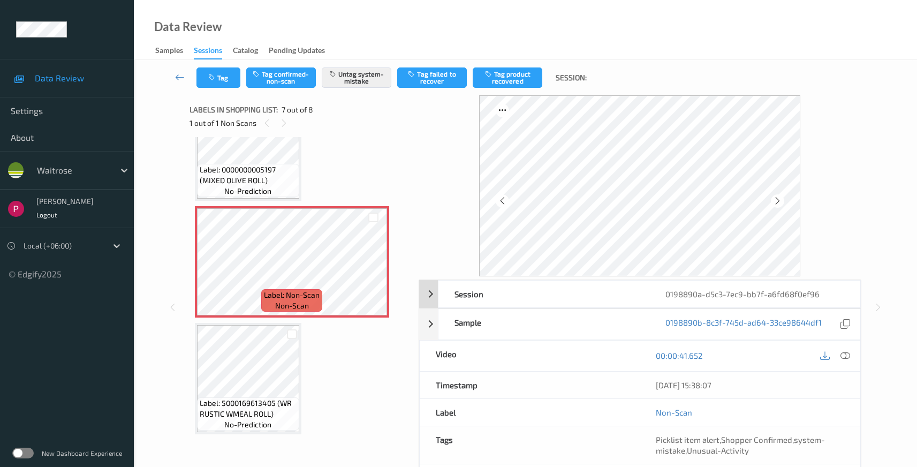
drag, startPoint x: 810, startPoint y: 296, endPoint x: 818, endPoint y: 299, distance: 8.5
click at [810, 296] on div "0198890a-d5c3-7ec9-bb7f-a6fd68f0ef96" at bounding box center [754, 294] width 211 height 27
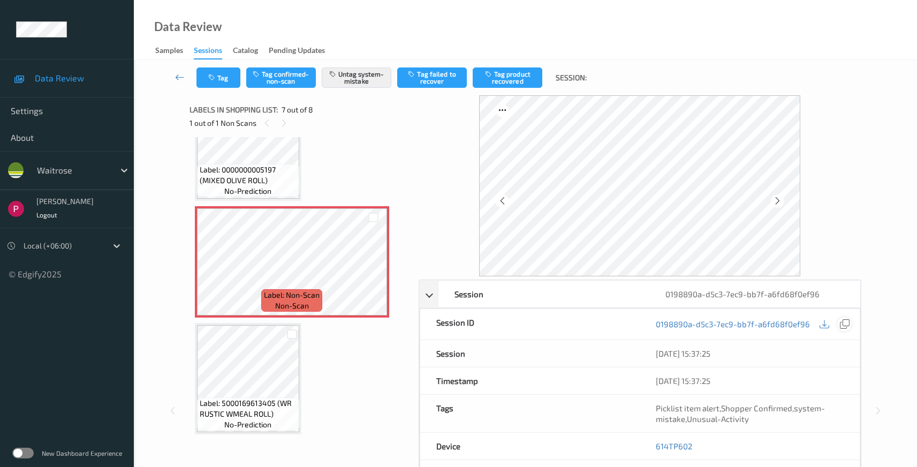
click at [845, 323] on icon at bounding box center [845, 324] width 10 height 10
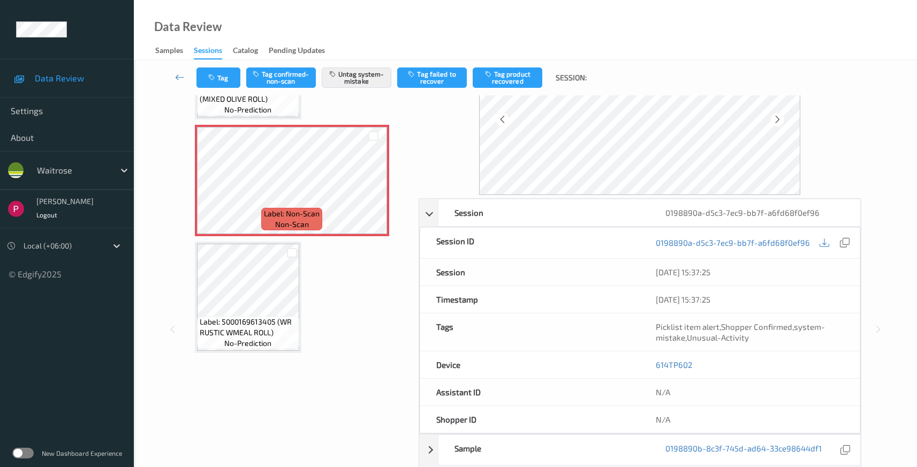
scroll to position [84, 0]
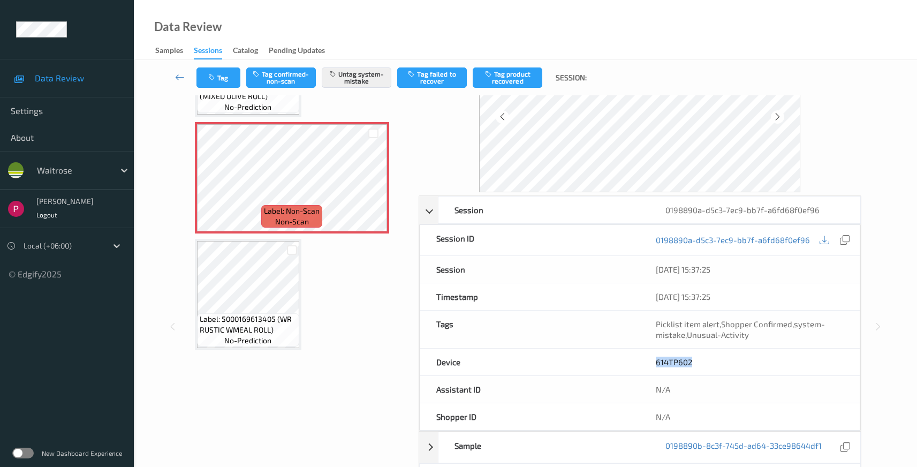
drag, startPoint x: 708, startPoint y: 368, endPoint x: 698, endPoint y: 291, distance: 77.2
click at [638, 361] on div "Device 614TP602" at bounding box center [640, 362] width 441 height 27
copy div "614TP602"
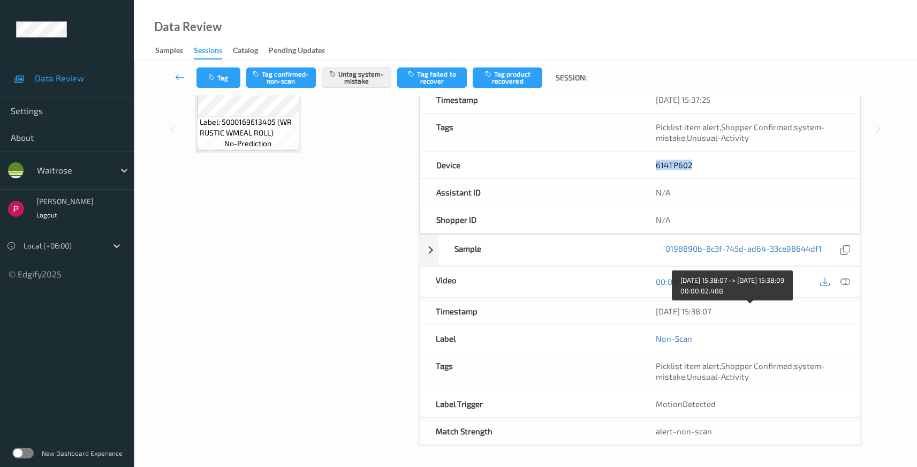
drag, startPoint x: 695, startPoint y: 307, endPoint x: 647, endPoint y: 307, distance: 48.2
click at [647, 307] on div "[DATE] 15:38:07" at bounding box center [750, 311] width 221 height 27
copy div "[DATE] 15:38:07"
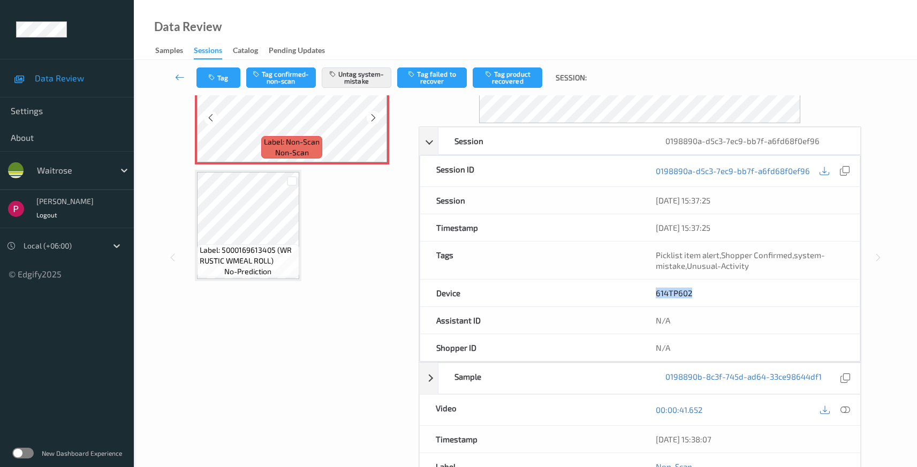
scroll to position [0, 0]
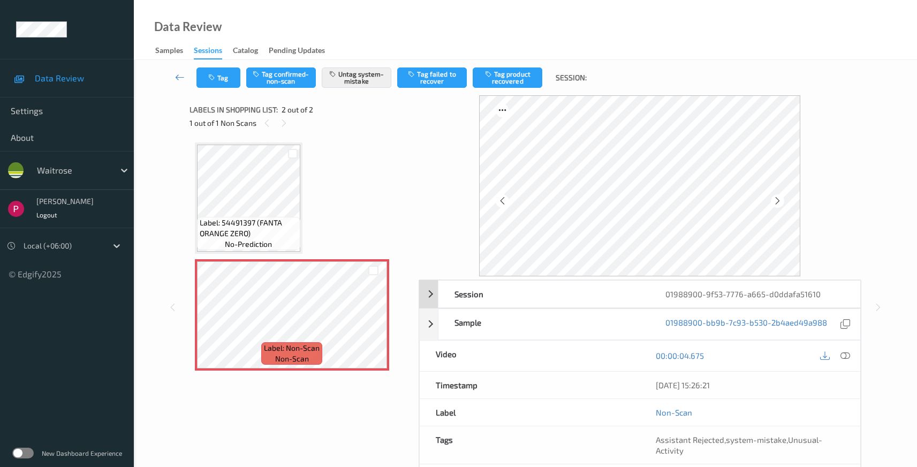
drag, startPoint x: 821, startPoint y: 294, endPoint x: 835, endPoint y: 295, distance: 13.4
click at [822, 294] on div "01988900-9f53-7776-a665-d0ddafa51610" at bounding box center [754, 294] width 211 height 27
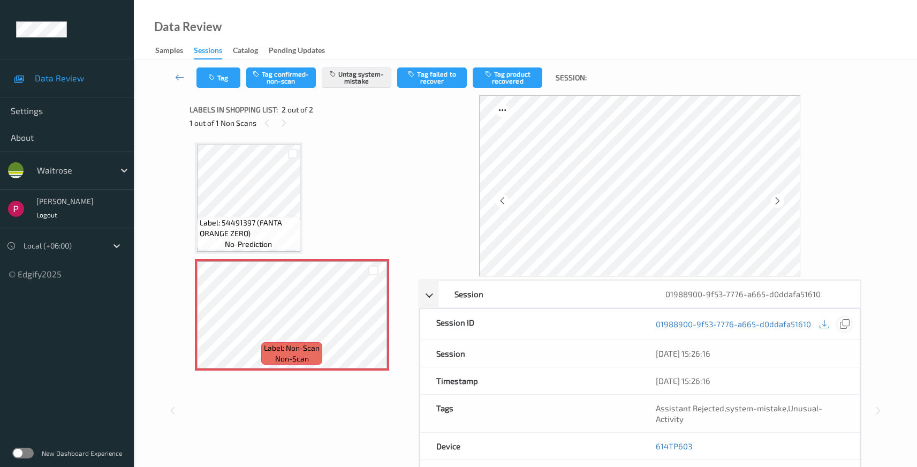
click at [843, 323] on icon at bounding box center [845, 324] width 10 height 10
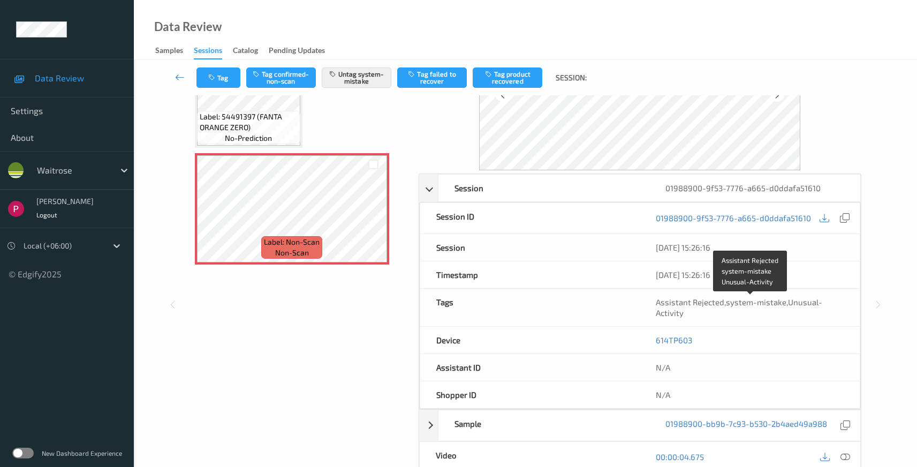
scroll to position [278, 0]
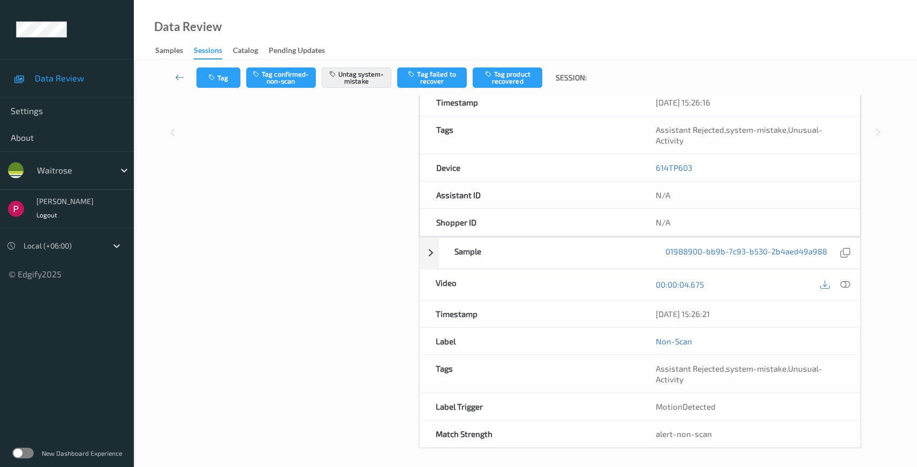
drag, startPoint x: 732, startPoint y: 314, endPoint x: 626, endPoint y: 309, distance: 106.1
click at [616, 306] on div "Timestamp 08/08/2025 15:26:21" at bounding box center [640, 313] width 442 height 27
click at [759, 315] on div "08/08/2025 15:26:21" at bounding box center [750, 313] width 188 height 11
drag, startPoint x: 734, startPoint y: 314, endPoint x: 660, endPoint y: 305, distance: 74.4
click at [646, 309] on div "08/08/2025 15:26:21" at bounding box center [750, 313] width 221 height 27
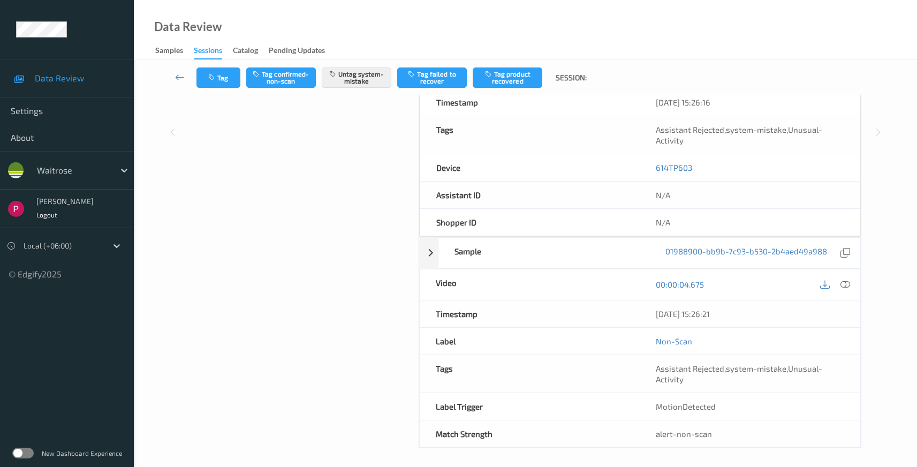
copy div "08/08/2025 15:26:21"
drag, startPoint x: 710, startPoint y: 165, endPoint x: 649, endPoint y: 164, distance: 61.1
click at [650, 164] on div "614TP603" at bounding box center [750, 167] width 220 height 27
copy link "614TP603"
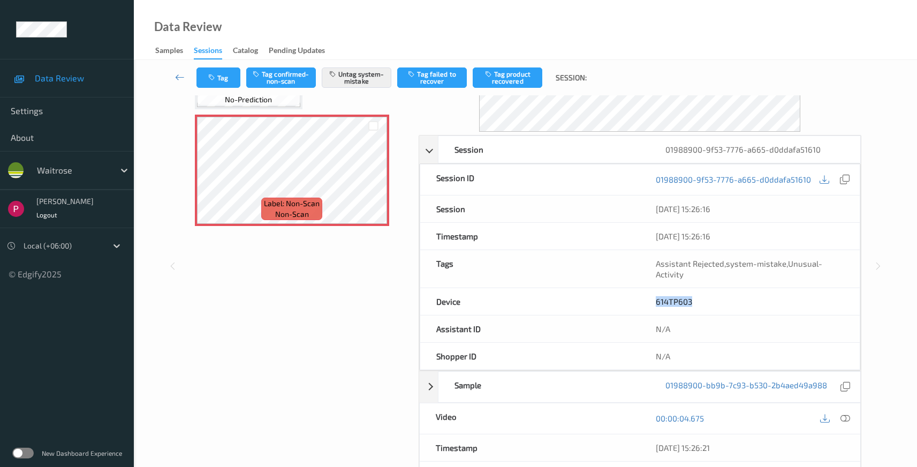
scroll to position [0, 0]
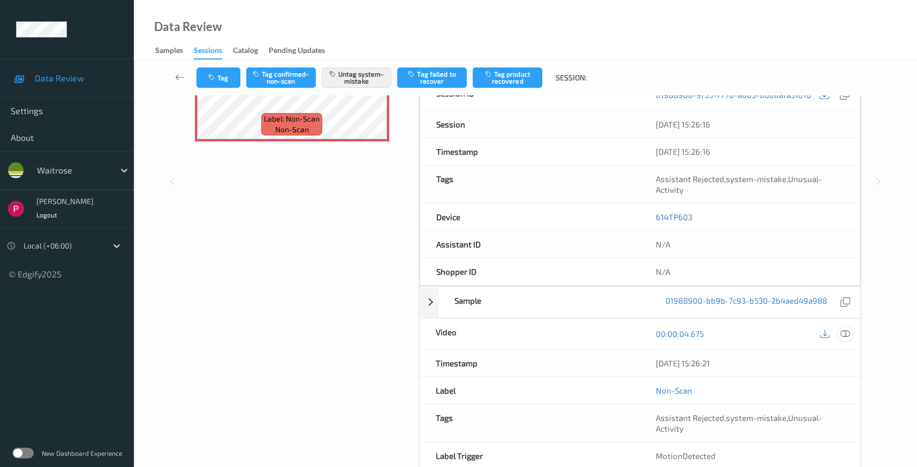
click at [845, 330] on icon at bounding box center [846, 334] width 10 height 10
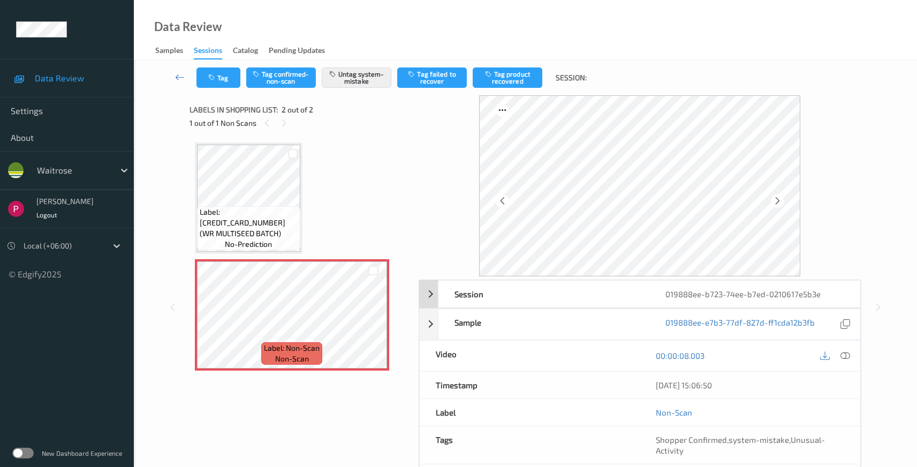
click at [722, 294] on div "019888ee-b723-74ee-b7ed-0210617e5b3e" at bounding box center [754, 294] width 211 height 27
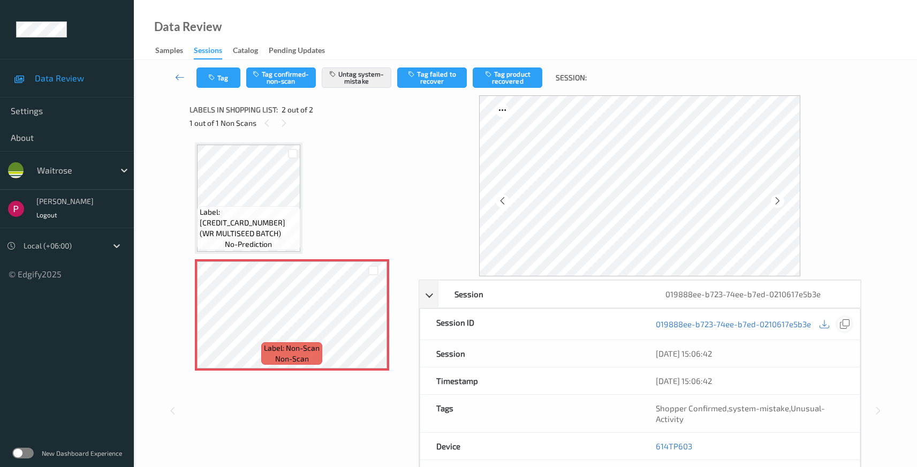
click at [846, 323] on icon at bounding box center [845, 324] width 10 height 10
drag, startPoint x: 695, startPoint y: 449, endPoint x: 654, endPoint y: 446, distance: 40.8
click at [654, 446] on div "614TP603" at bounding box center [750, 446] width 220 height 27
copy link "614TP603"
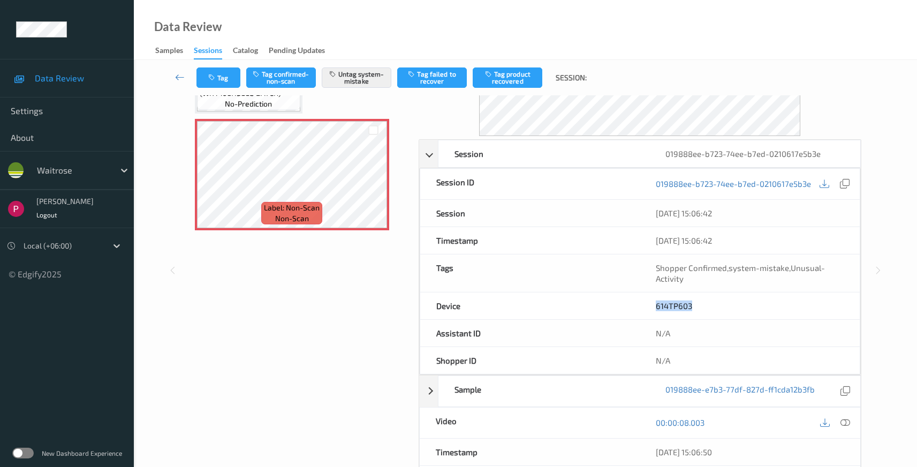
scroll to position [200, 0]
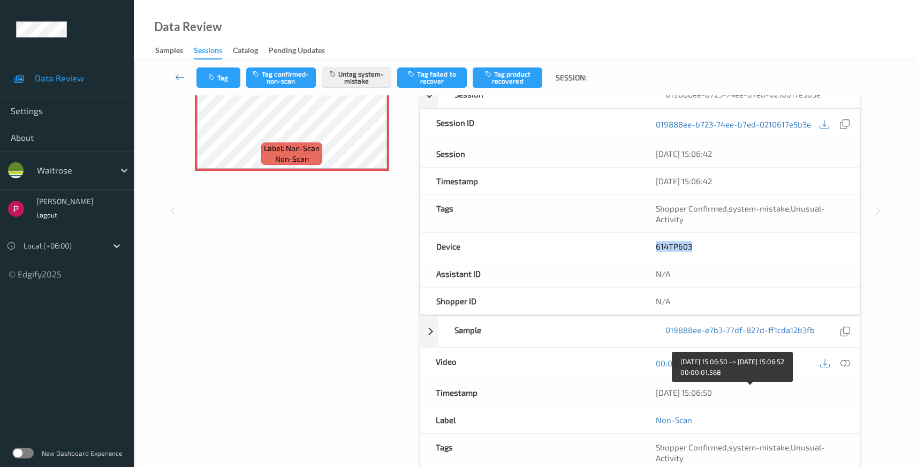
drag, startPoint x: 723, startPoint y: 391, endPoint x: 655, endPoint y: 390, distance: 68.0
click at [656, 390] on div "[DATE] 15:06:50" at bounding box center [750, 392] width 188 height 11
copy div "[DATE] 15:06:50"
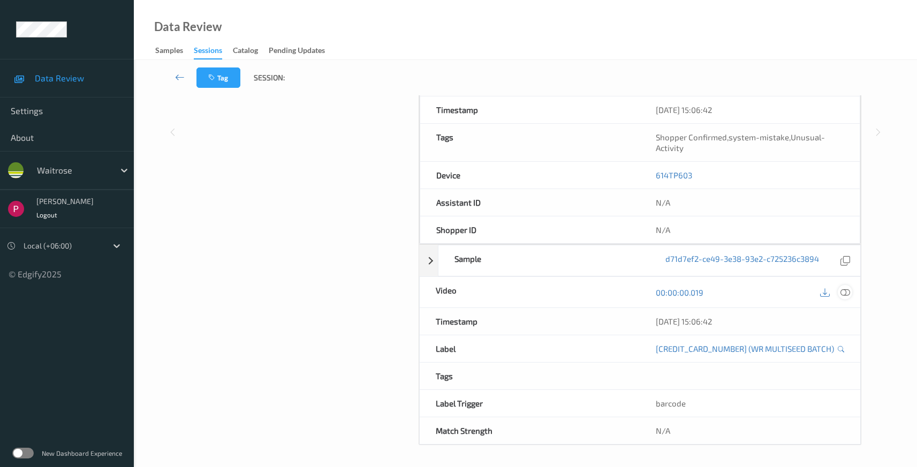
click at [842, 288] on icon at bounding box center [846, 293] width 10 height 10
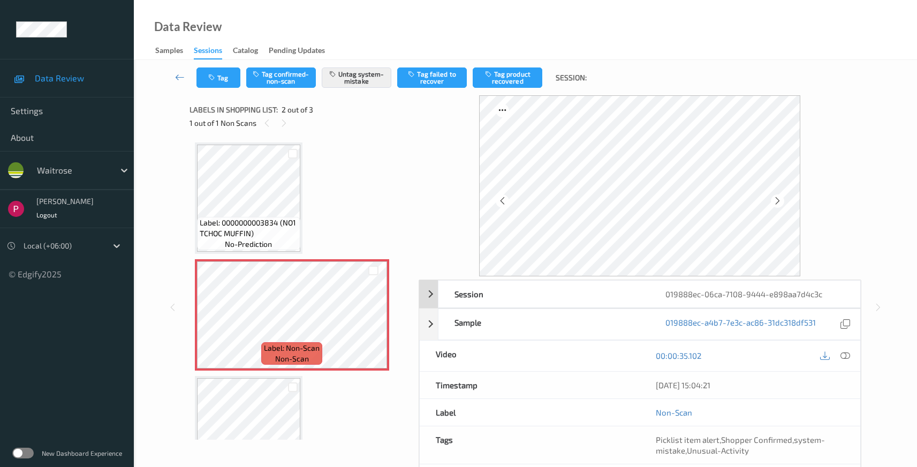
click at [778, 297] on div "019888ec-06ca-7108-9444-e898aa7d4c3c" at bounding box center [754, 294] width 211 height 27
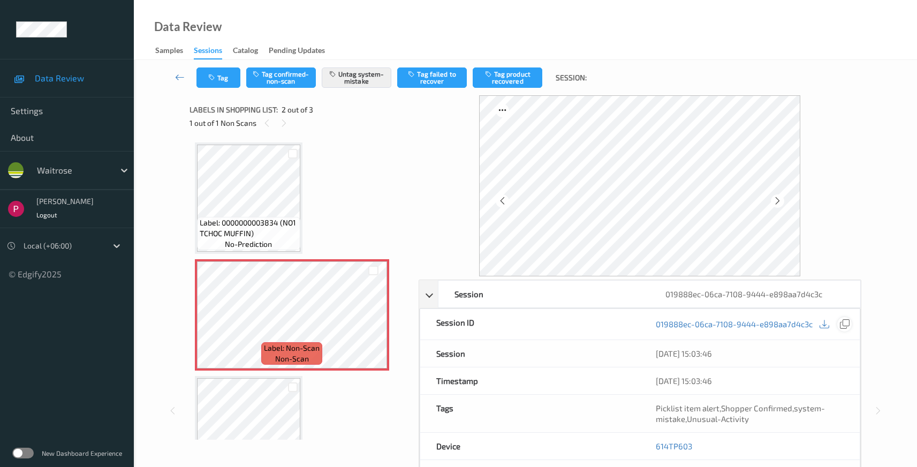
click at [850, 323] on div at bounding box center [844, 324] width 14 height 14
drag, startPoint x: 695, startPoint y: 446, endPoint x: 642, endPoint y: 437, distance: 53.2
click at [642, 437] on div "614TP603" at bounding box center [750, 446] width 220 height 27
copy link "614TP603"
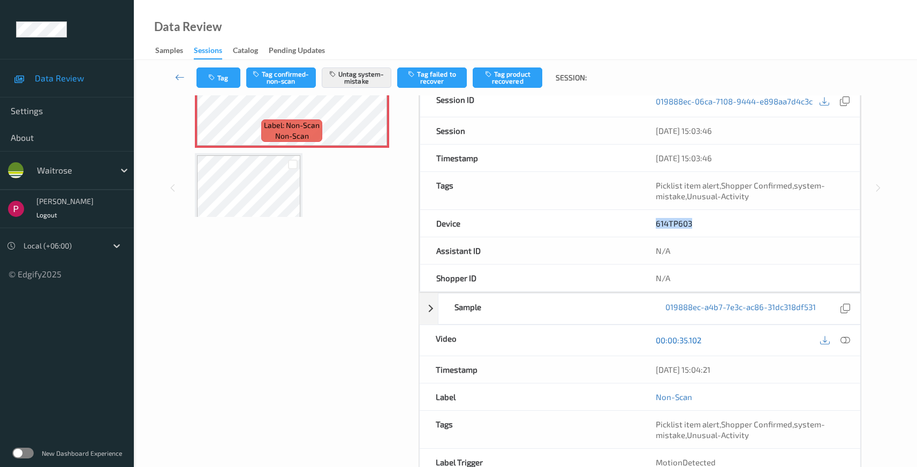
drag, startPoint x: 729, startPoint y: 373, endPoint x: 663, endPoint y: 344, distance: 71.9
click at [654, 369] on div "08/08/2025 15:04:21" at bounding box center [750, 369] width 221 height 27
copy div "08/08/2025 15:04:21"
click at [845, 336] on icon at bounding box center [846, 340] width 10 height 10
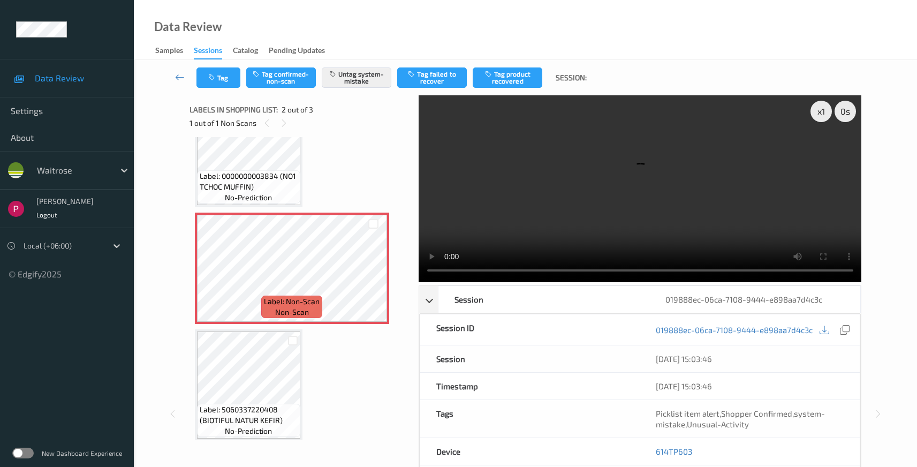
scroll to position [53, 0]
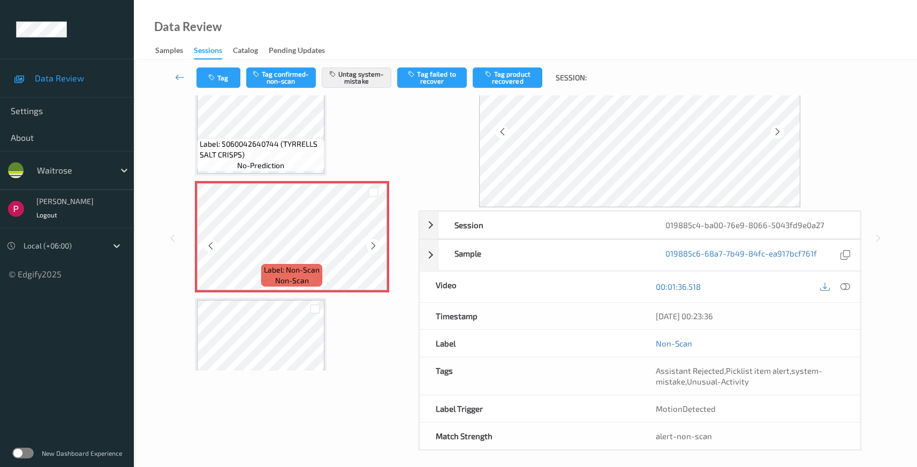
scroll to position [1267, 0]
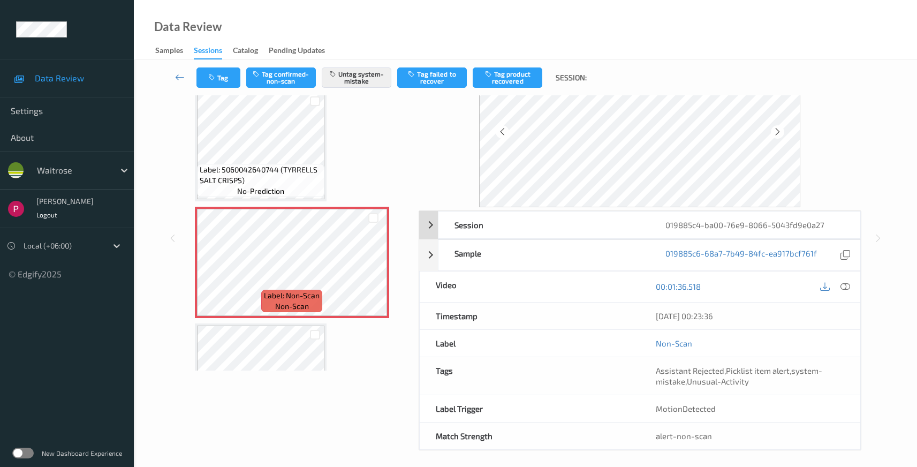
click at [777, 228] on div "019885c4-ba00-76e9-8066-5043fd9e0a27" at bounding box center [754, 224] width 211 height 27
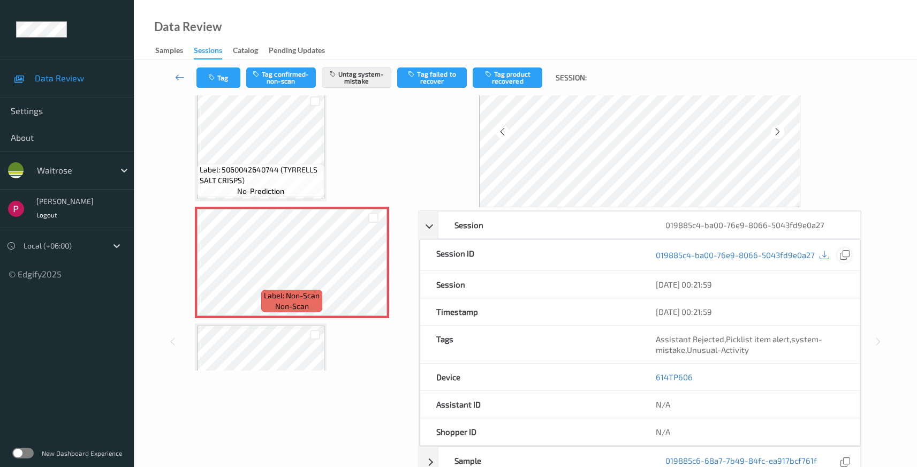
click at [845, 258] on icon at bounding box center [845, 255] width 10 height 10
drag, startPoint x: 651, startPoint y: 372, endPoint x: 672, endPoint y: 357, distance: 25.7
click at [652, 370] on div "614TP606" at bounding box center [750, 377] width 220 height 27
copy link "614TP606"
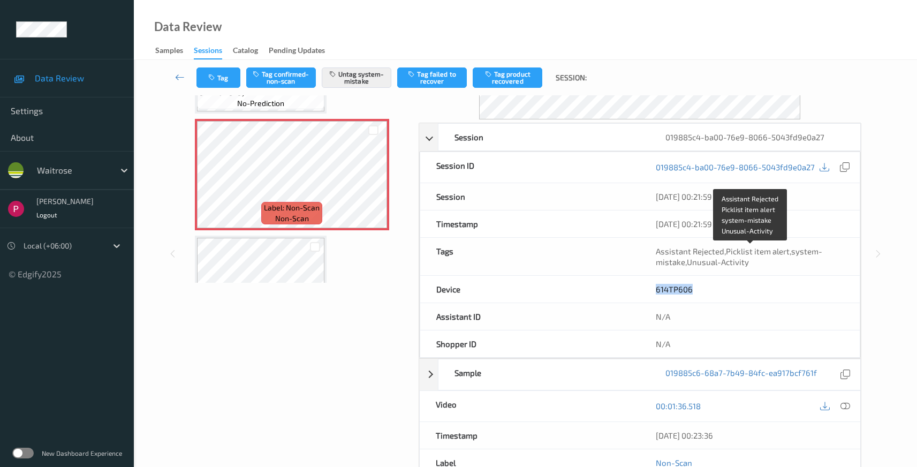
scroll to position [281, 0]
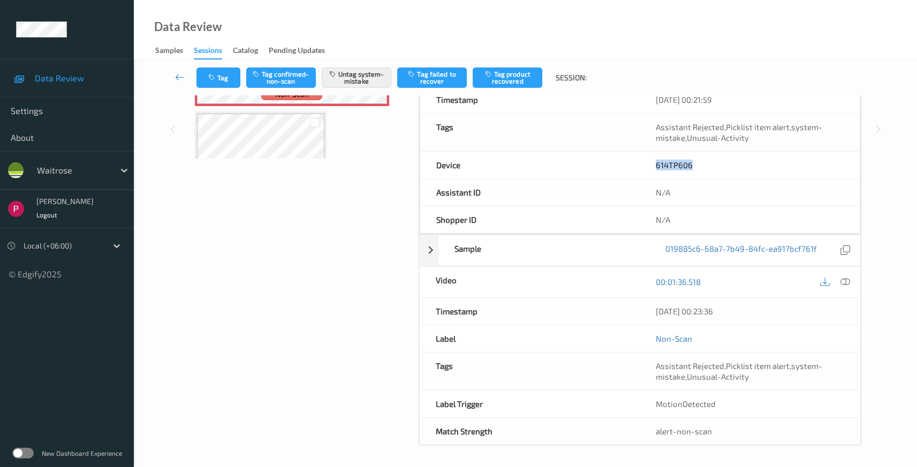
drag, startPoint x: 742, startPoint y: 315, endPoint x: 635, endPoint y: 312, distance: 106.6
click at [635, 312] on div "Timestamp [DATE] 00:23:36" at bounding box center [640, 311] width 442 height 27
copy div "[DATE] 00:23:36"
click at [846, 283] on icon at bounding box center [846, 282] width 10 height 10
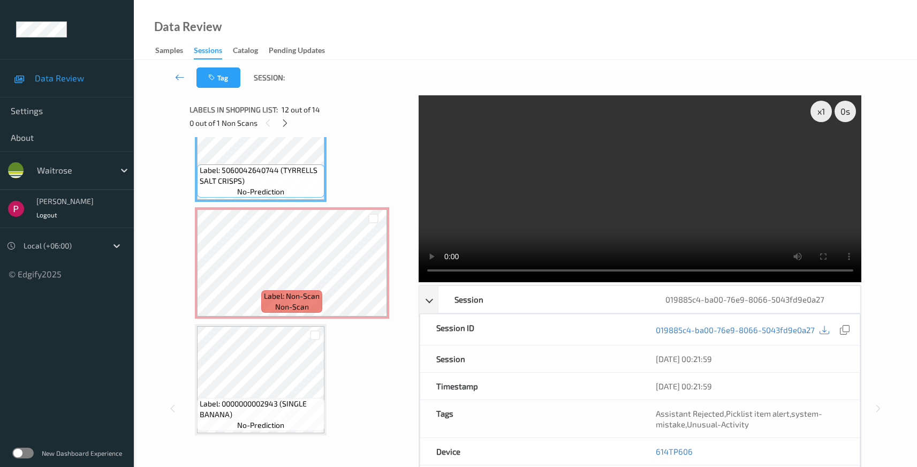
scroll to position [1337, 0]
click at [308, 292] on span "Label: Non-Scan" at bounding box center [292, 295] width 56 height 11
